Goal: Information Seeking & Learning: Check status

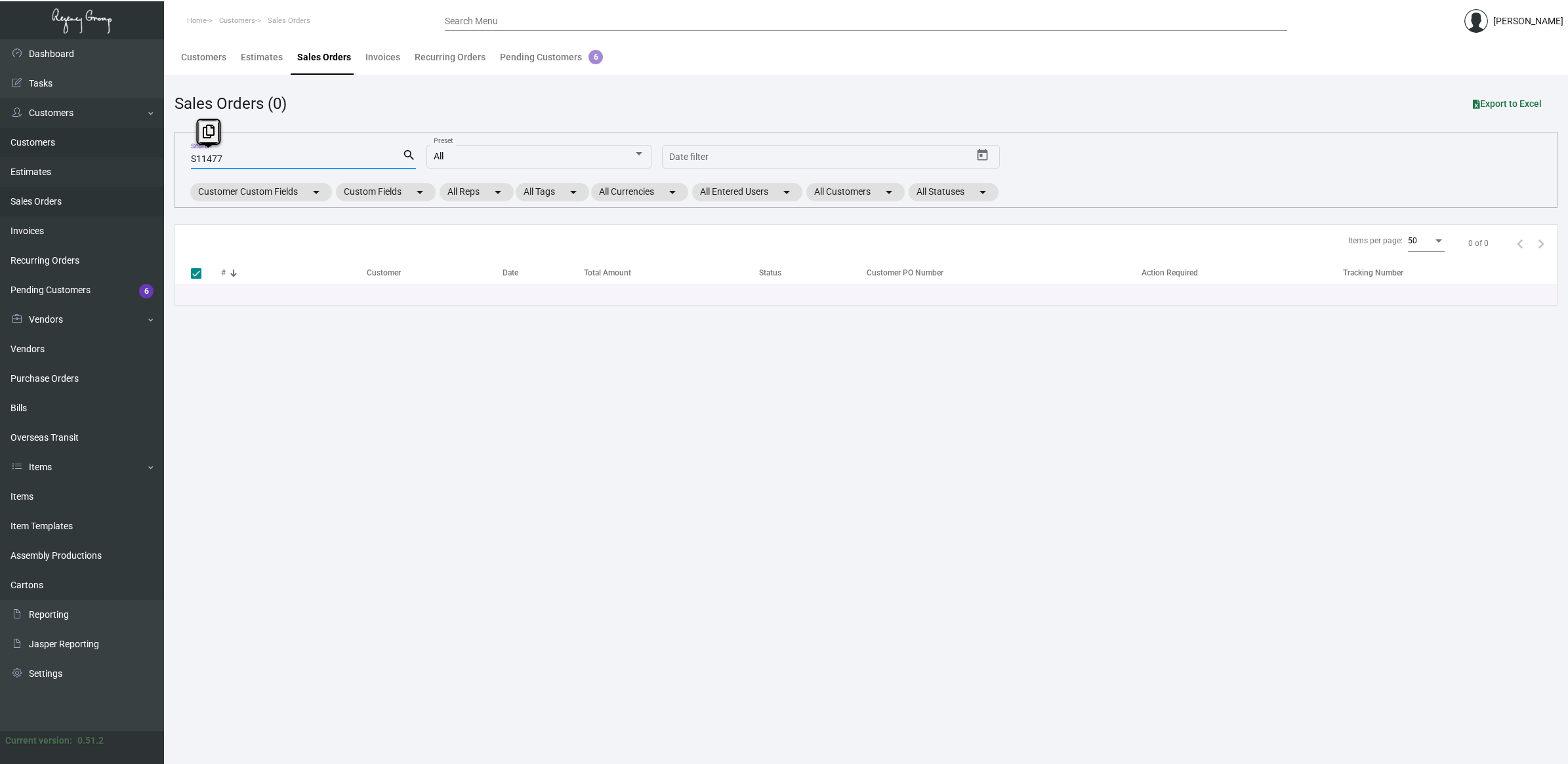
drag, startPoint x: 238, startPoint y: 158, endPoint x: 8, endPoint y: 152, distance: 230.1
click at [8, 152] on div "Dashboard Dashboard Tasks Customers Customers Estimates Sales Orders Invoices R…" at bounding box center [784, 402] width 1568 height 725
click at [106, 378] on link "Purchase Orders" at bounding box center [82, 378] width 164 height 29
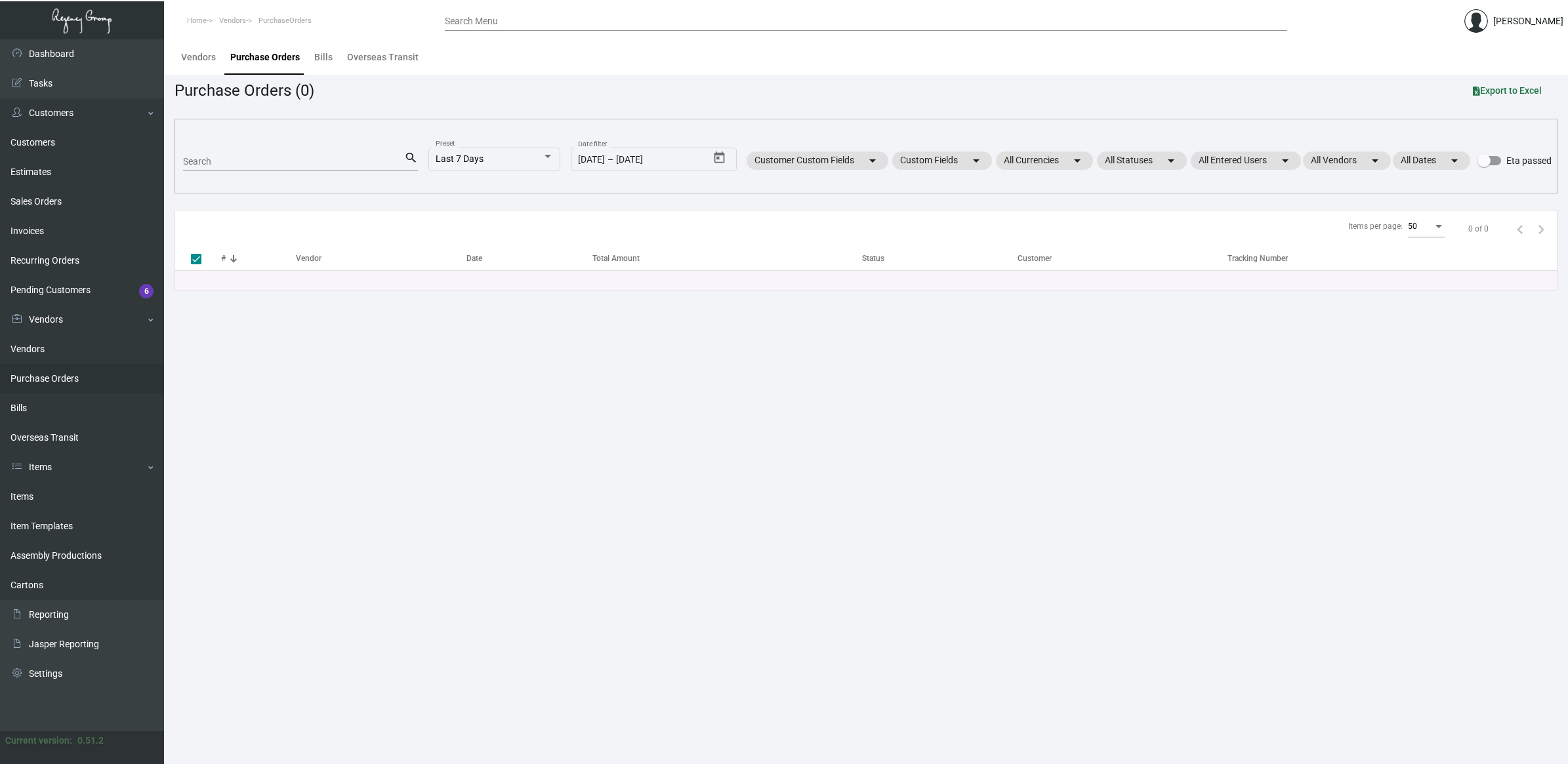
click at [252, 159] on input "Search" at bounding box center [294, 162] width 221 height 11
type input "proper"
checkbox input "false"
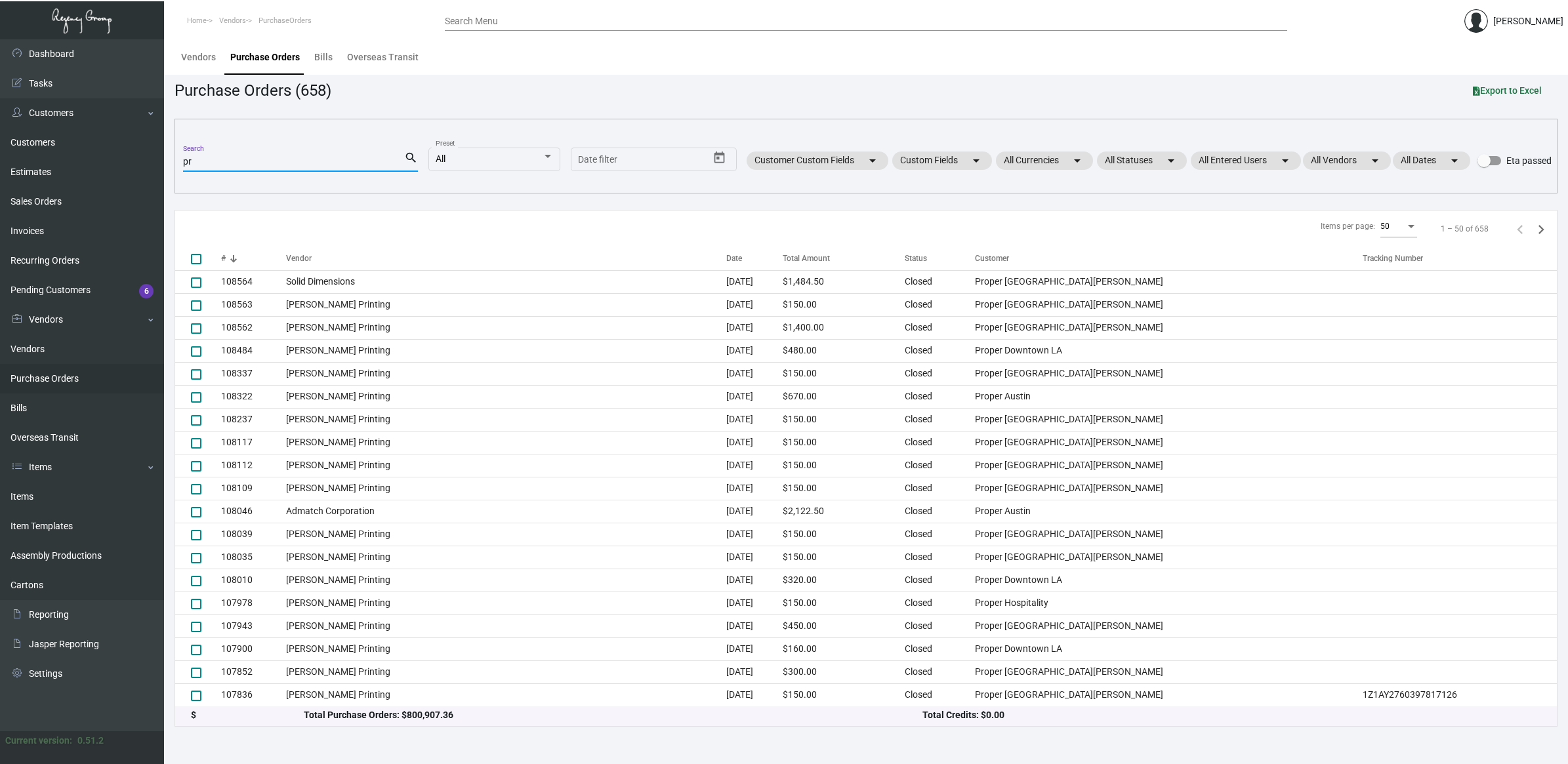
type input "p"
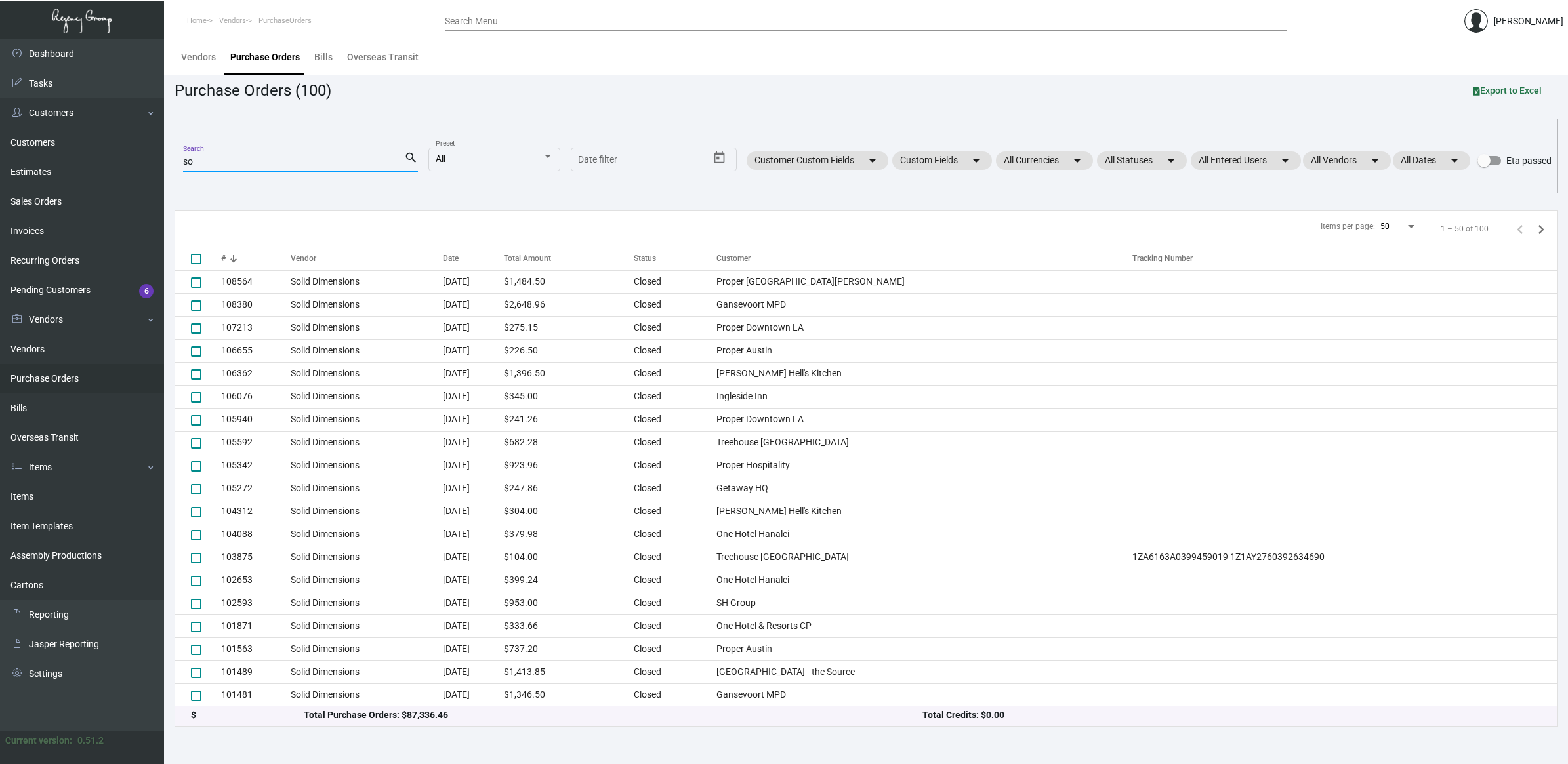
type input "s"
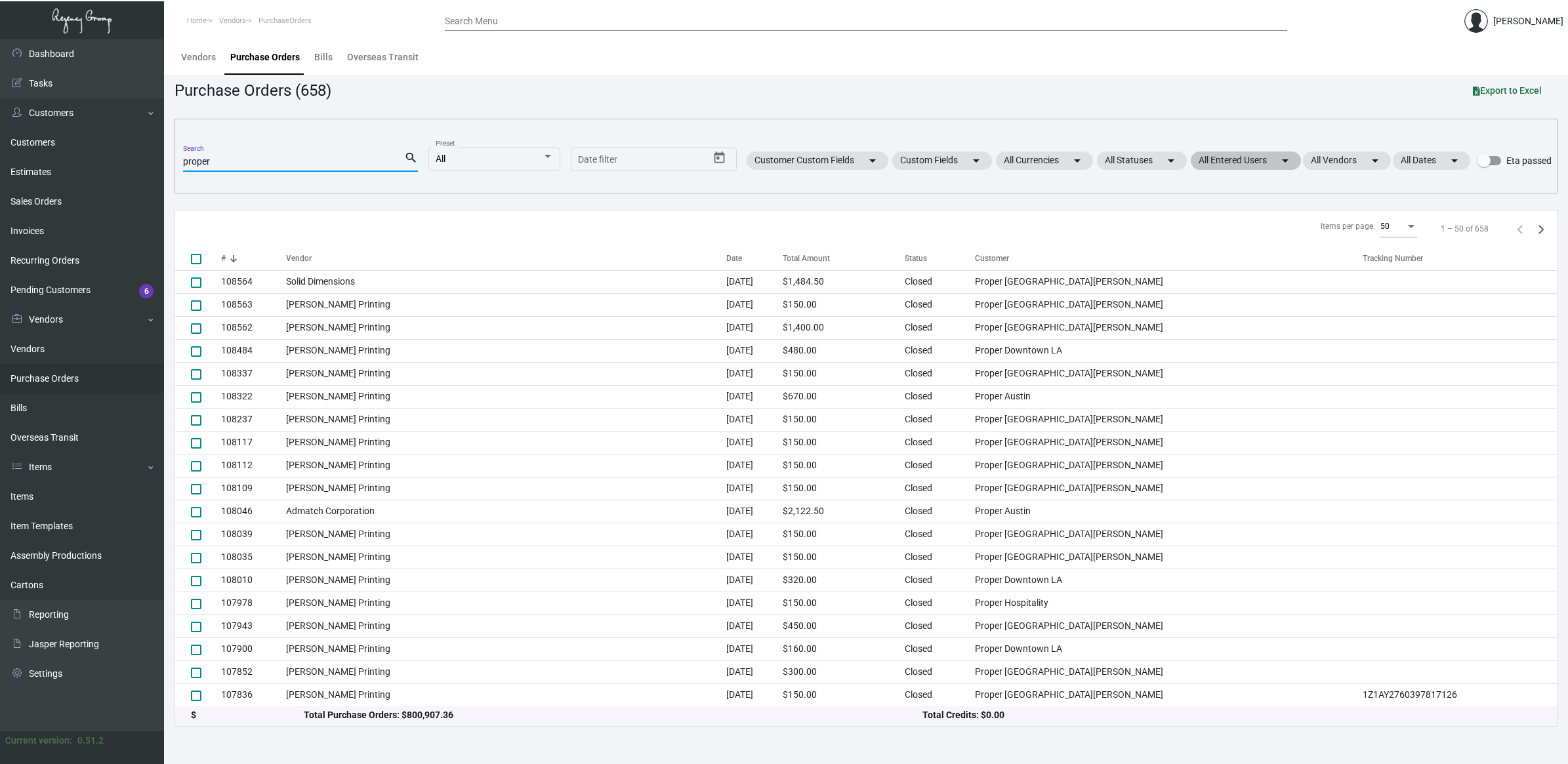
type input "proper"
click at [1230, 162] on mat-chip "All Entered Users arrow_drop_down" at bounding box center [1246, 161] width 110 height 18
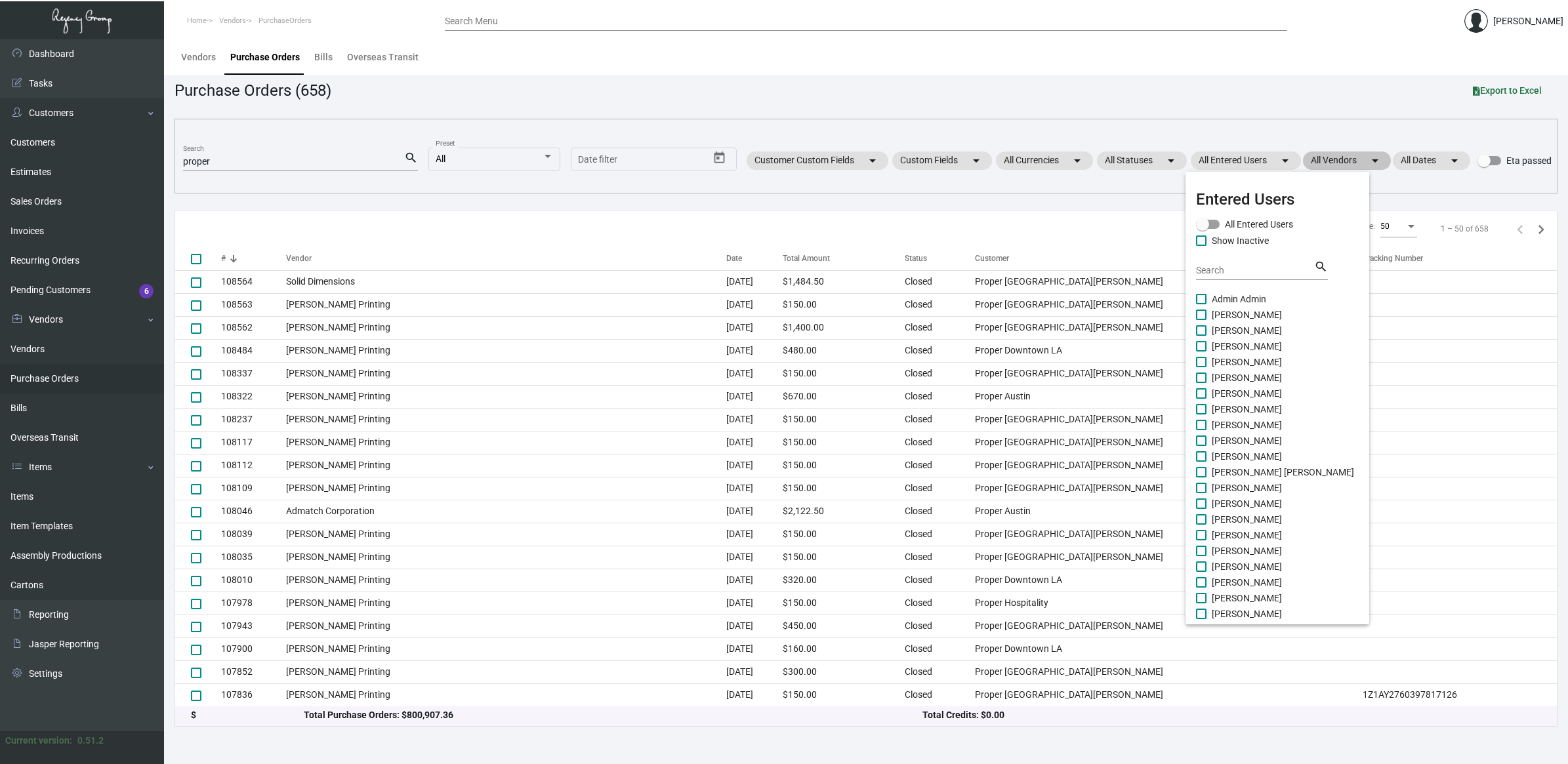
click at [1332, 158] on div at bounding box center [784, 382] width 1568 height 764
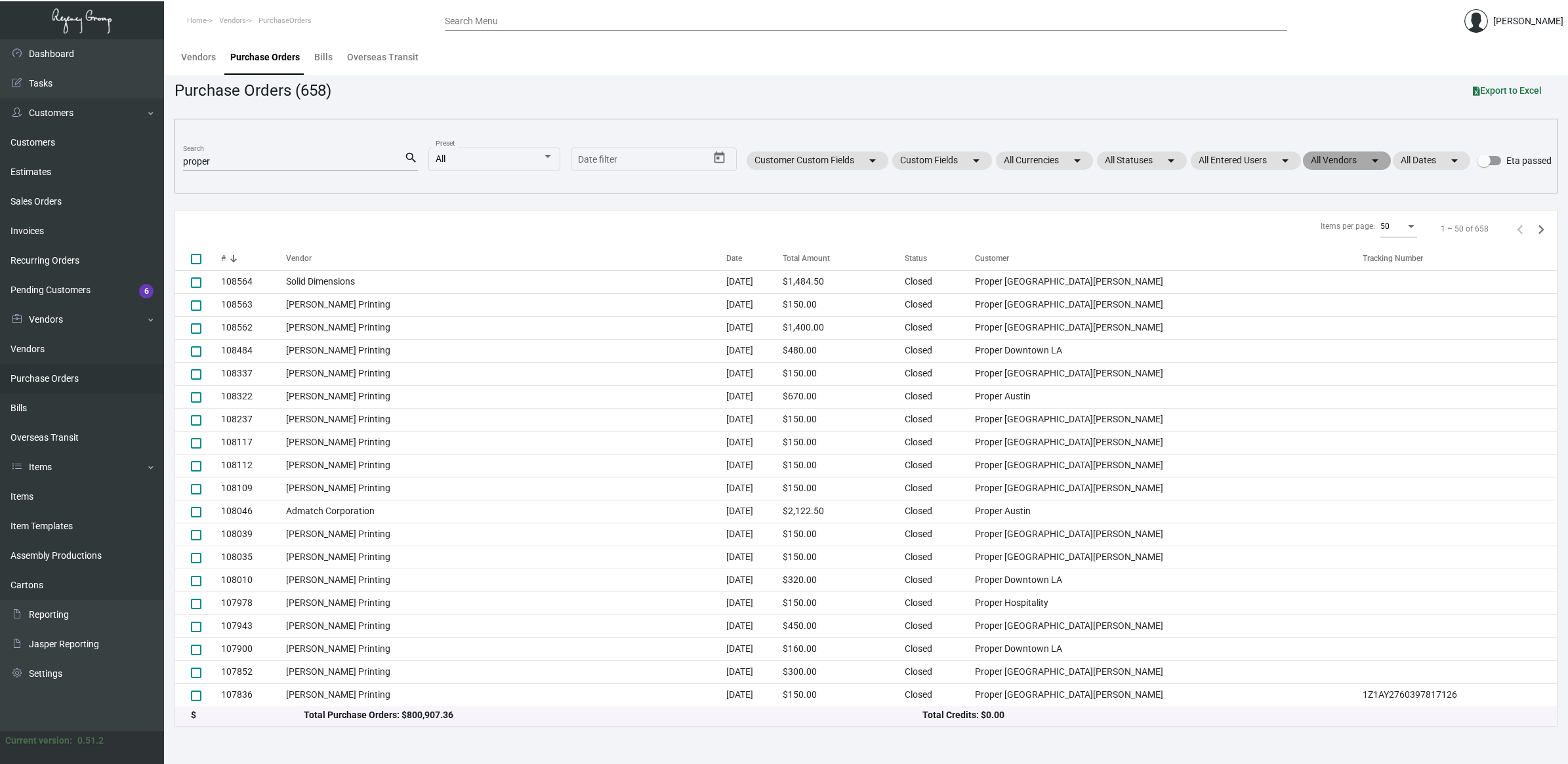
click at [1339, 163] on mat-chip "All Vendors arrow_drop_down" at bounding box center [1346, 161] width 88 height 18
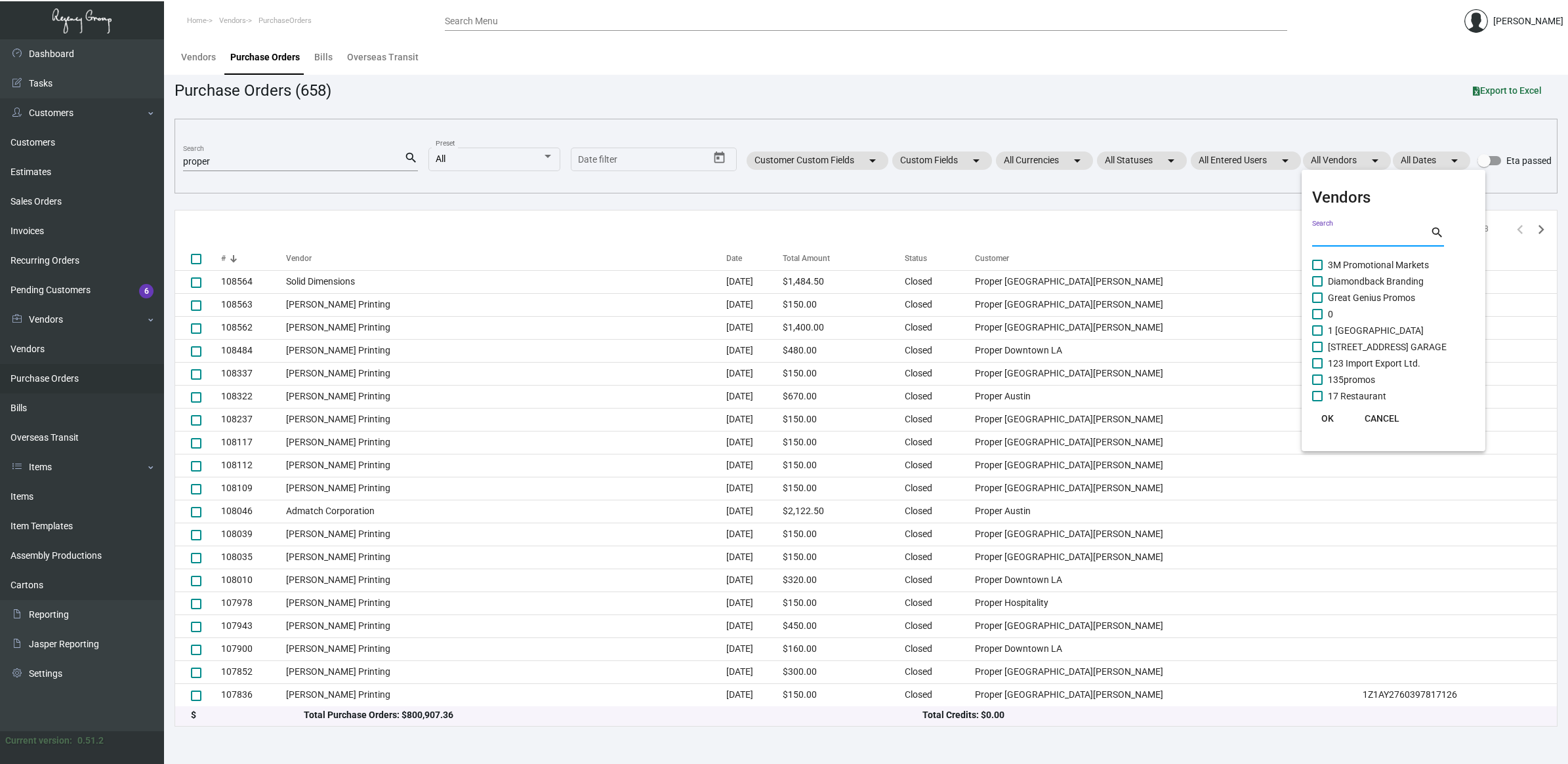
click at [1340, 235] on input "Search" at bounding box center [1371, 236] width 118 height 11
type input "soli"
click at [1340, 278] on span "Solid Dimensions" at bounding box center [1394, 281] width 131 height 16
click at [1318, 287] on input "Solid Dimensions" at bounding box center [1317, 287] width 1 height 1
checkbox input "true"
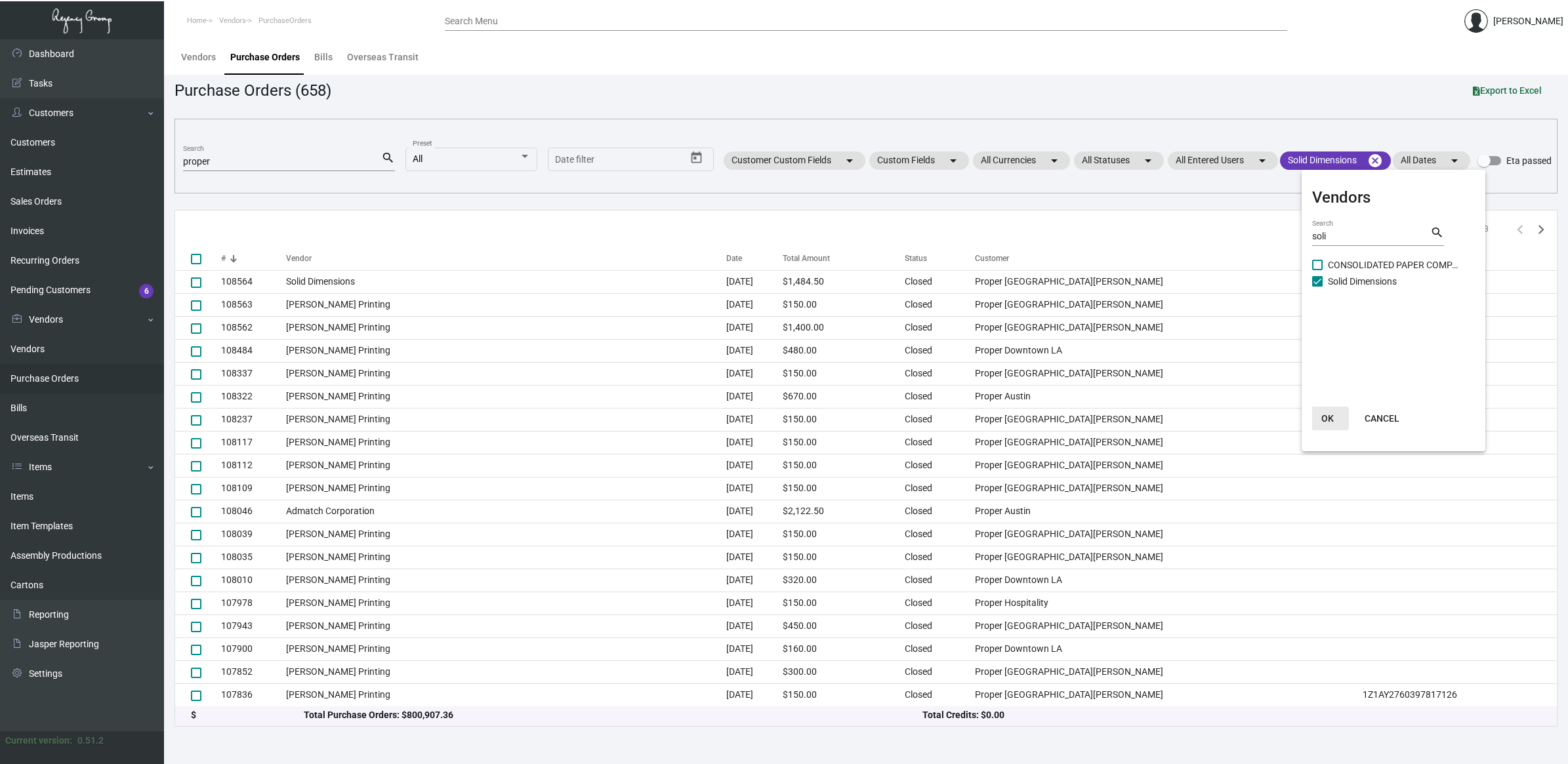
click at [1328, 421] on span "OK" at bounding box center [1328, 418] width 13 height 11
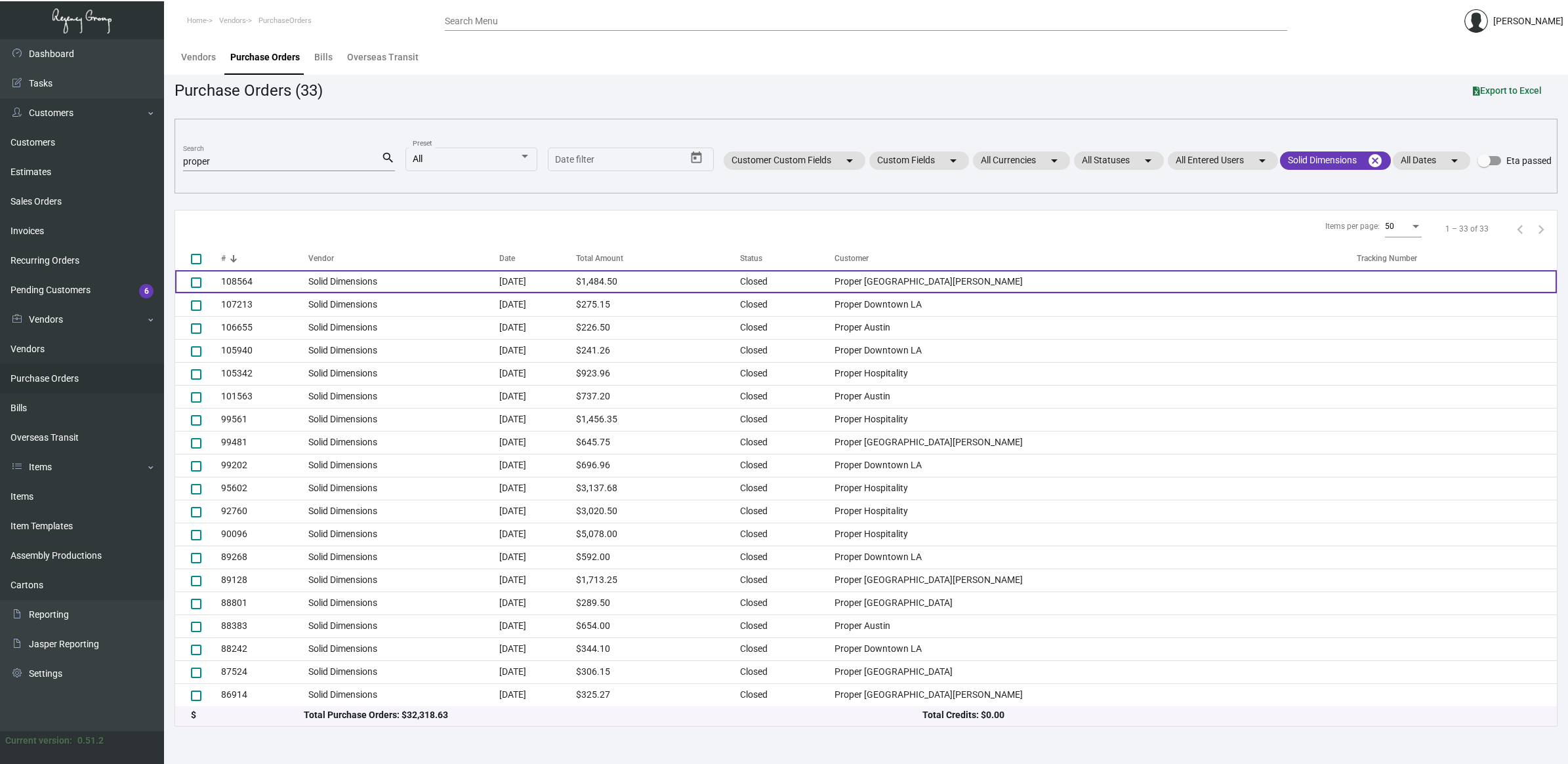
click at [576, 281] on td "[DATE]" at bounding box center [538, 281] width 77 height 23
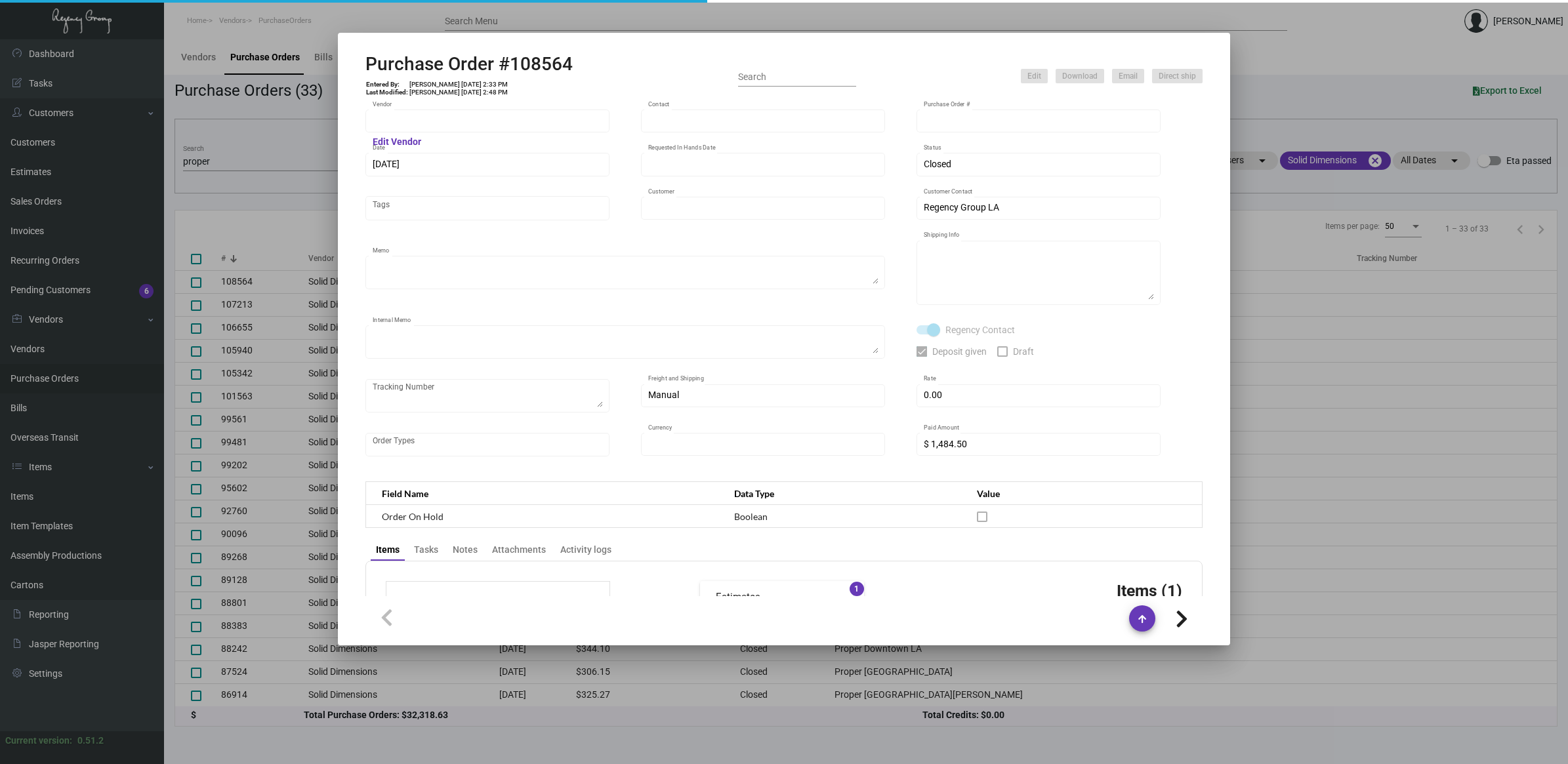
type input "Solid Dimensions"
type input "[PERSON_NAME]"
type input "108564"
type input "[DATE]"
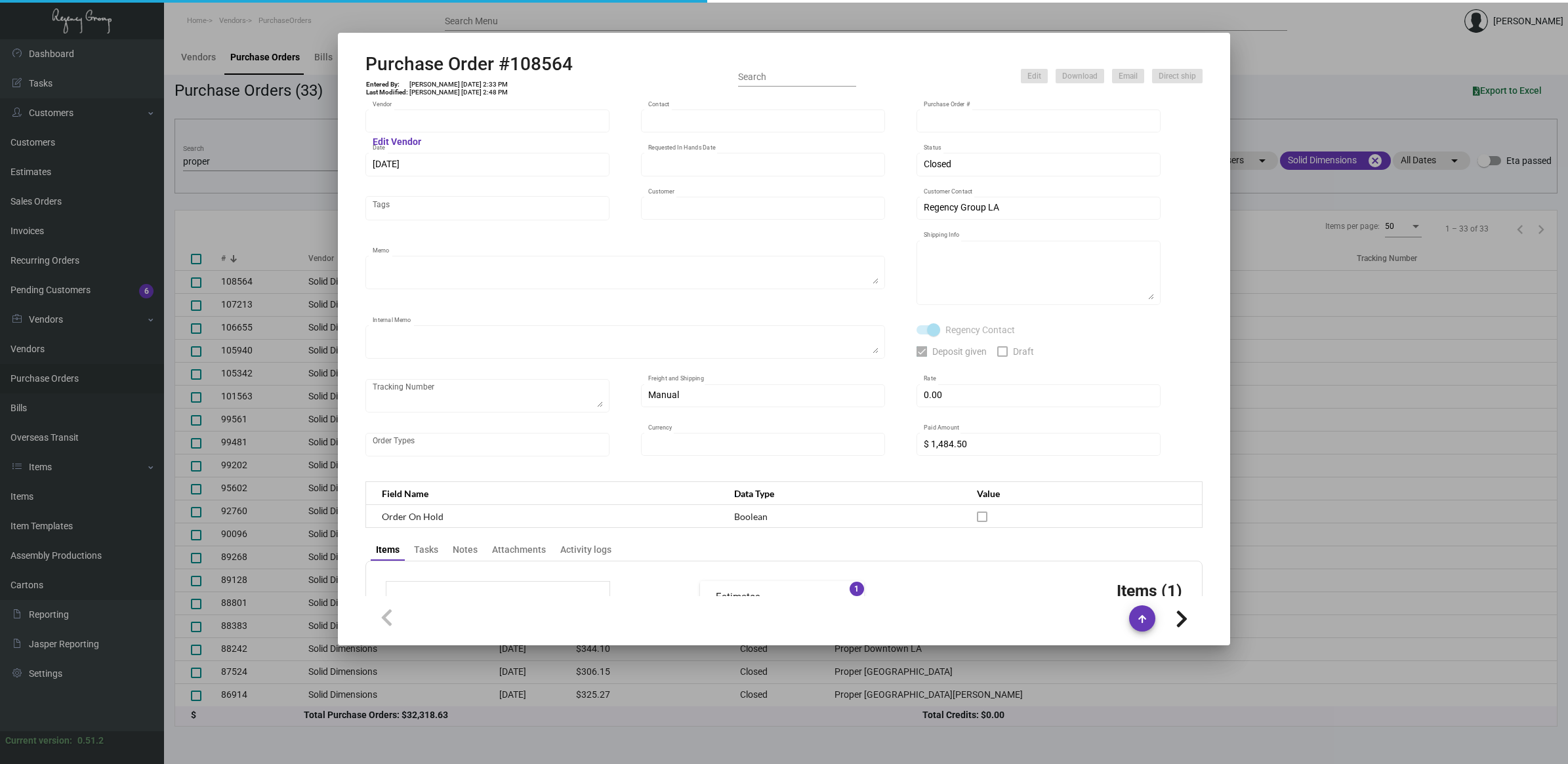
type input "Proper [GEOGRAPHIC_DATA][PERSON_NAME]"
type textarea "Reorder - Purchase Order #99481 / Please reach out to SH for UPS labels."
type textarea "Regency Group LA [STREET_ADDRESS]"
type textarea "TSW CC [DATE] 0372 Label provided to vendor to ship to [GEOGRAPHIC_DATA]. UPS G…"
checkbox input "true"
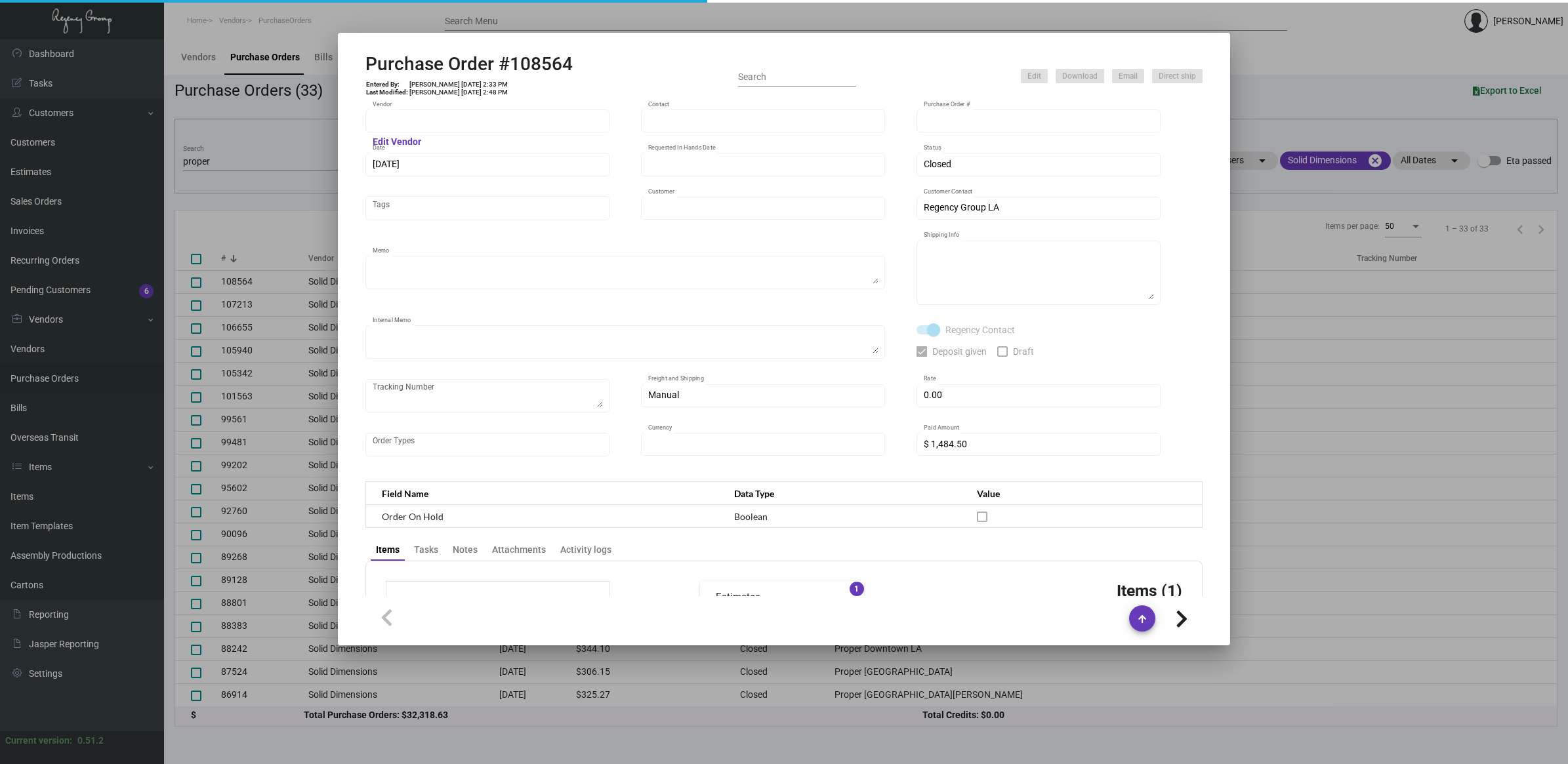
checkbox input "true"
type input "$ 0.00"
type input "United States Dollar $"
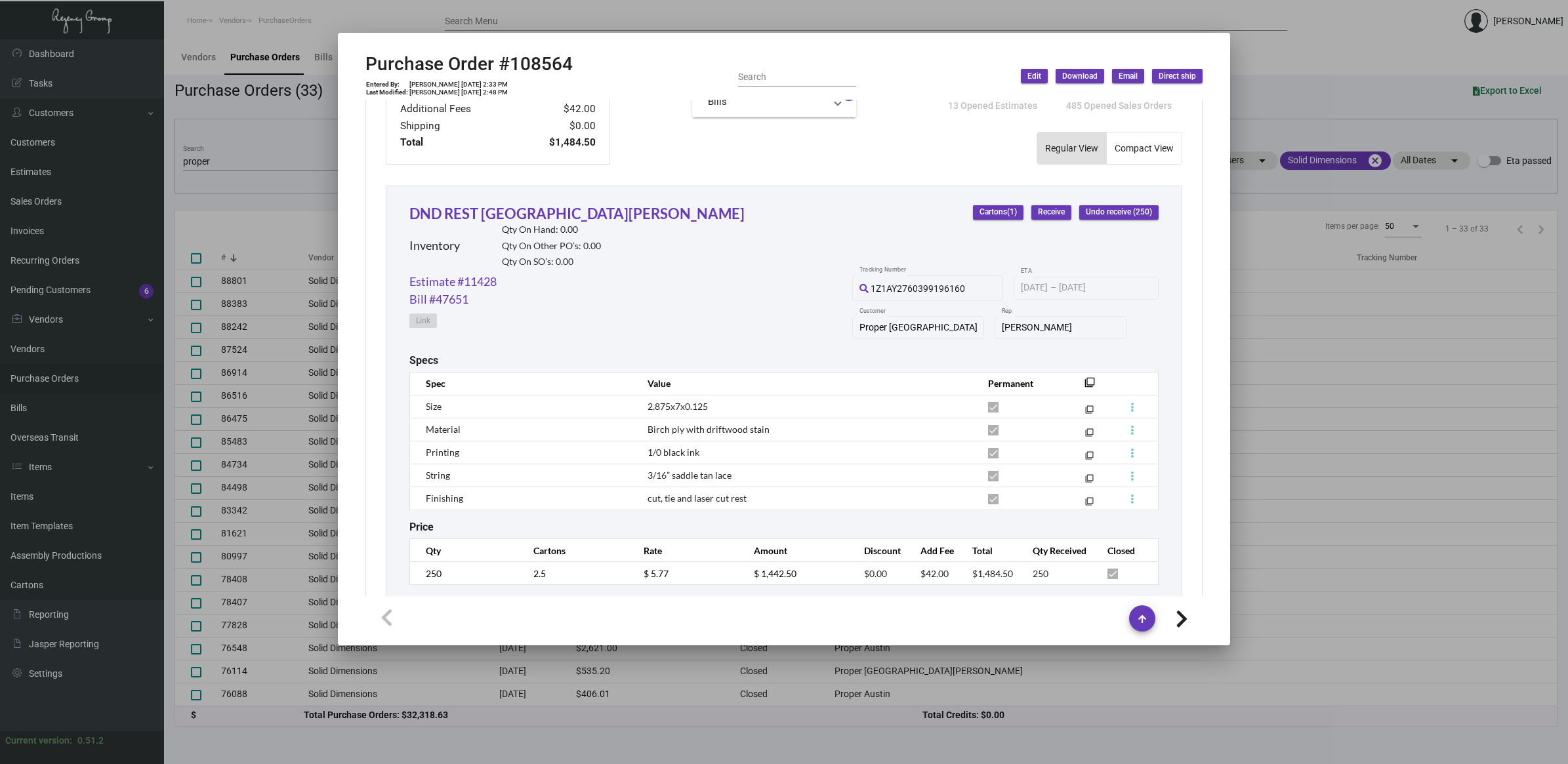
scroll to position [558, 0]
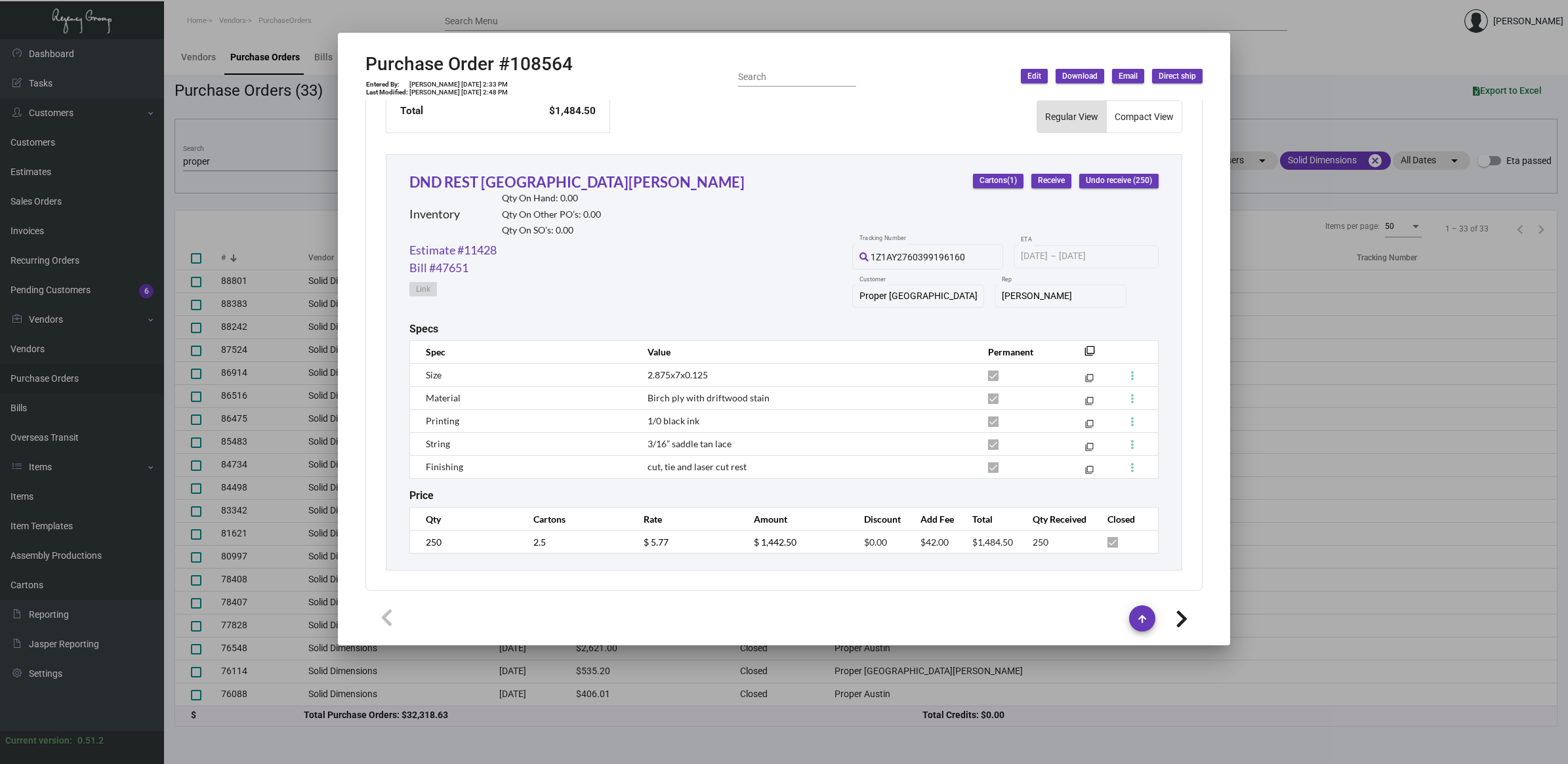
click at [305, 181] on div at bounding box center [784, 382] width 1568 height 764
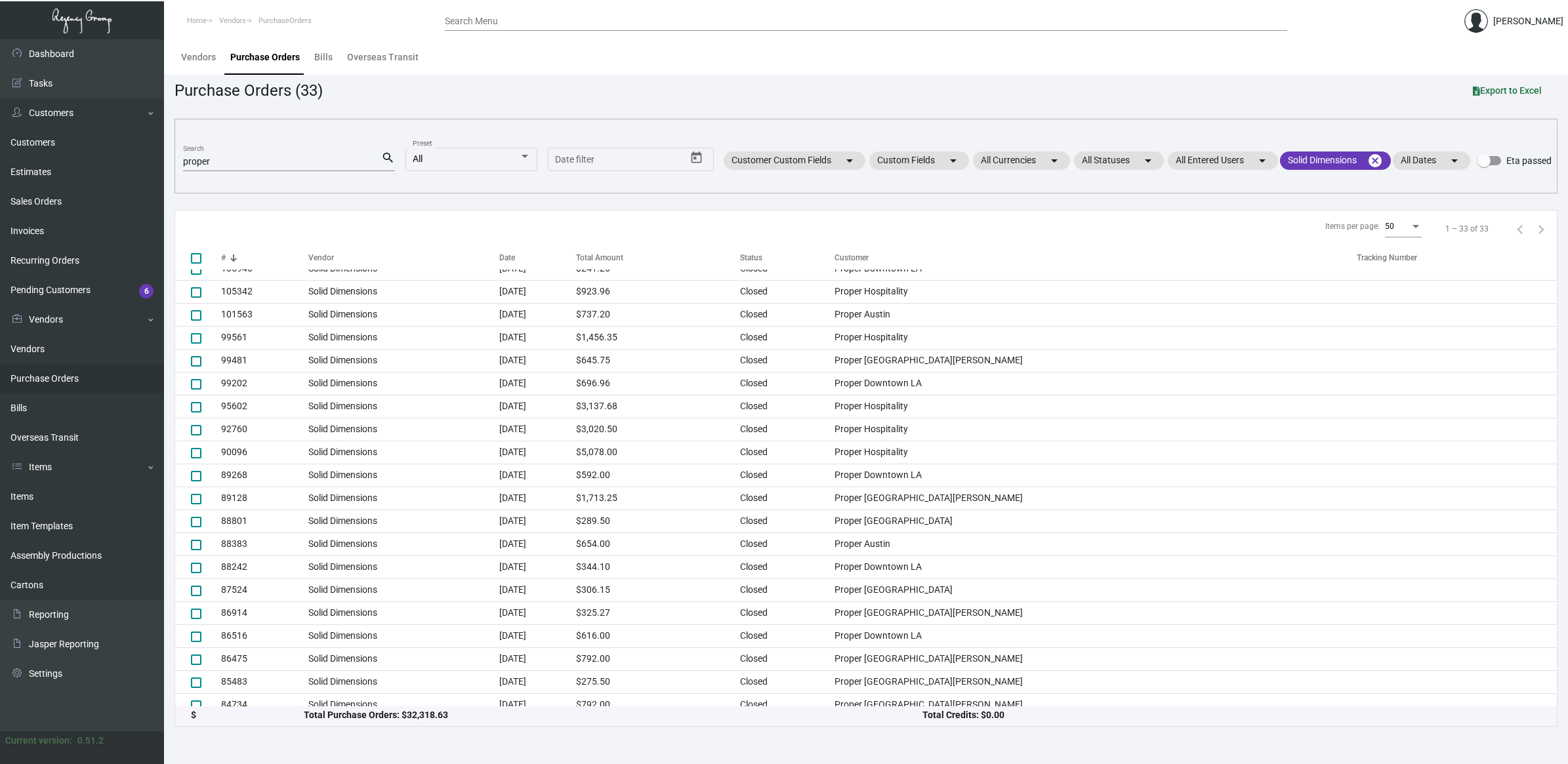
scroll to position [0, 0]
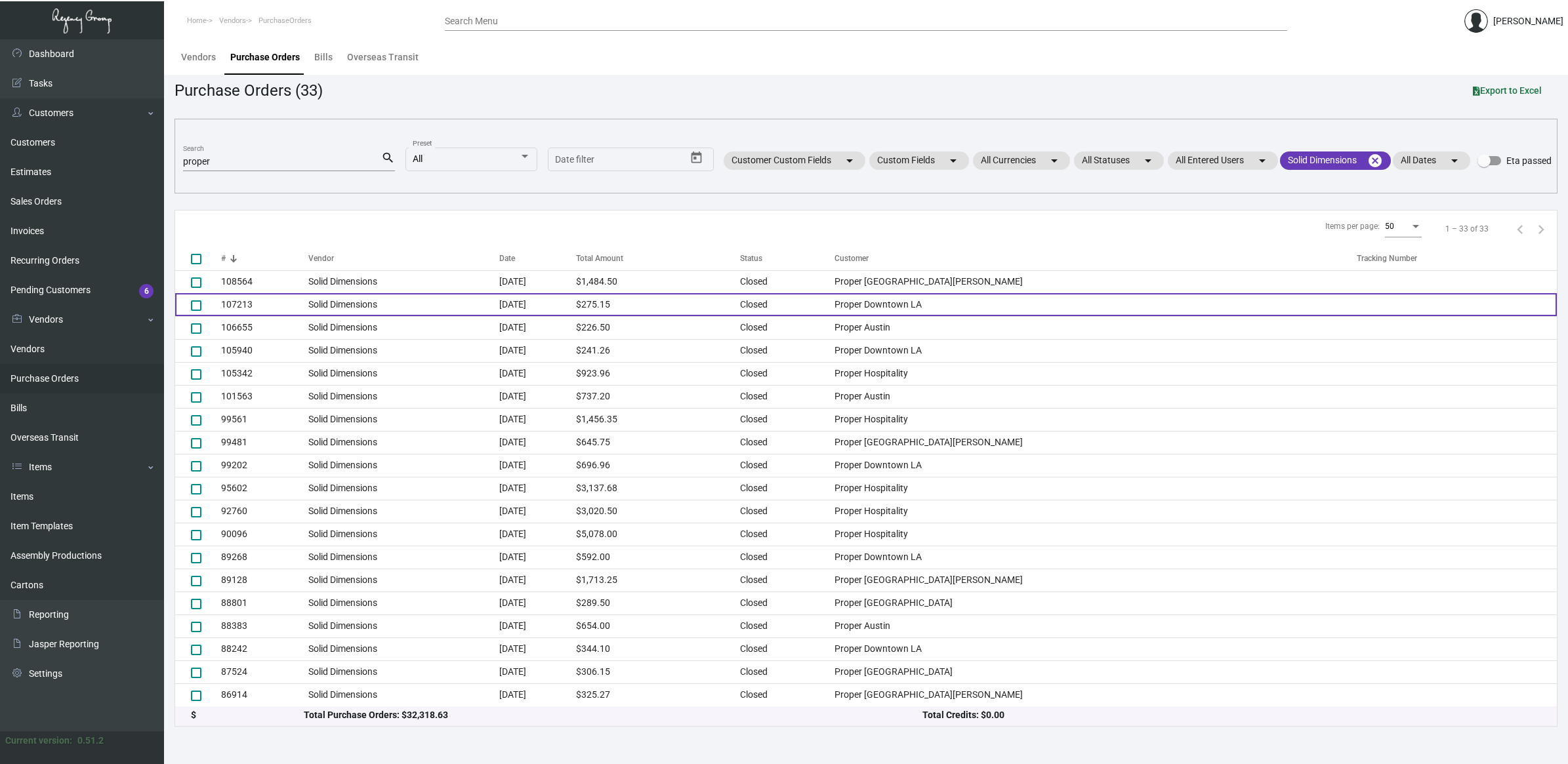
click at [740, 306] on td "$275.15" at bounding box center [658, 305] width 164 height 23
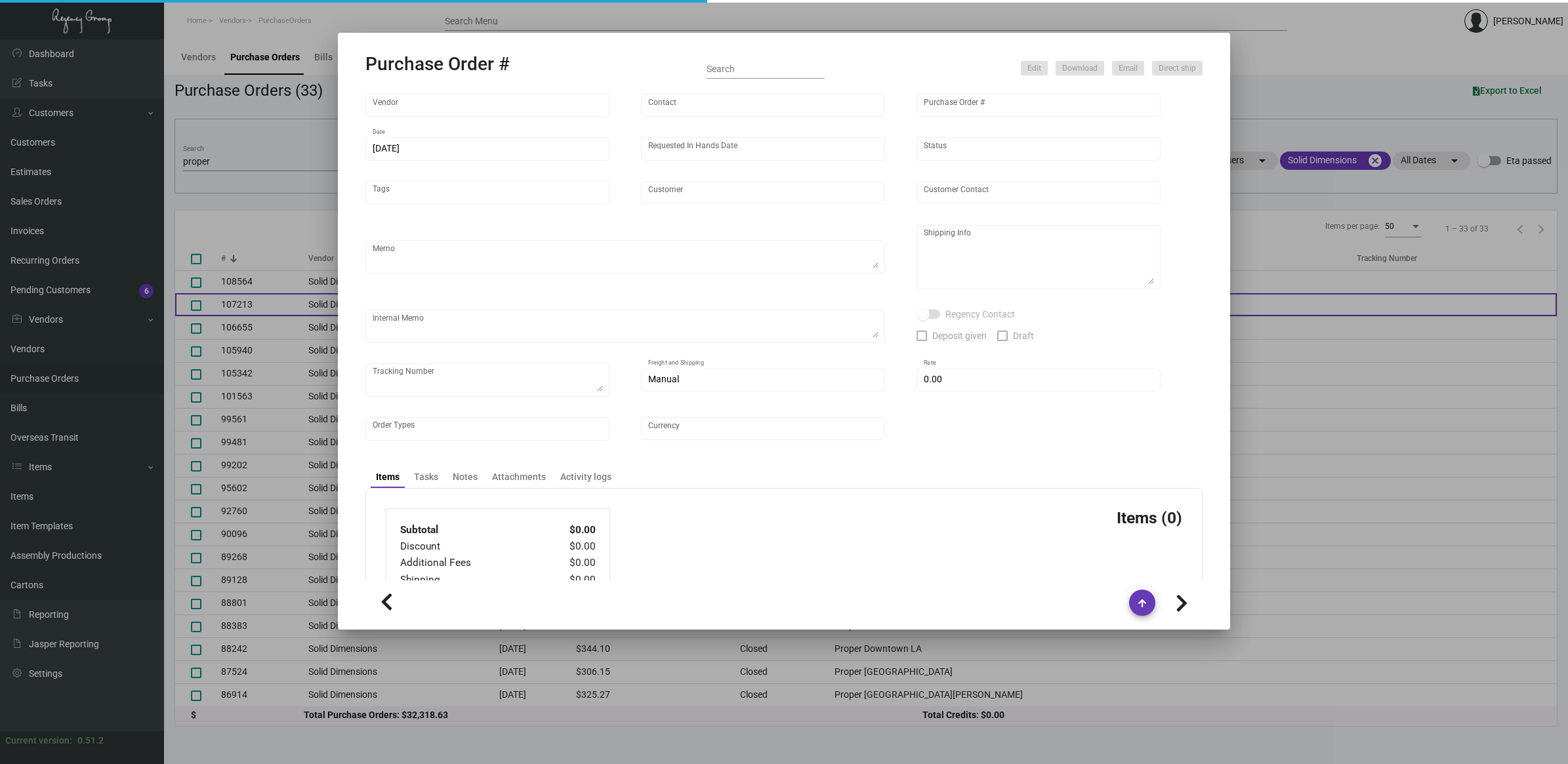
type input "Solid Dimensions"
type input "[PERSON_NAME]"
type input "107213"
type input "[DATE]"
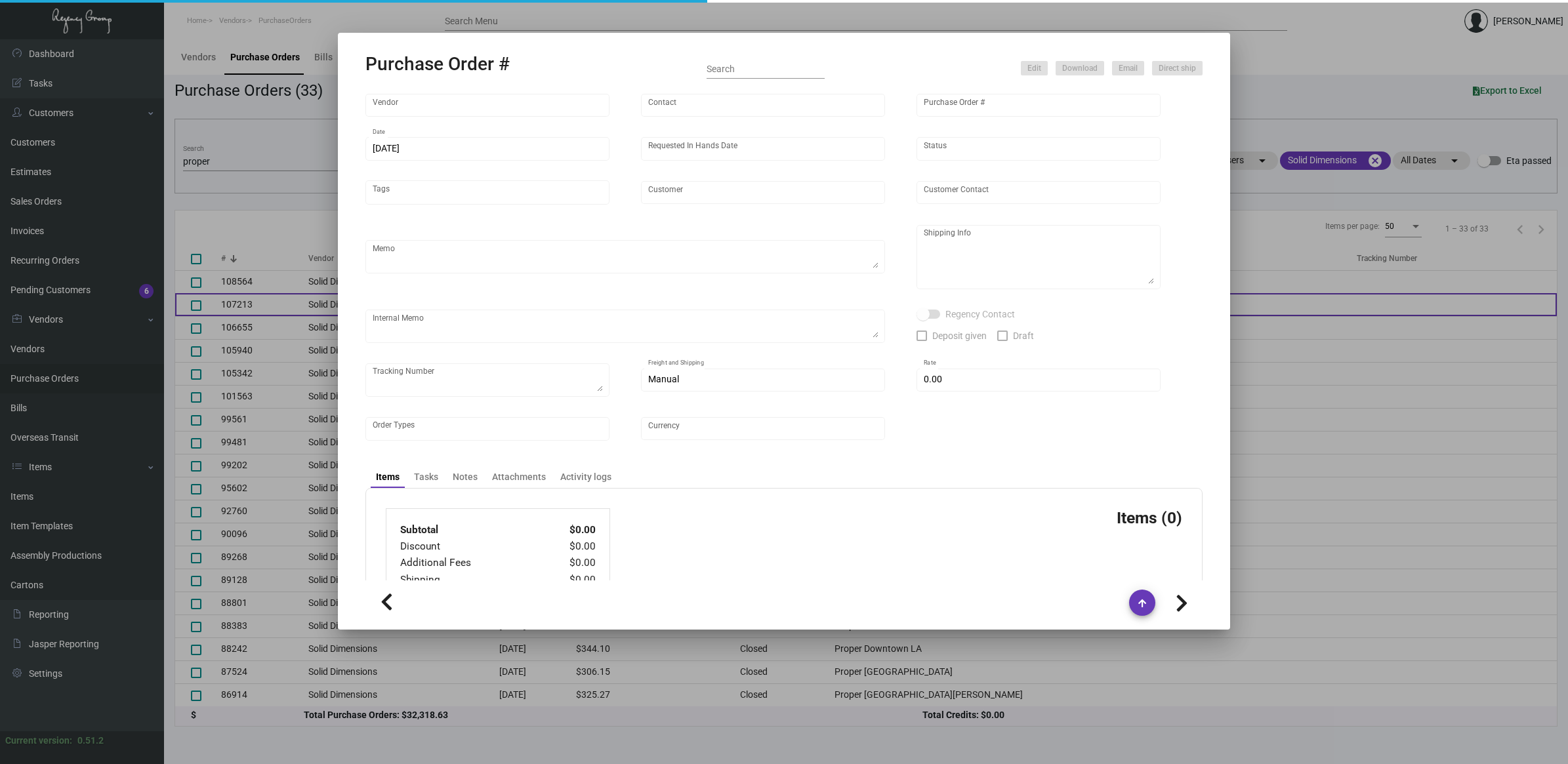
type input "Proper Downtown LA"
type input "[PERSON_NAME]"
type textarea "Reorder - Purchase Order #105940 / Please reach out to SH for UPS labels."
type textarea "Proper Downtown [GEOGRAPHIC_DATA] [STREET_ADDRESS]"
type input "$ 0.00"
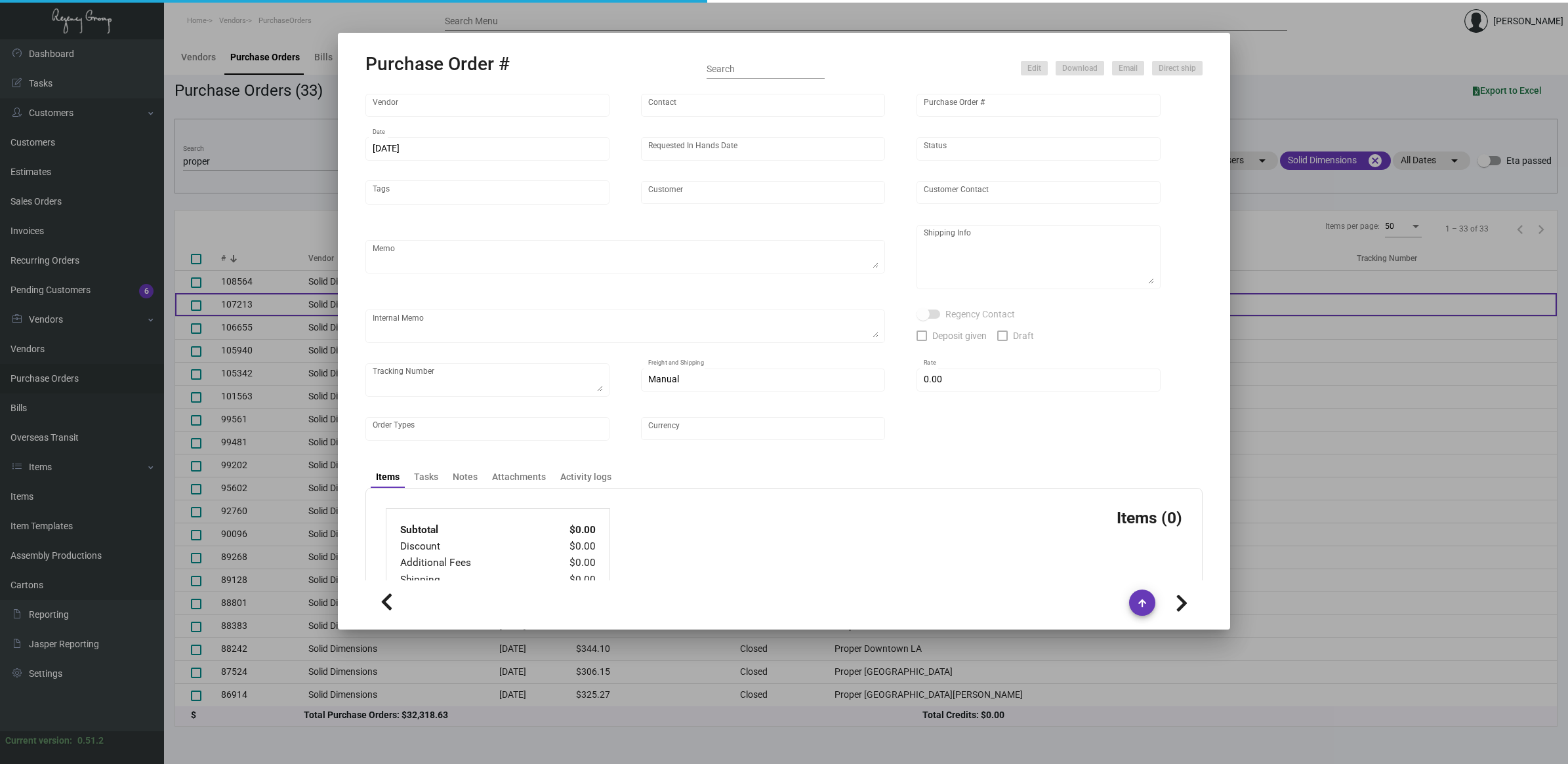
type input "United States Dollar $"
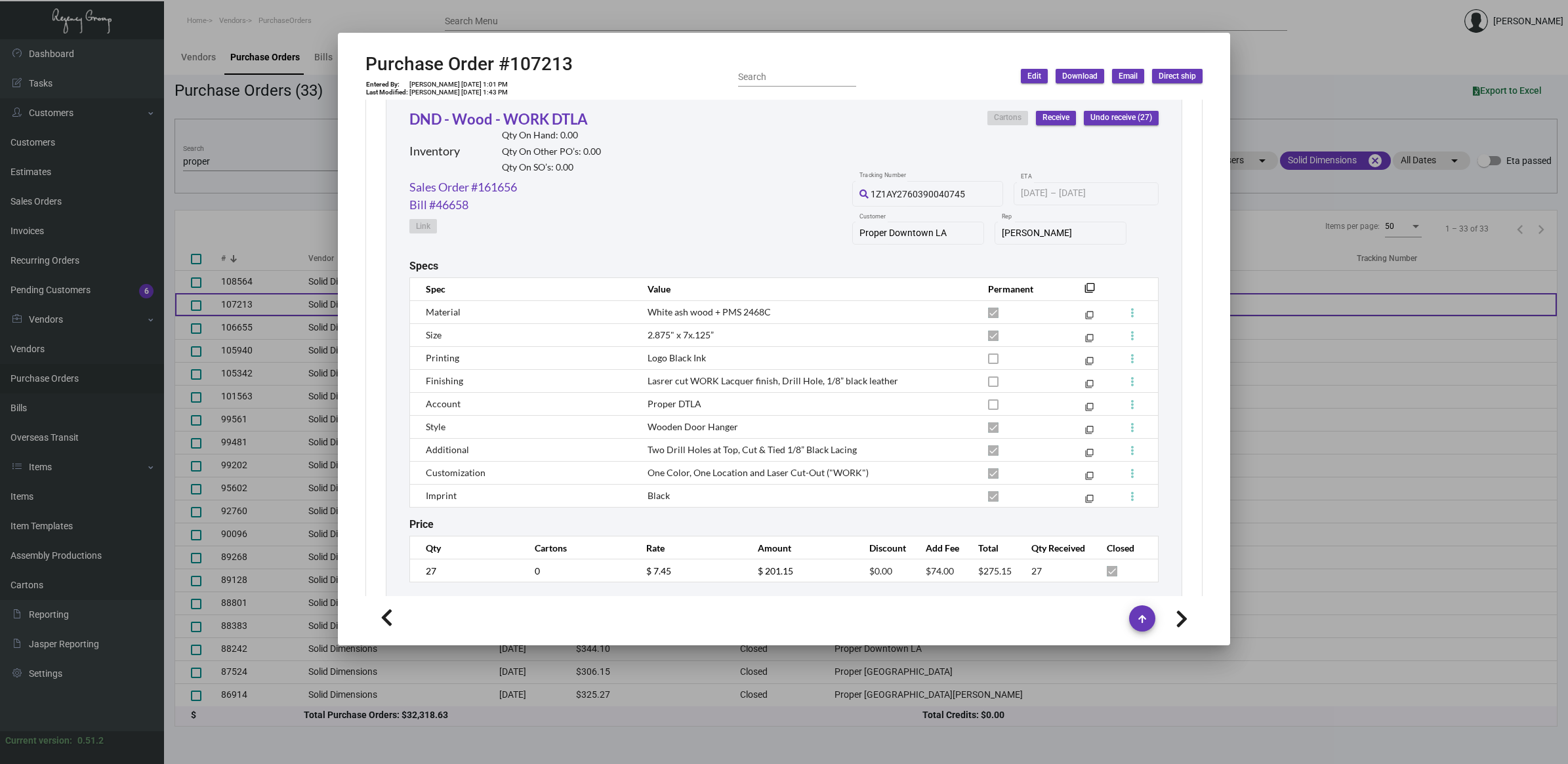
scroll to position [650, 0]
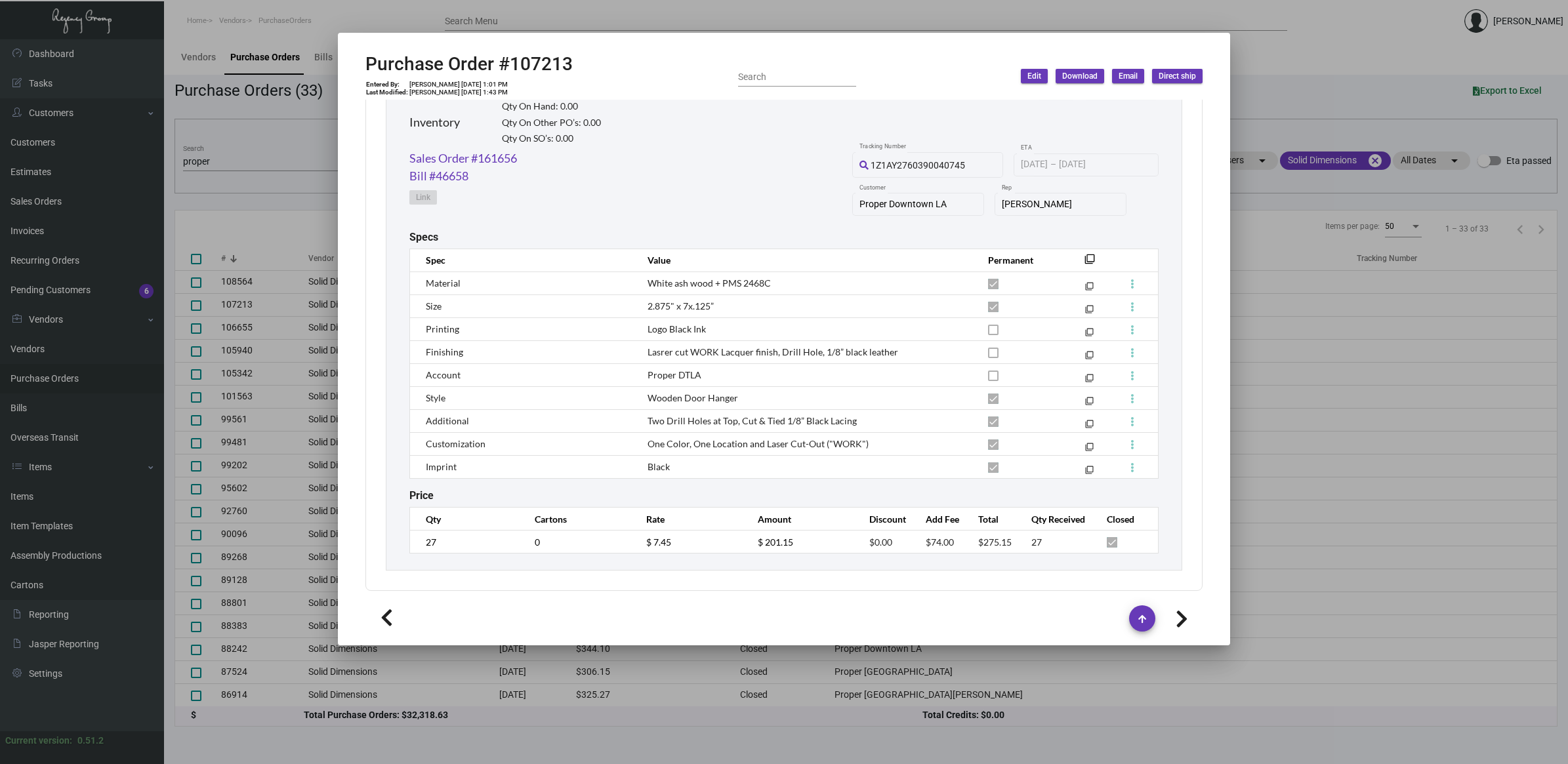
click at [235, 142] on div at bounding box center [784, 382] width 1568 height 764
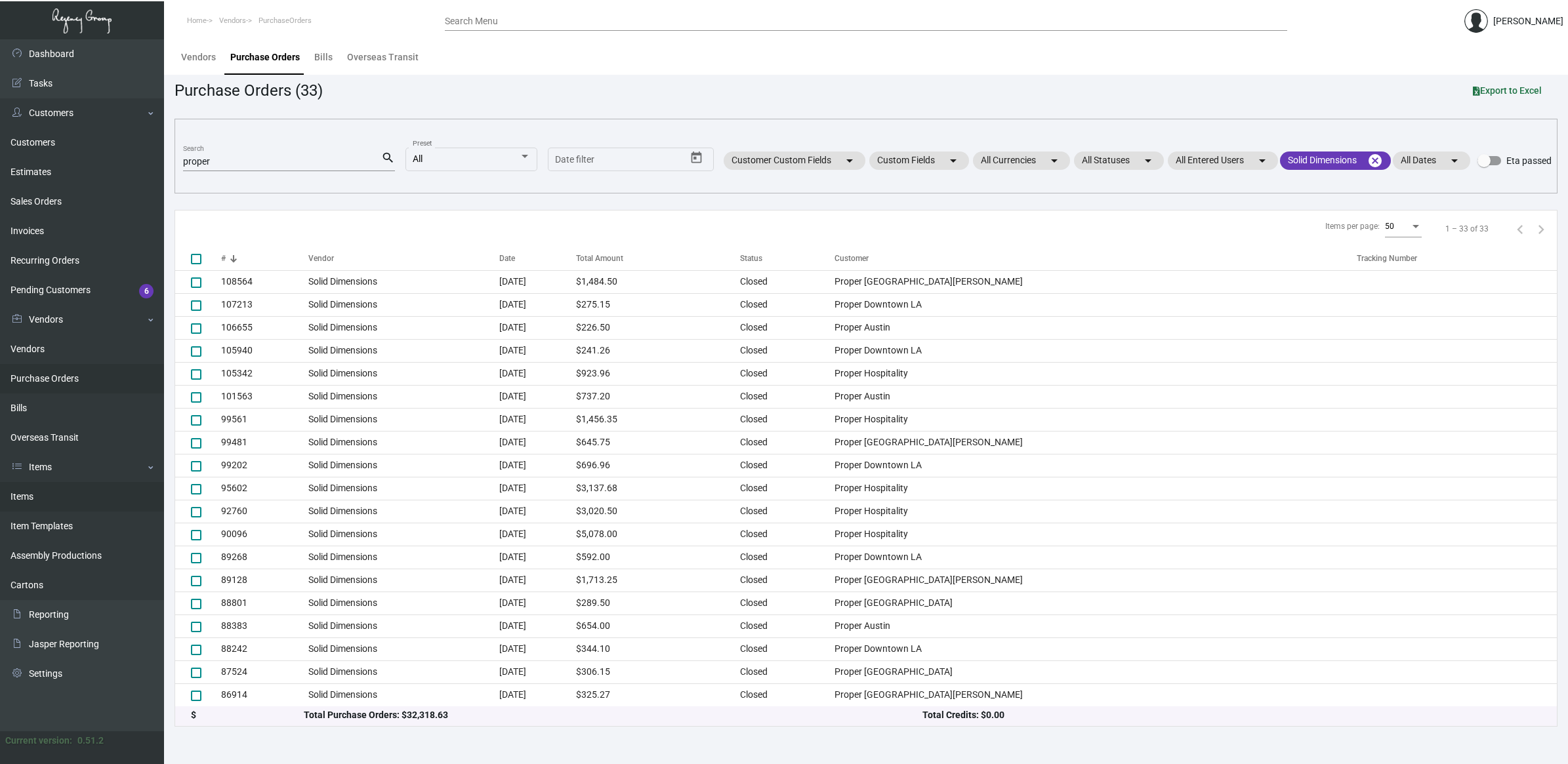
click at [34, 508] on link "Items" at bounding box center [82, 496] width 164 height 29
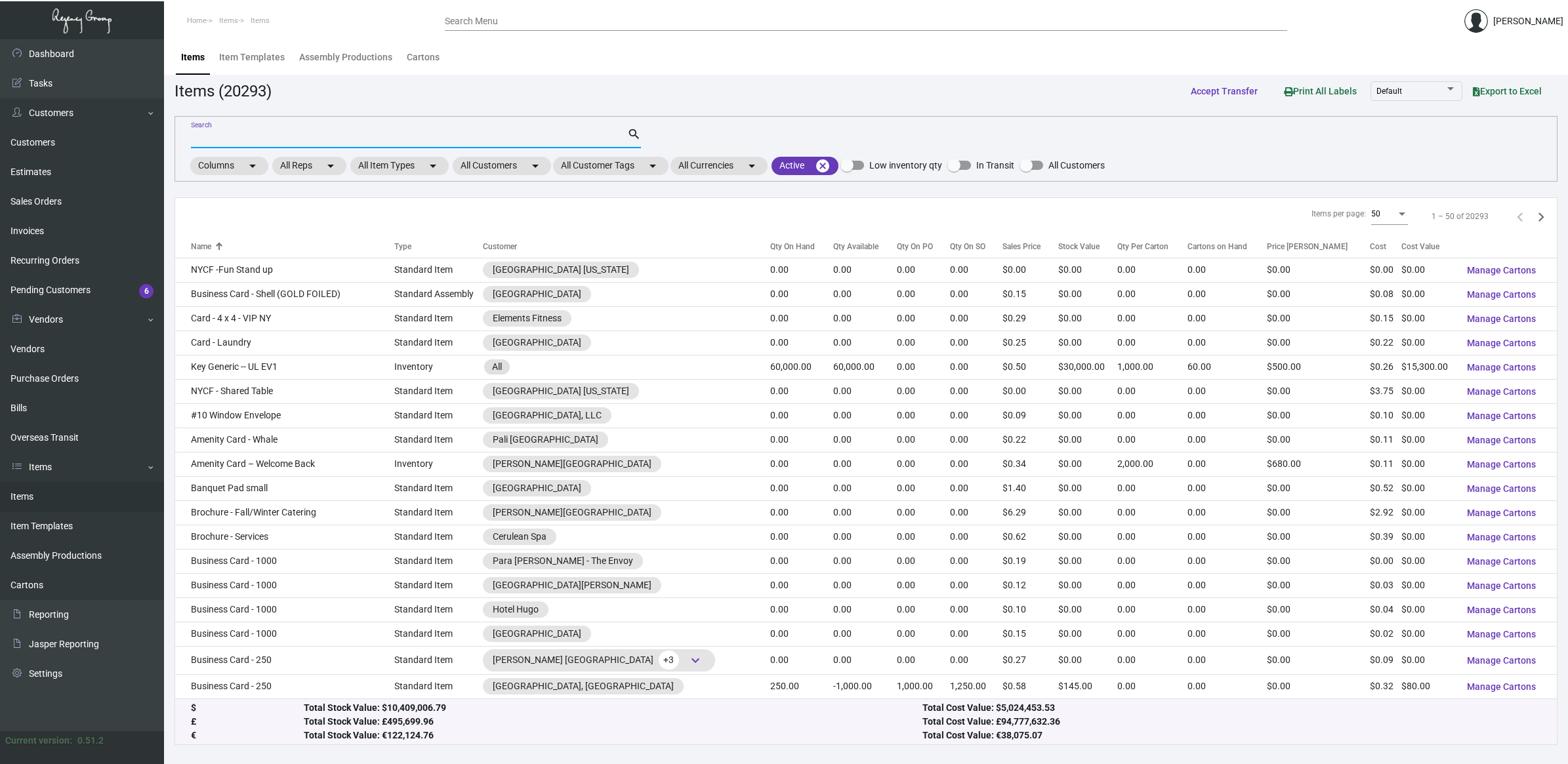
click at [254, 139] on input "Search" at bounding box center [409, 138] width 436 height 11
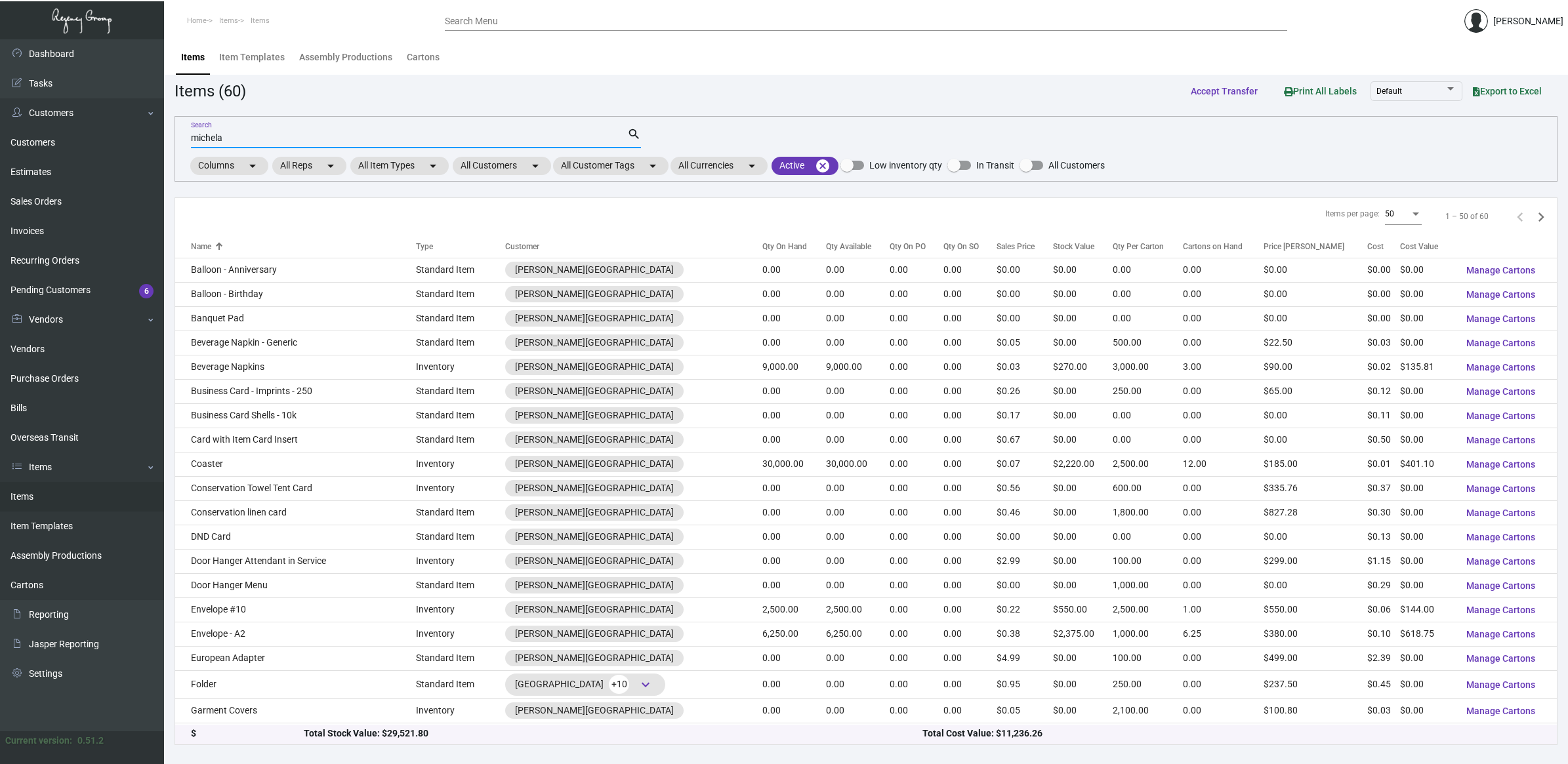
type input "michelan"
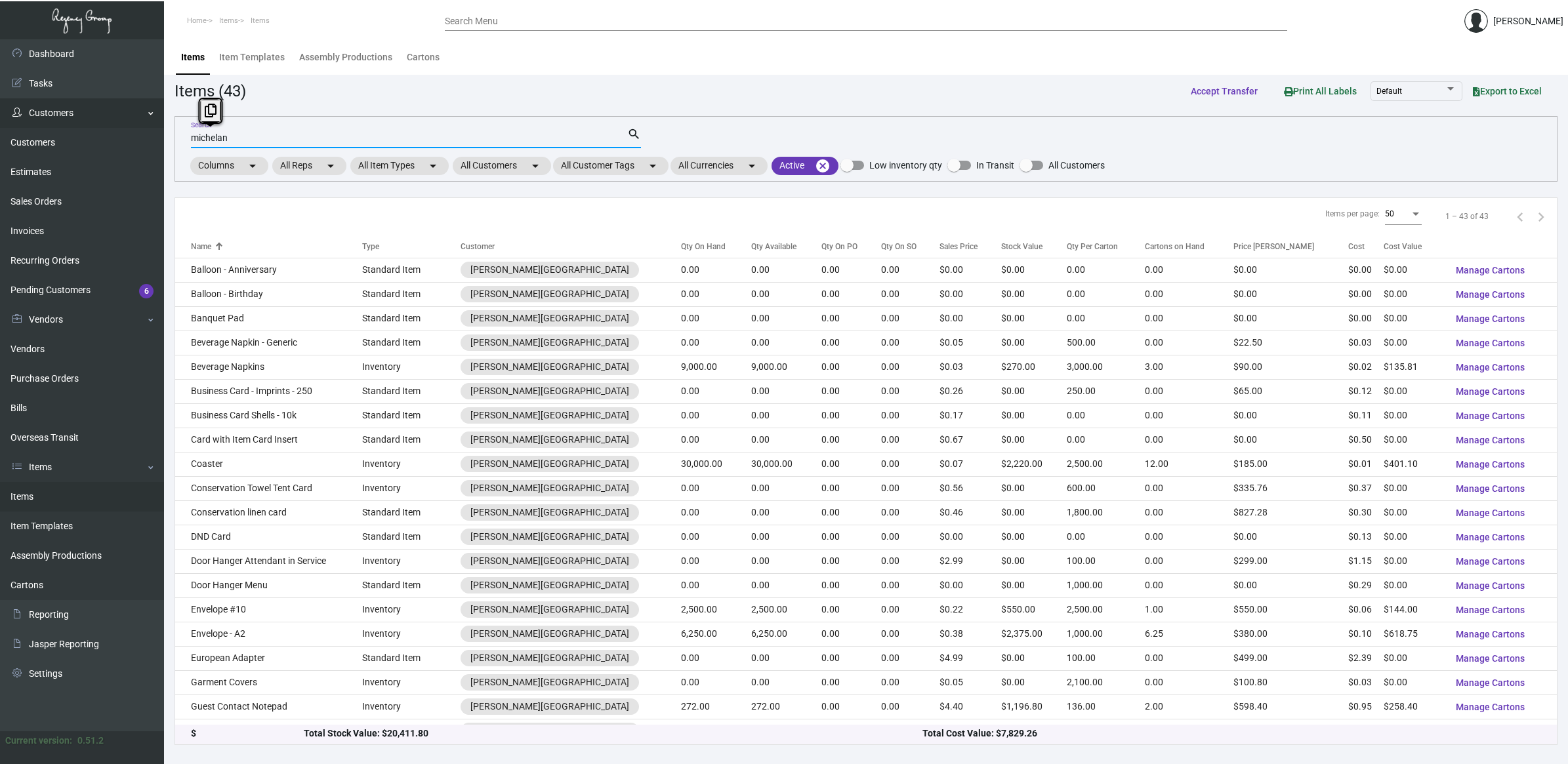
drag, startPoint x: 369, startPoint y: 130, endPoint x: 2, endPoint y: 126, distance: 367.0
click at [2, 126] on div "Dashboard Dashboard Tasks Customers Customers Estimates Sales Orders Invoices R…" at bounding box center [784, 402] width 1568 height 725
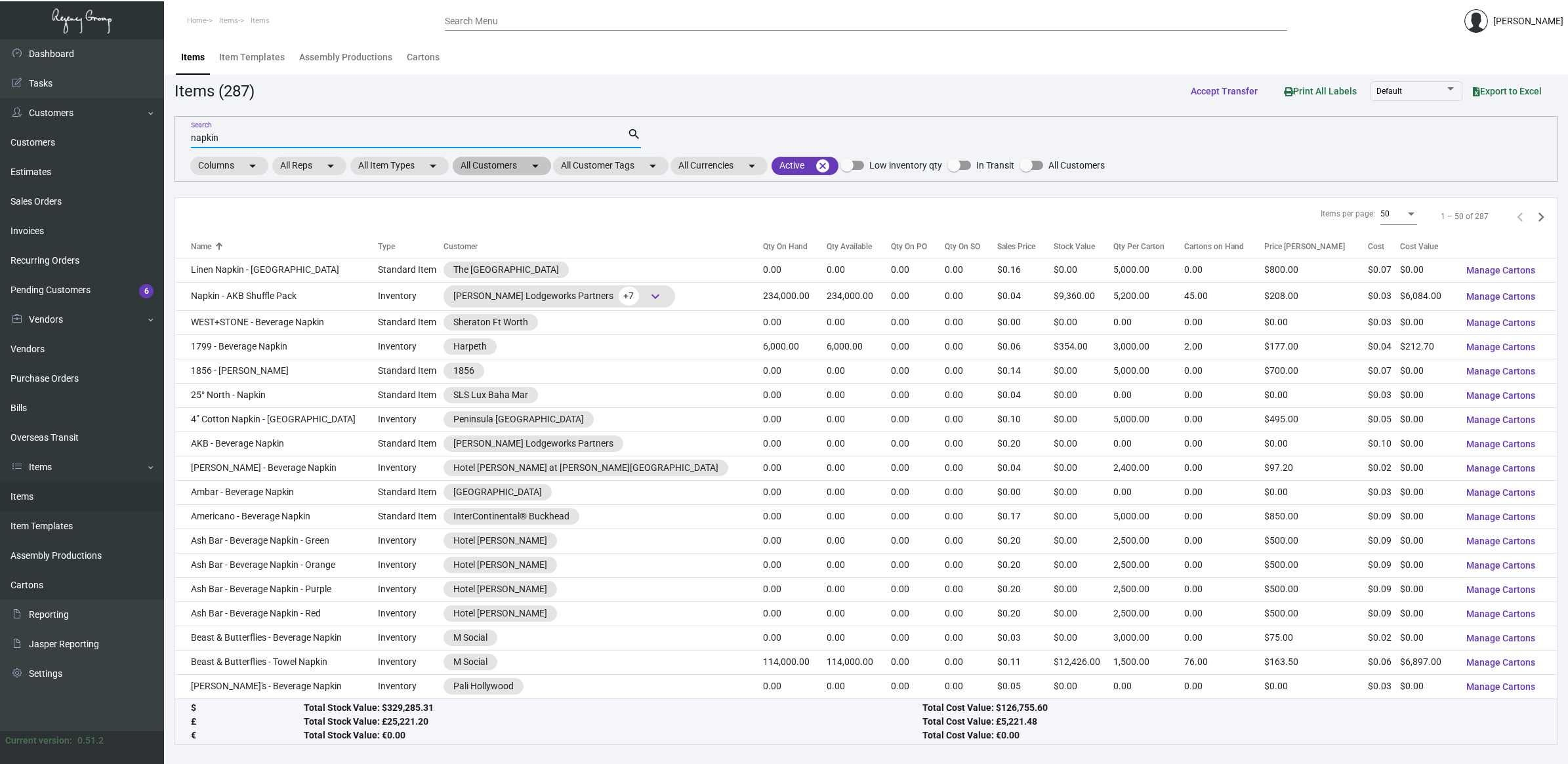
type input "napkin"
click at [512, 168] on mat-chip "All Customers arrow_drop_down" at bounding box center [502, 166] width 98 height 18
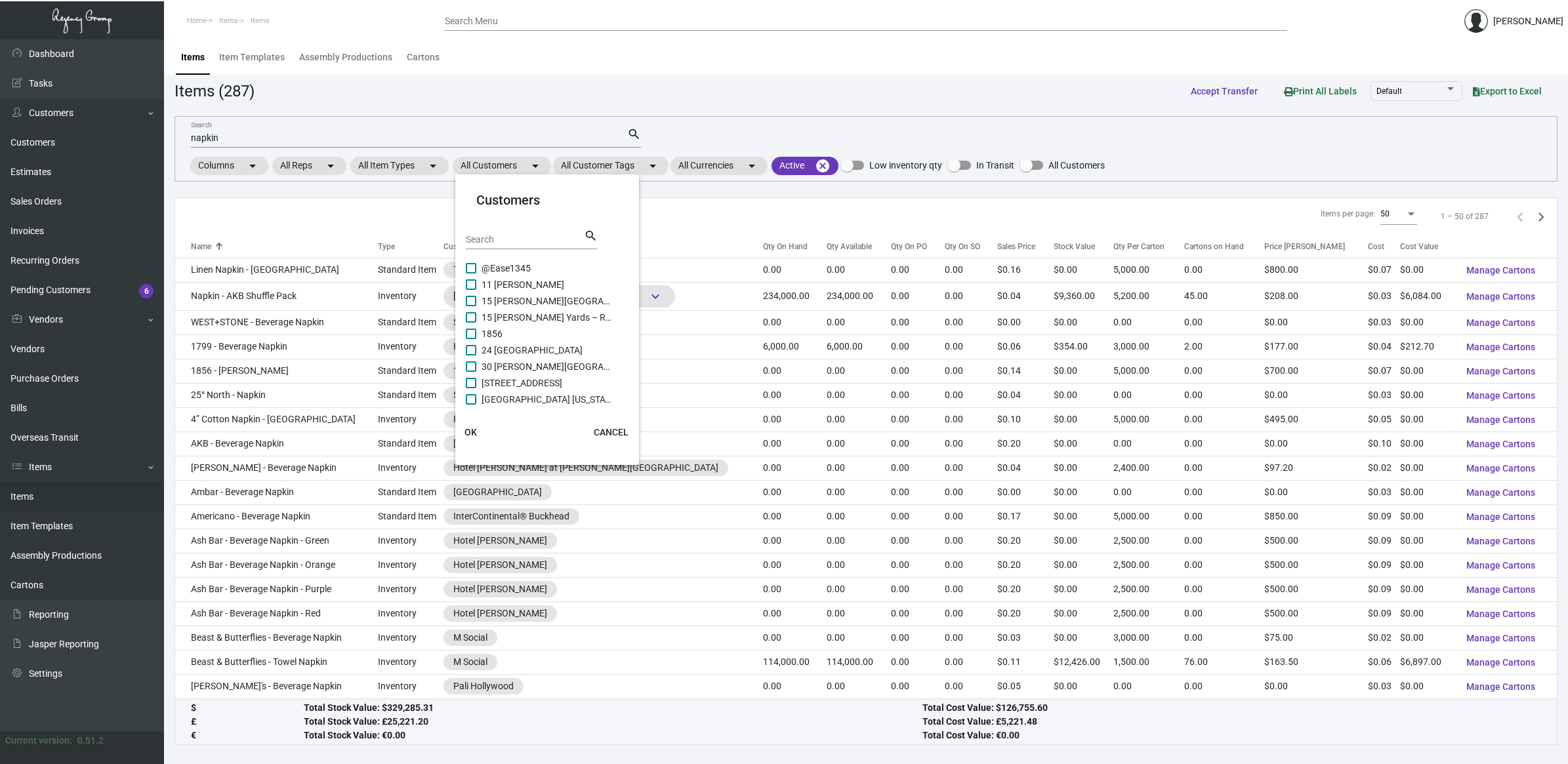
click at [543, 236] on input "Search" at bounding box center [524, 240] width 118 height 11
paste input "michelan"
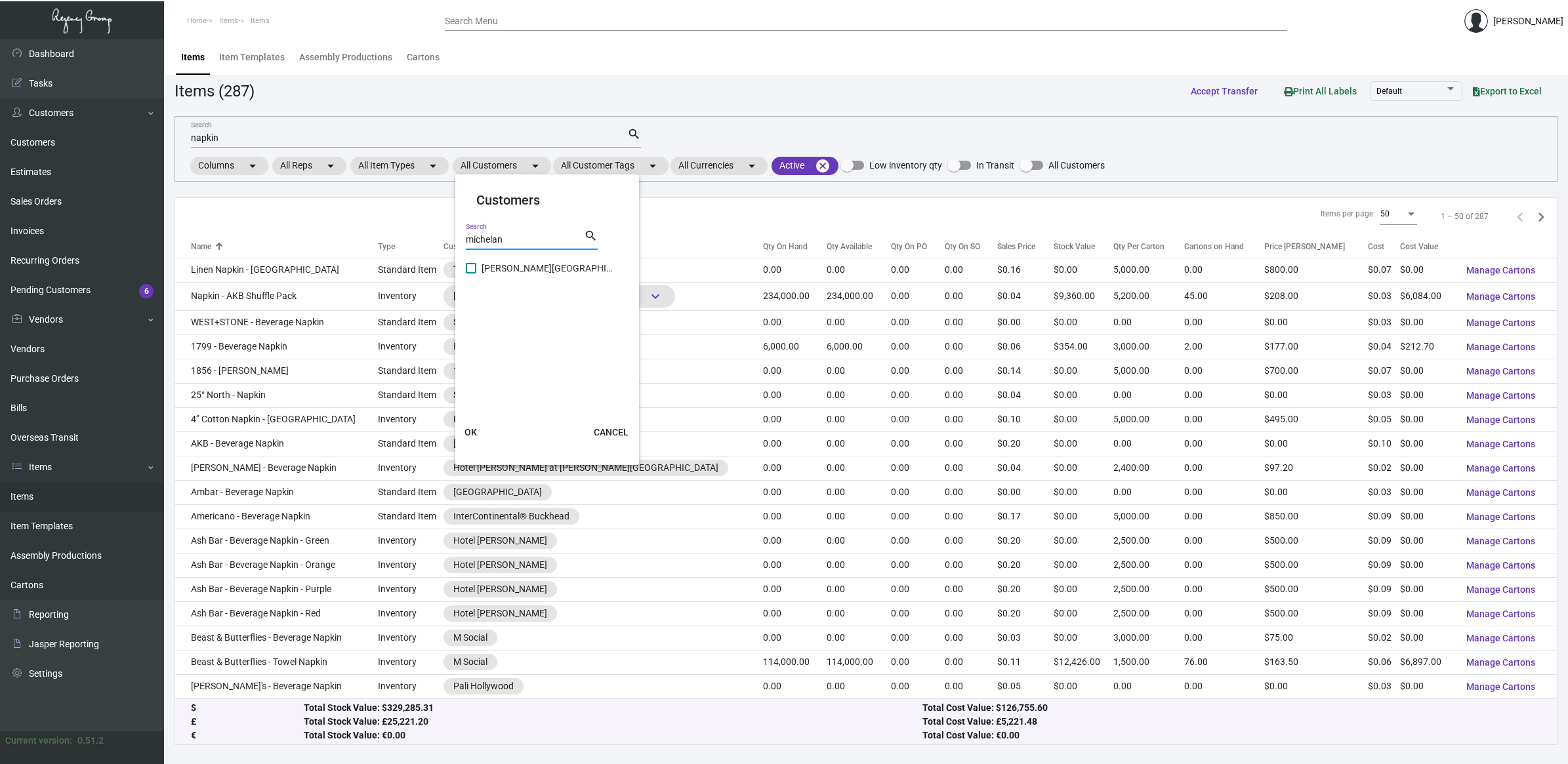
type input "michelan"
click at [523, 263] on span "[PERSON_NAME][GEOGRAPHIC_DATA]" at bounding box center [547, 268] width 131 height 16
click at [471, 273] on input "[PERSON_NAME][GEOGRAPHIC_DATA]" at bounding box center [471, 273] width 1 height 1
checkbox input "true"
click at [469, 427] on span "OK" at bounding box center [471, 432] width 13 height 11
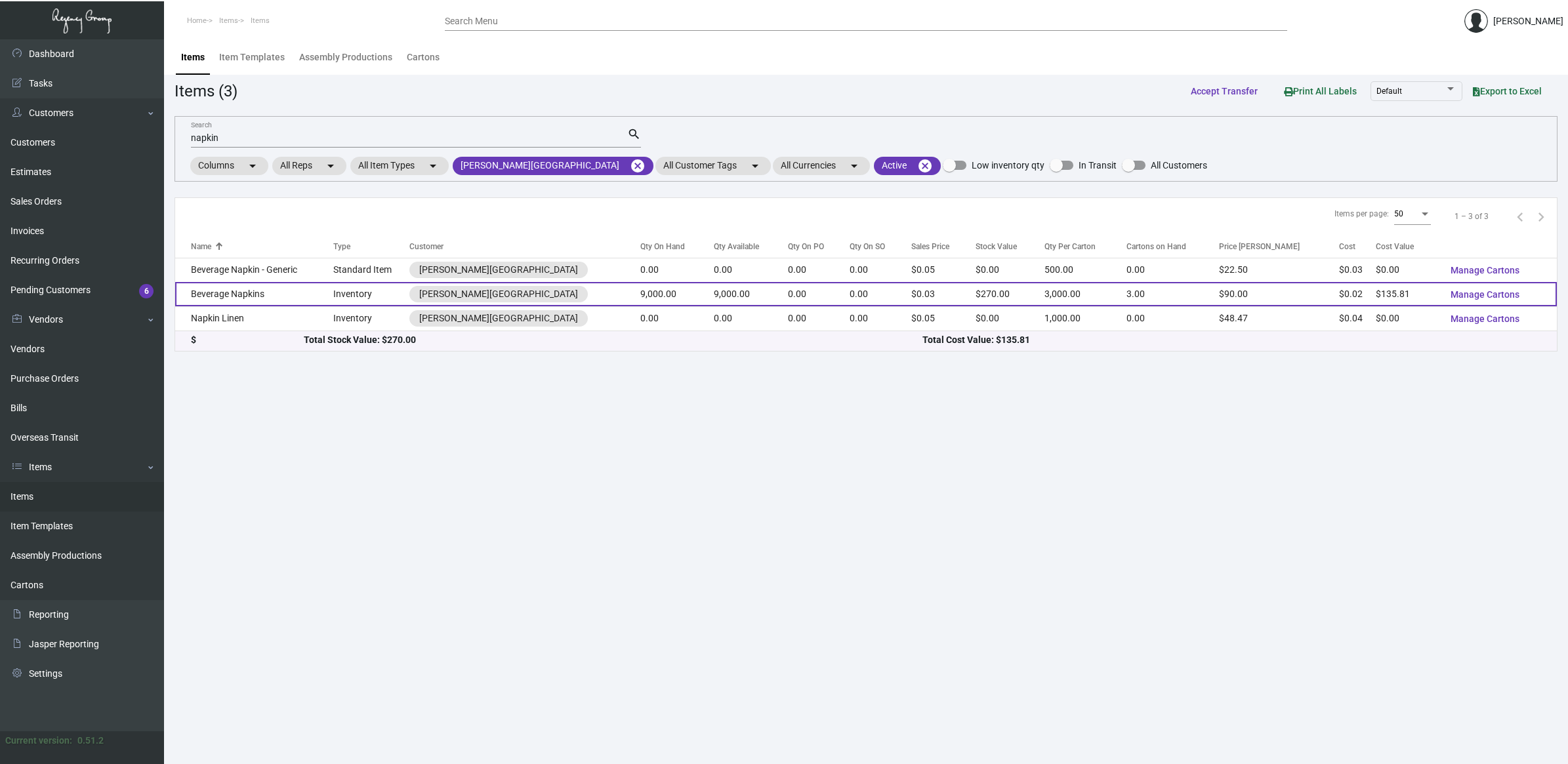
click at [325, 302] on td "Beverage Napkins" at bounding box center [254, 294] width 158 height 24
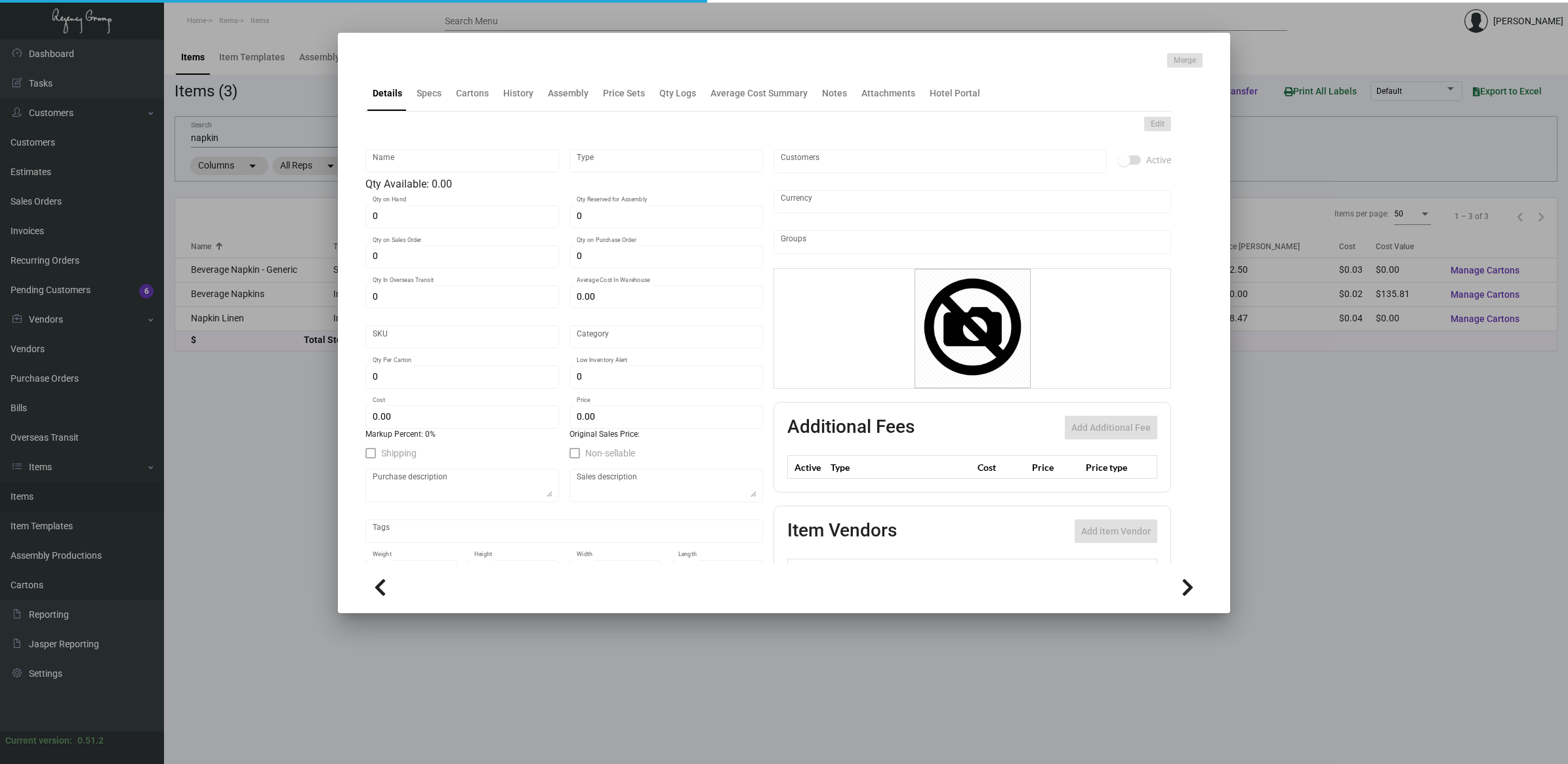
type input "Beverage Napkins"
type input "Inventory"
type input "9,000"
type input "$ 0.01509"
type input "2236"
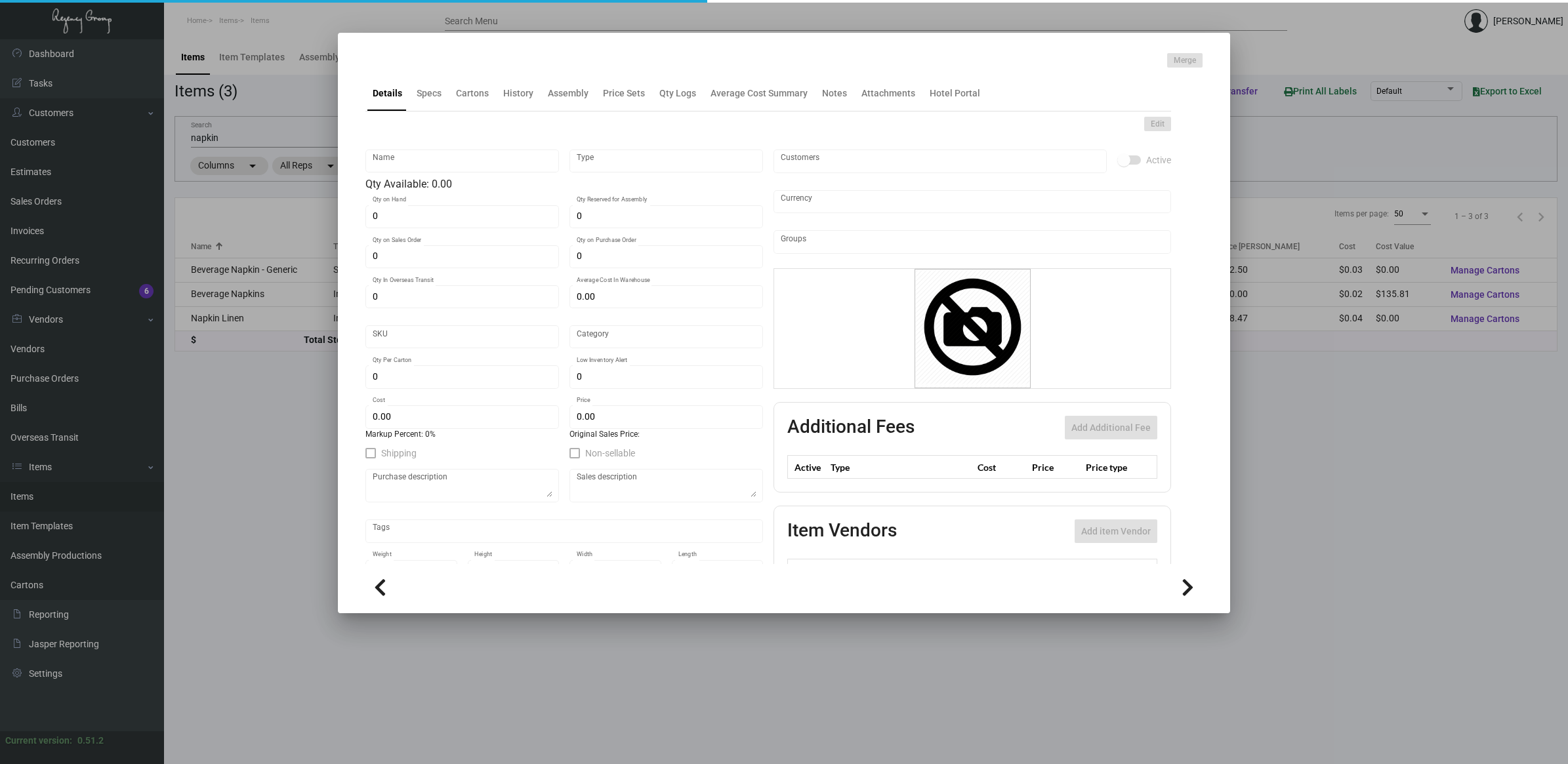
type input "Standard"
type input "3,000"
type input "$ 0.01509"
type input "$ 0.03"
type textarea "Beverage Napkin: size 5x5, 2 ply white beverage napkin, imprinting 2 colors, wi…"
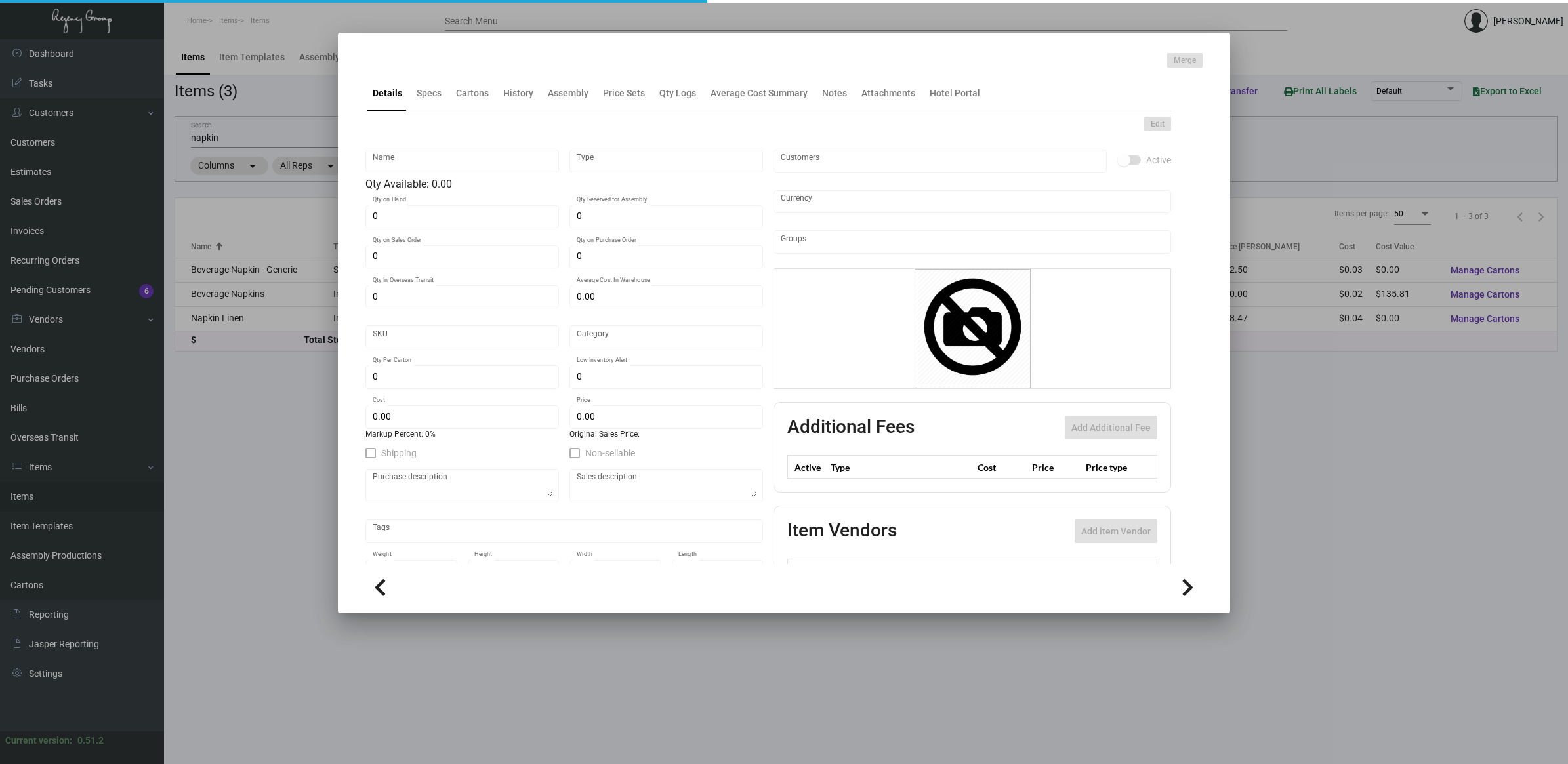
type textarea "Beverage Napkin: size 5x5, 2 ply white beverage napkin, imprinting 2 colors, wi…"
checkbox input "true"
type input "United States Dollar $"
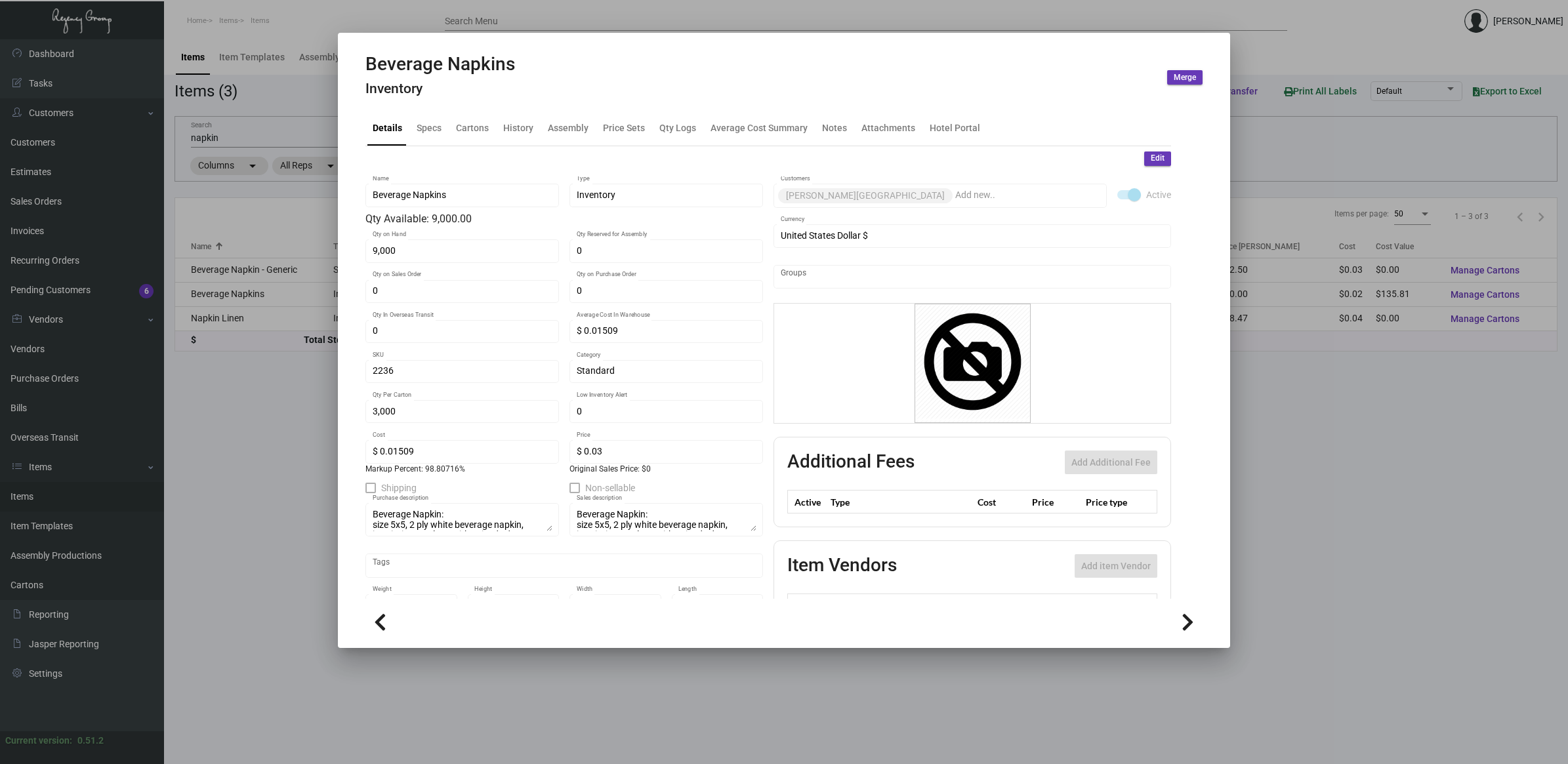
click at [282, 432] on div at bounding box center [784, 382] width 1568 height 764
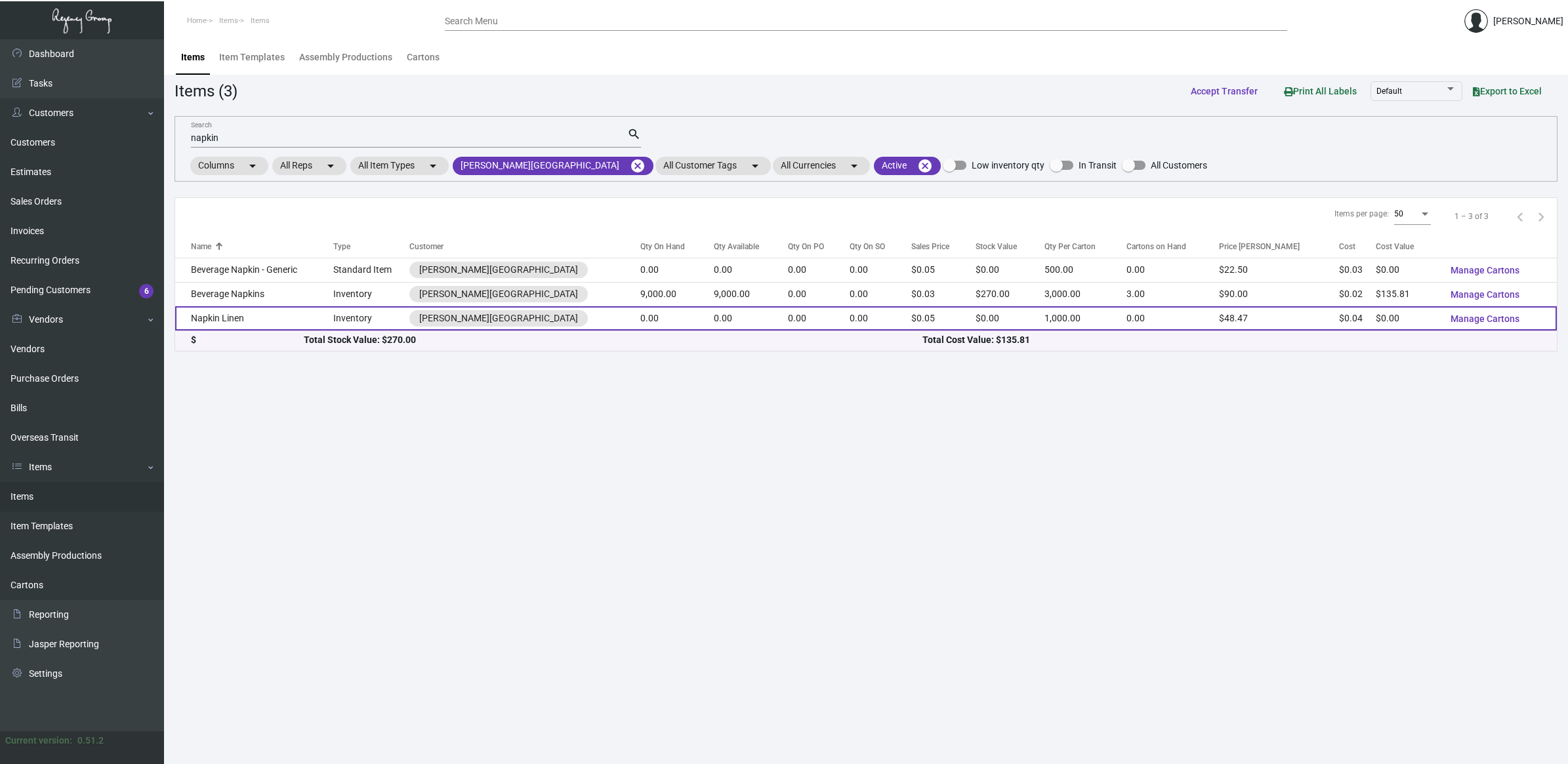
click at [283, 330] on div "Items per page: 50 1 – 3 of 3 Name Type Customer Qty On Hand Qty Available Qty …" at bounding box center [866, 274] width 1383 height 154
drag, startPoint x: 283, startPoint y: 330, endPoint x: 258, endPoint y: 323, distance: 26.0
click at [258, 323] on td "Napkin Linen" at bounding box center [254, 318] width 158 height 24
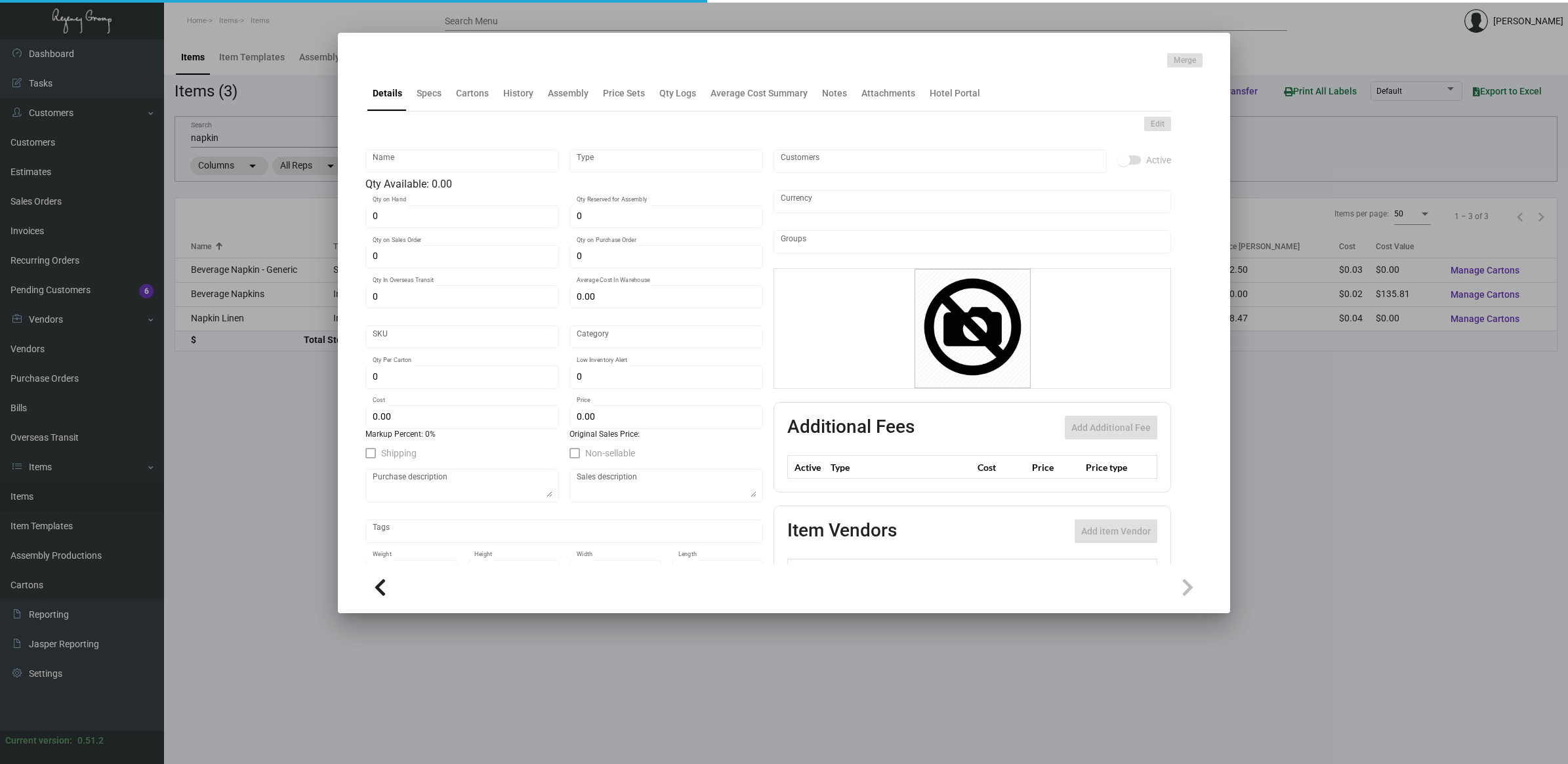
type input "Napkin Linen"
type input "Inventory"
type input "$ 0.00"
type input "2251"
type input "Standard"
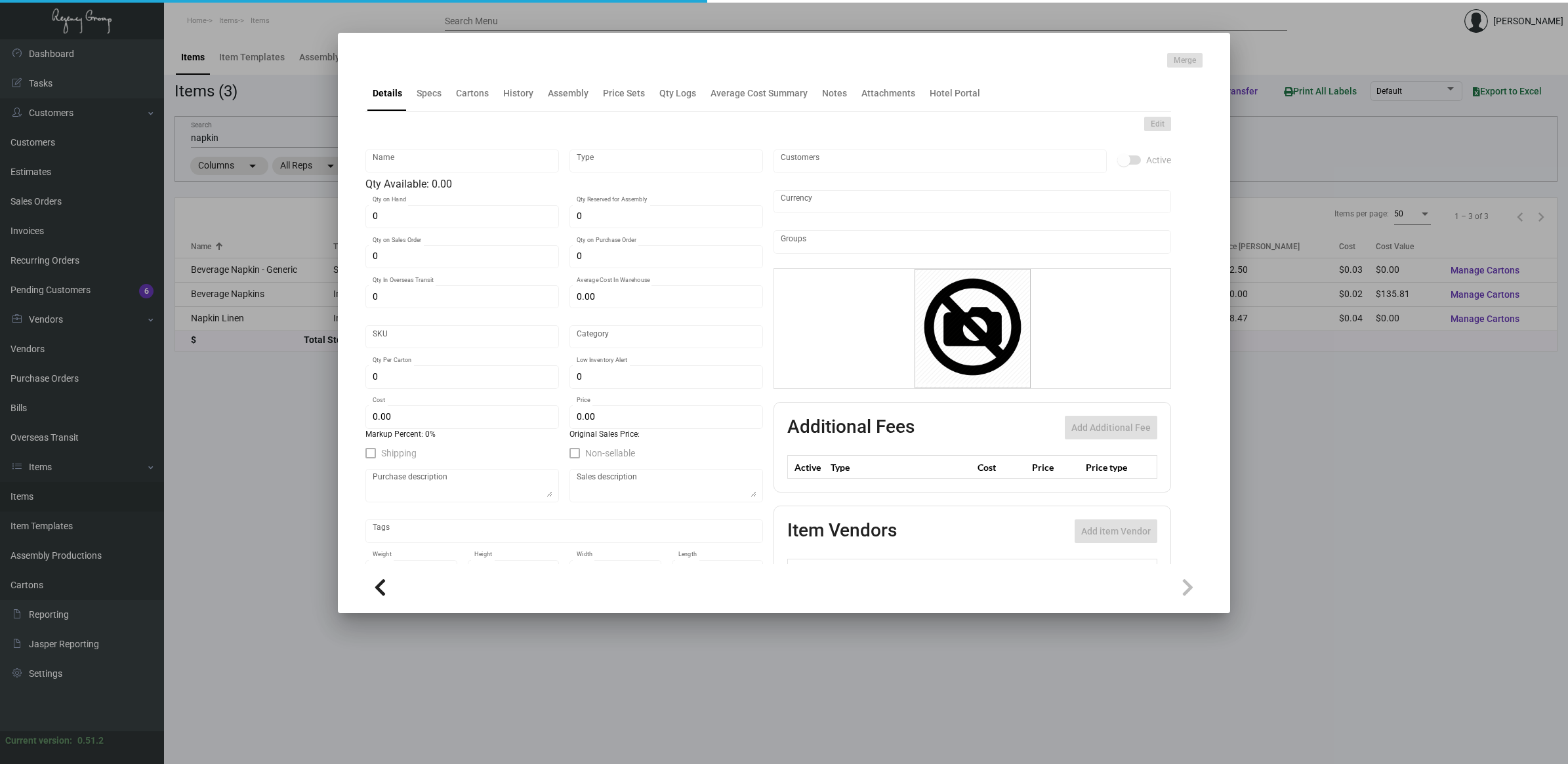
type input "1,000"
type input "20,000"
type input "$ 0.03727"
type input "$ 0.04847"
type textarea "Linen Napkin: 8x17 quarter fold white paper linen guest towel saver One color i…"
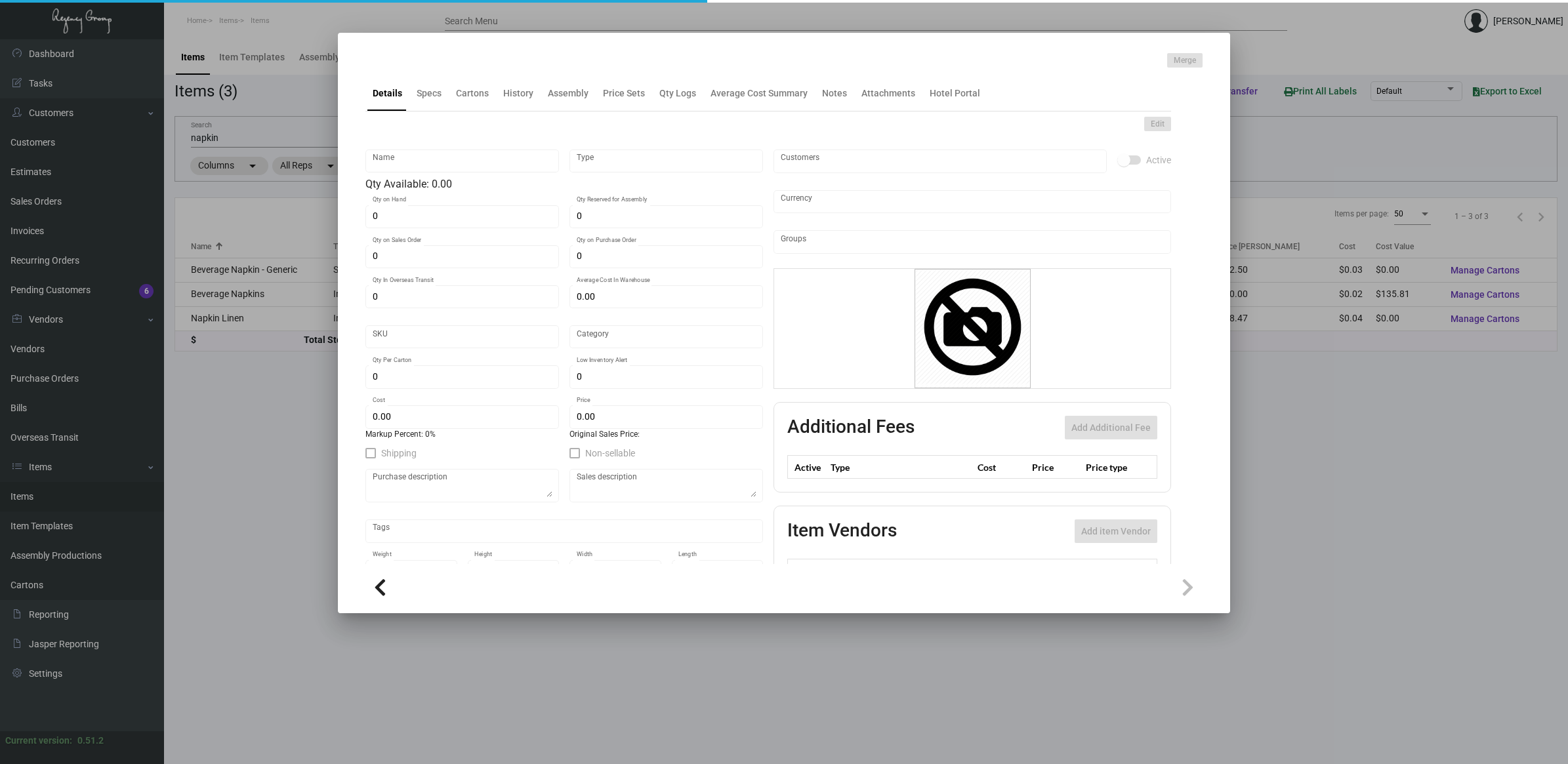
type textarea "Linen Napkin: 8x17 quarter fold white paper linen guest towel saver One color i…"
checkbox input "true"
type input "United States Dollar $"
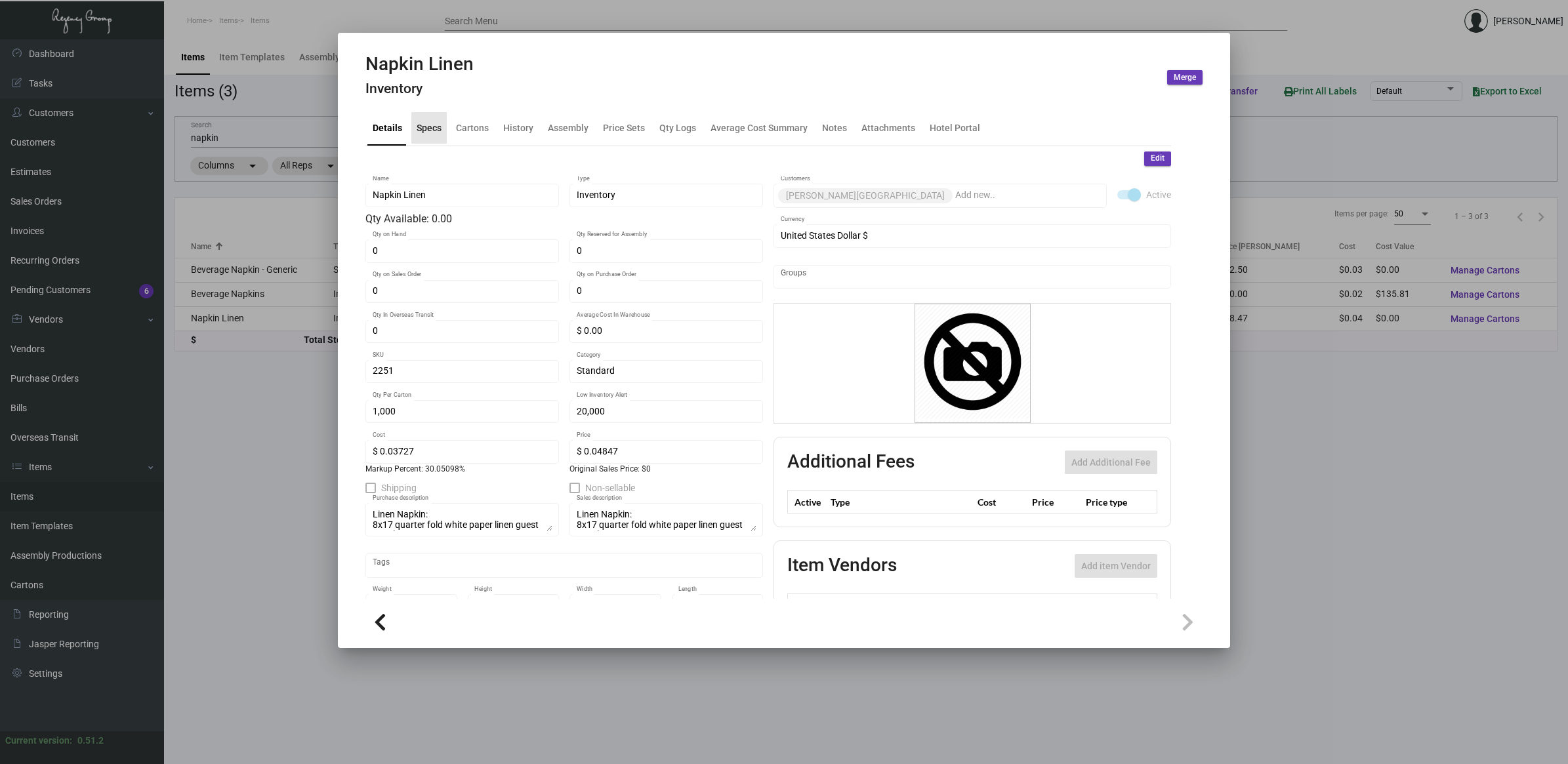
click at [430, 140] on div "Specs" at bounding box center [429, 128] width 35 height 32
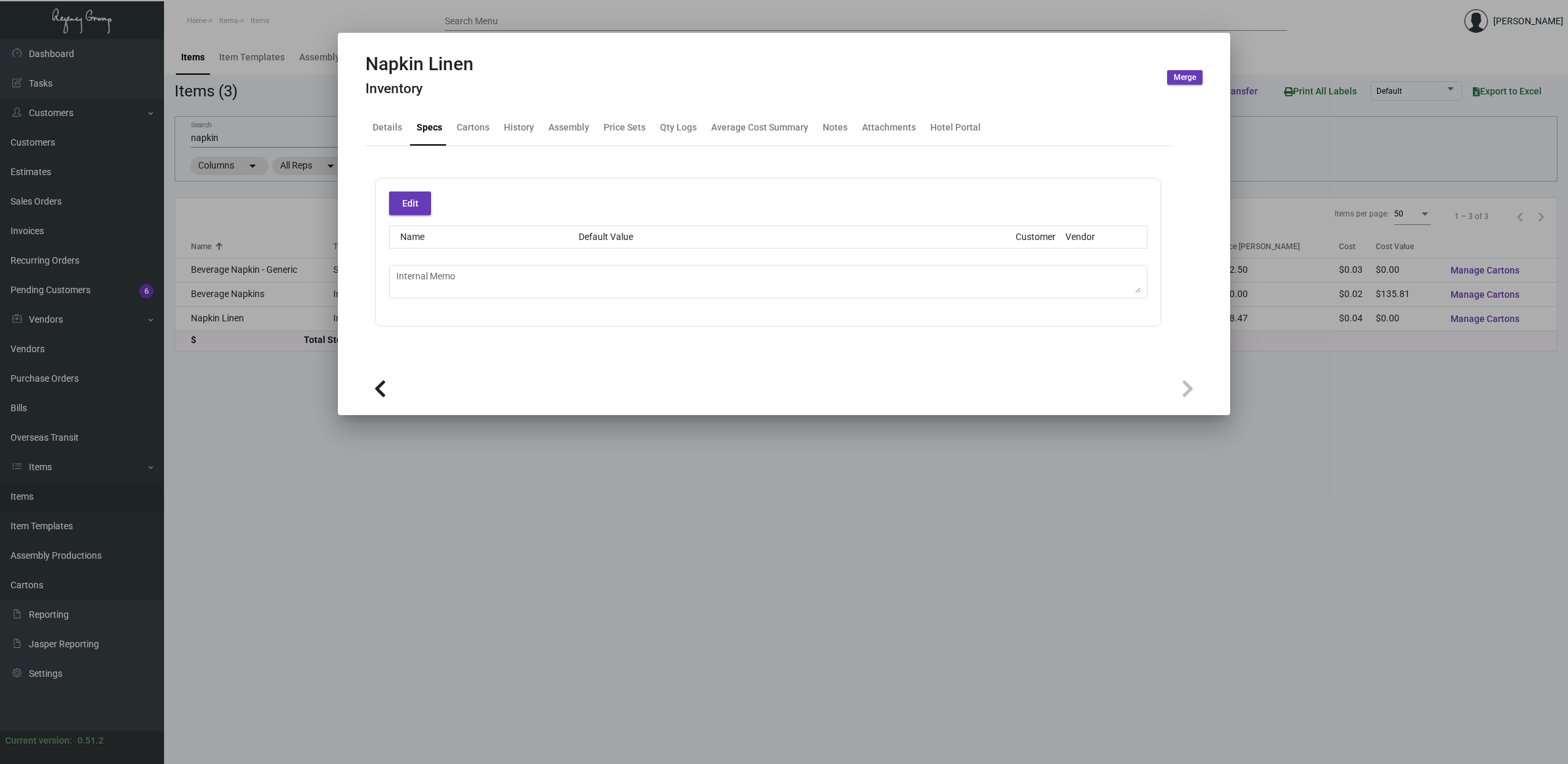
drag, startPoint x: 345, startPoint y: 476, endPoint x: 309, endPoint y: 408, distance: 76.9
click at [345, 474] on div at bounding box center [784, 382] width 1568 height 764
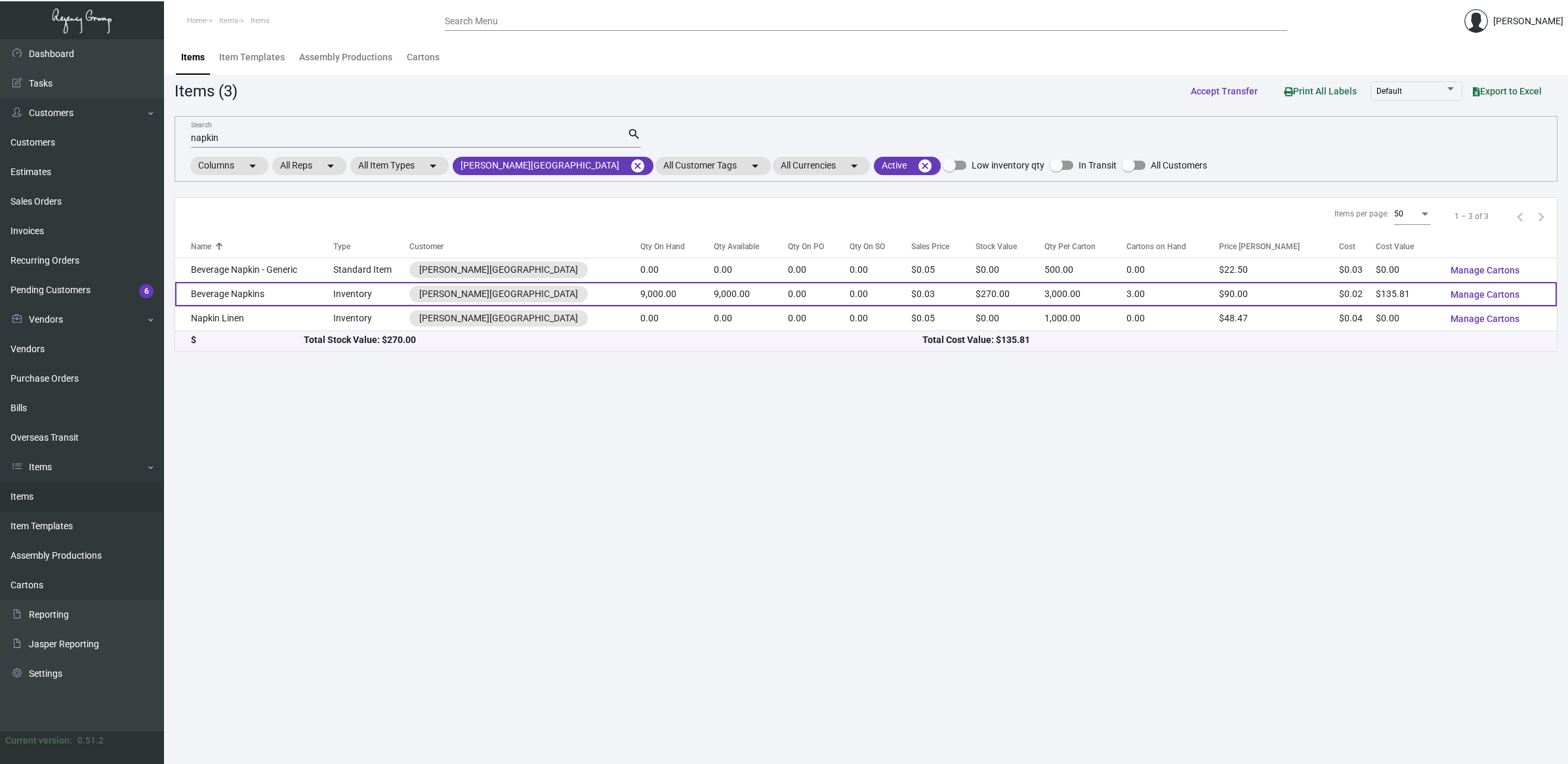
click at [327, 300] on td "Beverage Napkins" at bounding box center [254, 294] width 158 height 24
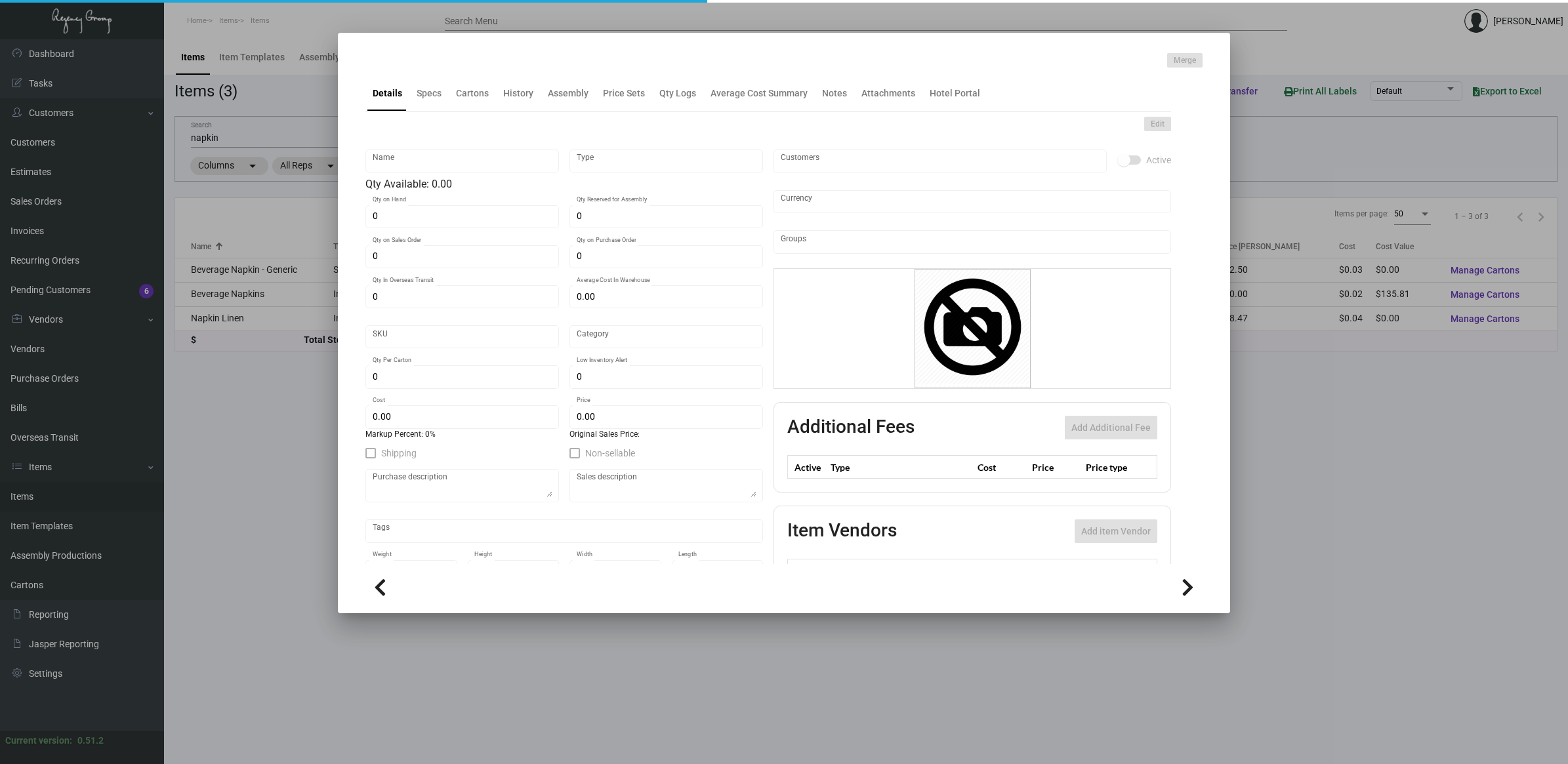
type input "Beverage Napkins"
type input "Inventory"
type input "9,000"
type input "$ 0.01509"
type input "2236"
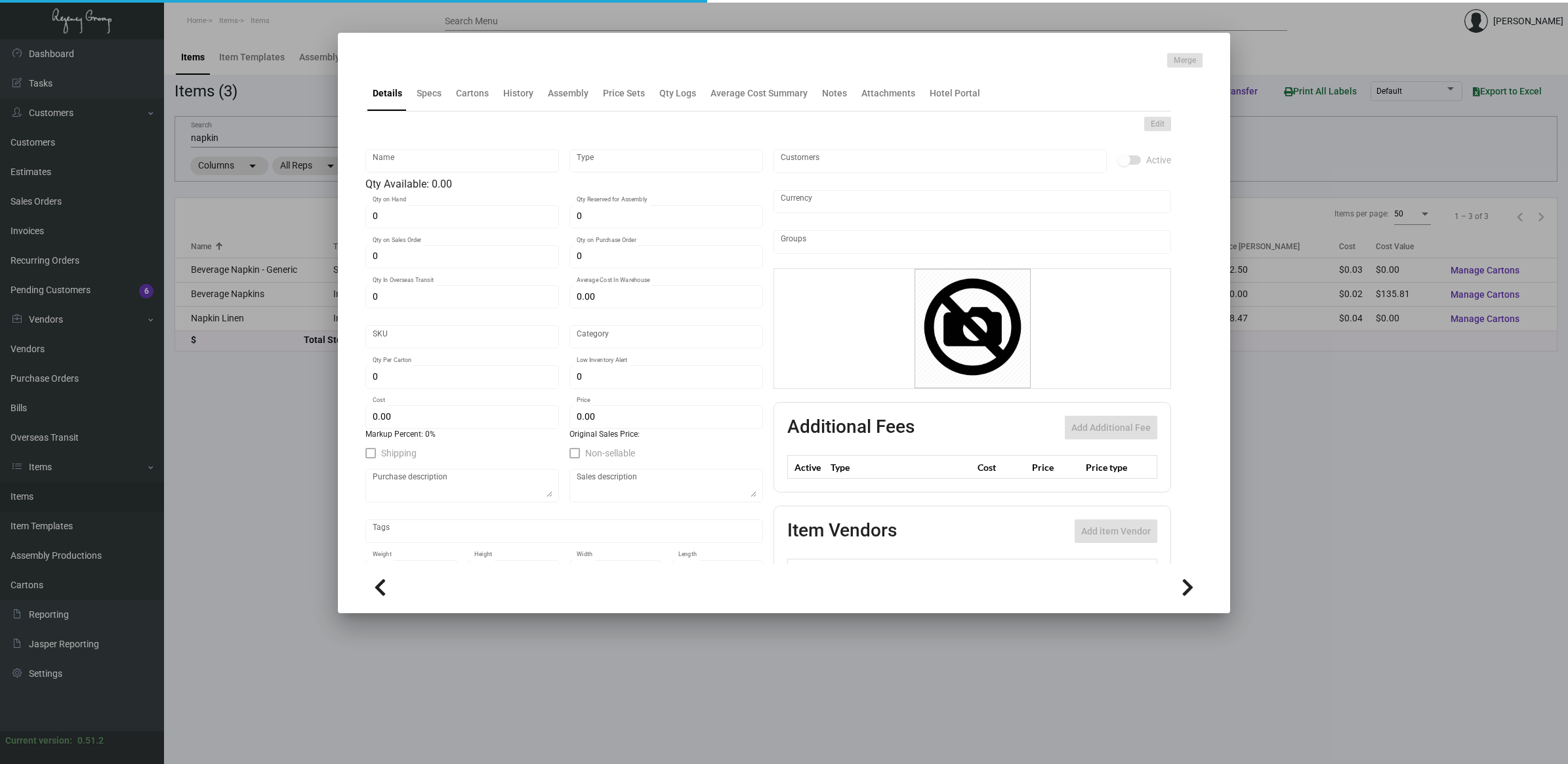
type input "Standard"
type input "3,000"
type input "$ 0.01509"
type input "$ 0.03"
type textarea "Beverage Napkin: size 5x5, 2 ply white beverage napkin, imprinting 2 colors, wi…"
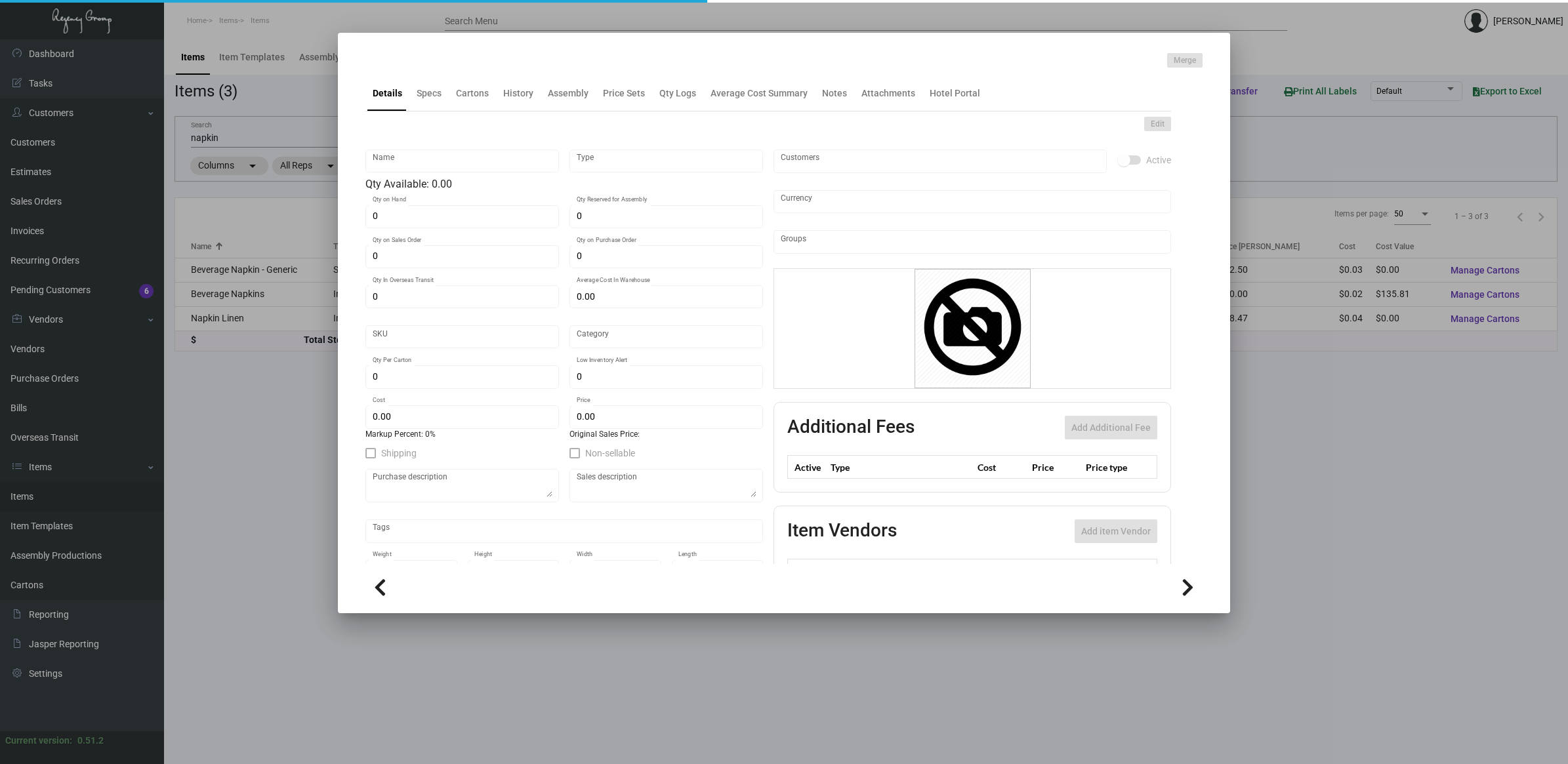
type textarea "Beverage Napkin: size 5x5, 2 ply white beverage napkin, imprinting 2 colors, wi…"
checkbox input "true"
type input "United States Dollar $"
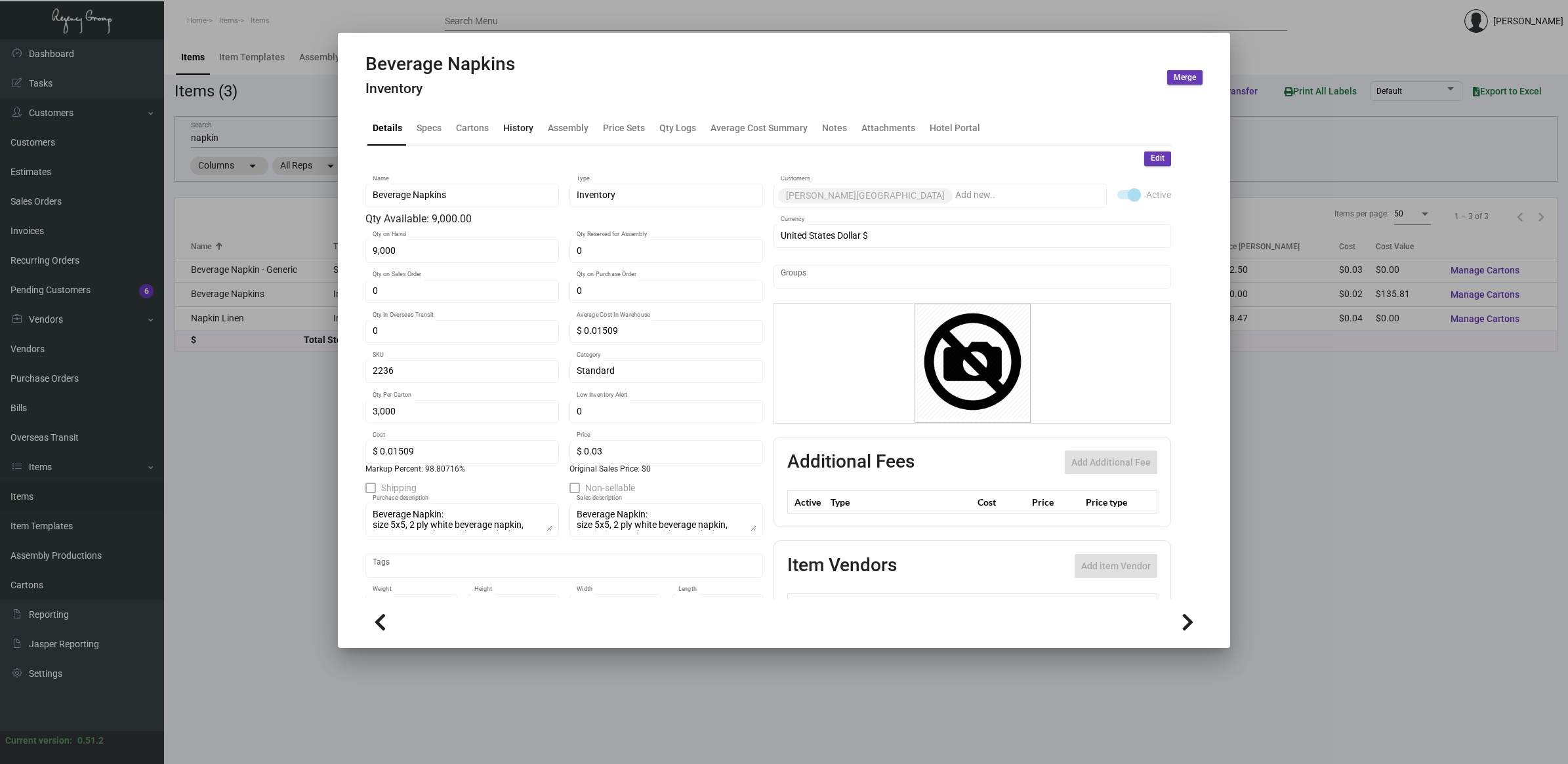
click at [518, 127] on div "History" at bounding box center [518, 128] width 30 height 14
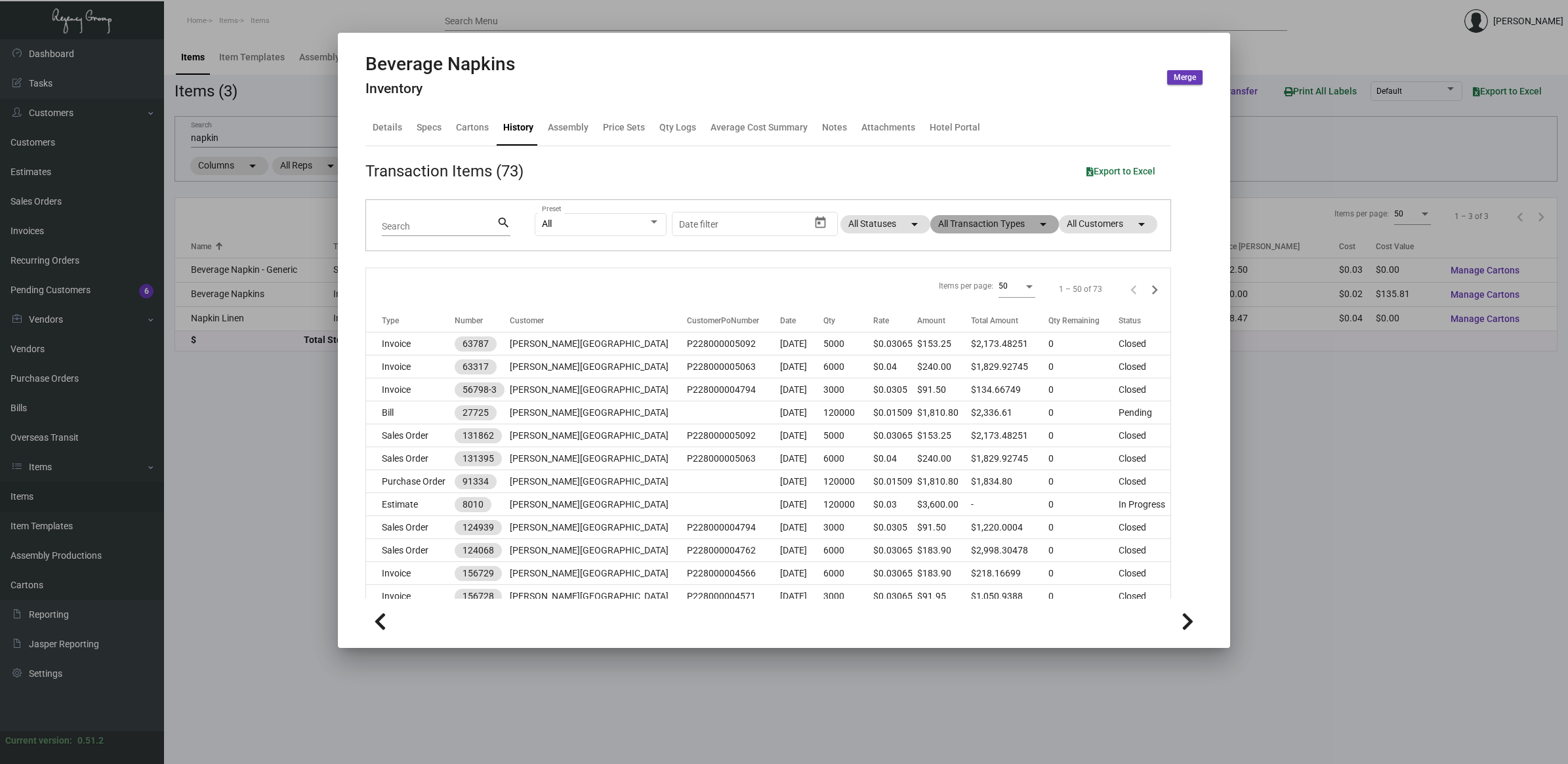
click at [966, 220] on mat-chip "All Transaction Types arrow_drop_down" at bounding box center [994, 224] width 128 height 18
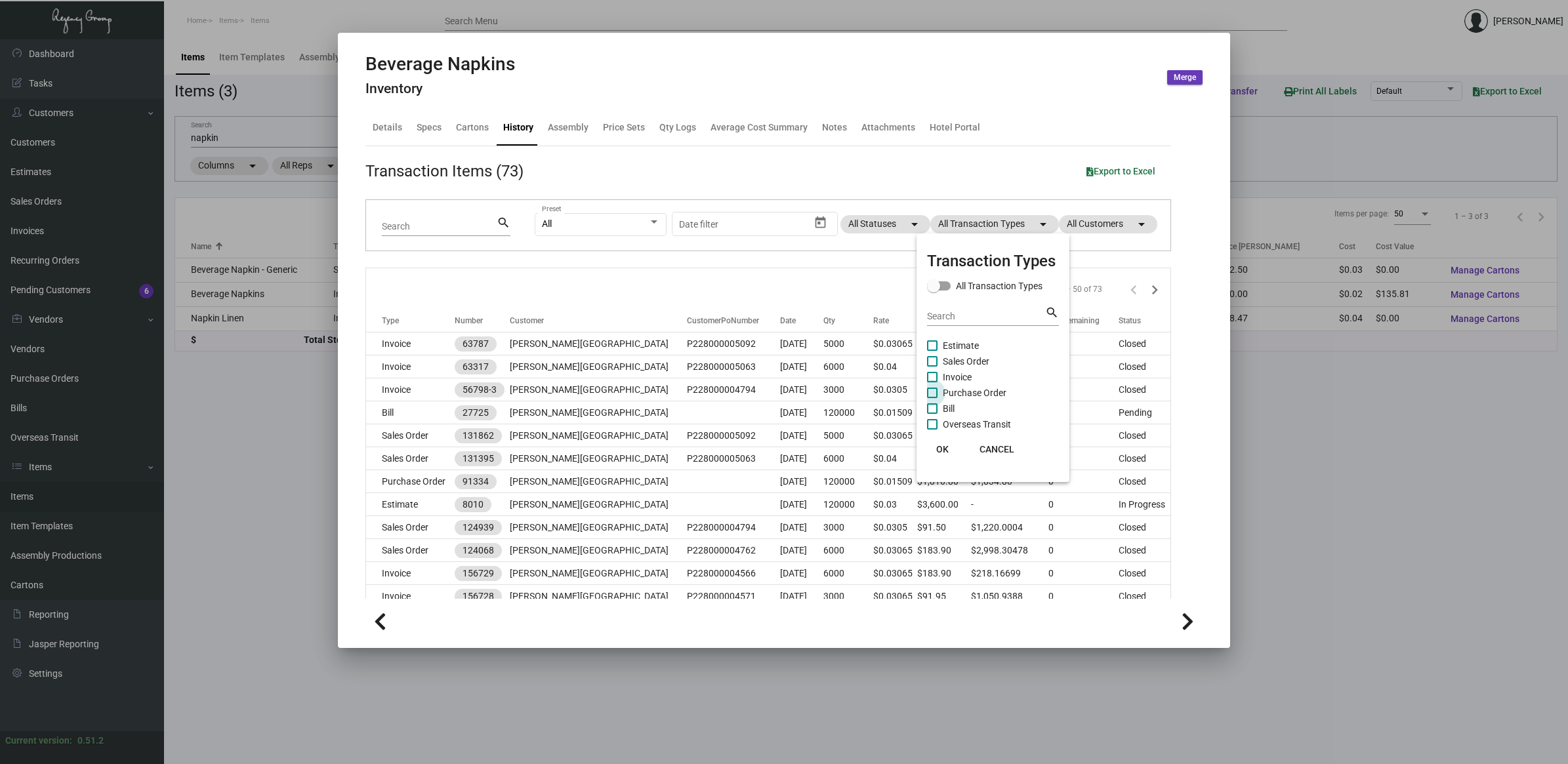
click at [982, 389] on span "Purchase Order" at bounding box center [975, 393] width 64 height 16
click at [933, 398] on input "Purchase Order" at bounding box center [932, 398] width 1 height 1
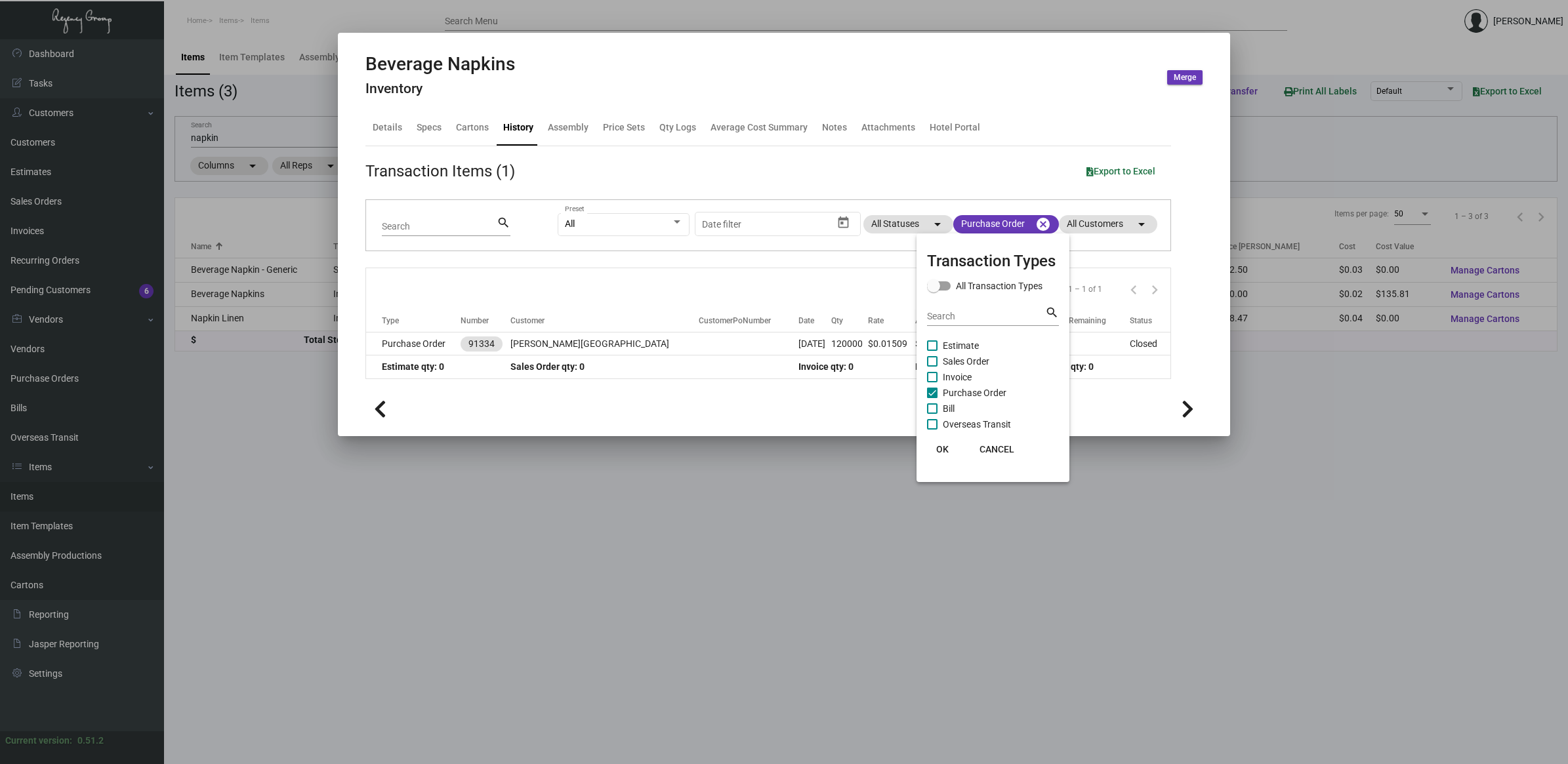
click at [981, 389] on span "Purchase Order" at bounding box center [975, 393] width 64 height 16
click at [933, 398] on input "Purchase Order" at bounding box center [932, 398] width 1 height 1
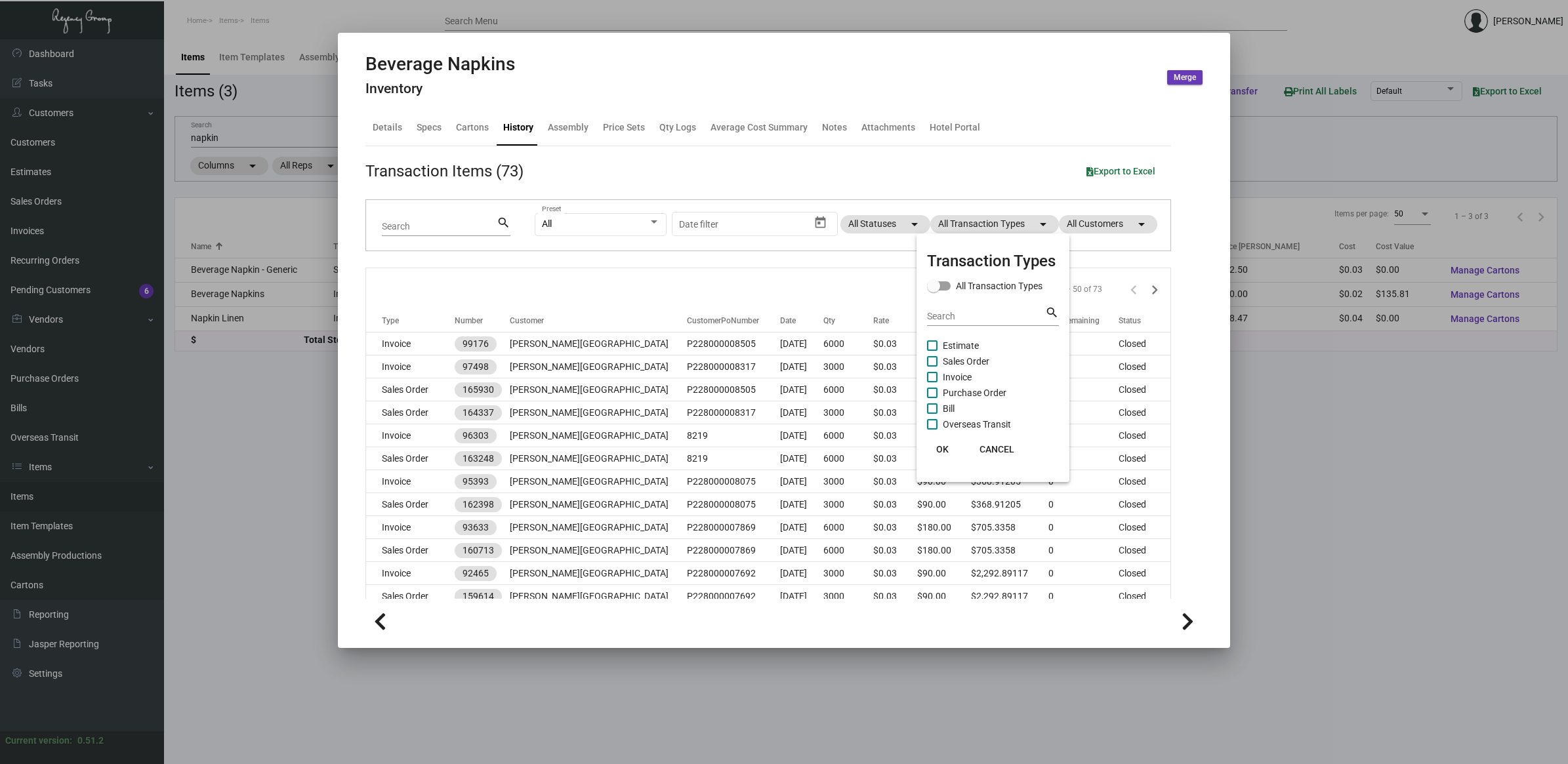
click at [983, 401] on mat-checkbox "Bill" at bounding box center [994, 408] width 132 height 16
click at [953, 388] on span "Purchase Order" at bounding box center [975, 393] width 64 height 16
click at [933, 398] on input "Purchase Order" at bounding box center [932, 398] width 1 height 1
checkbox input "true"
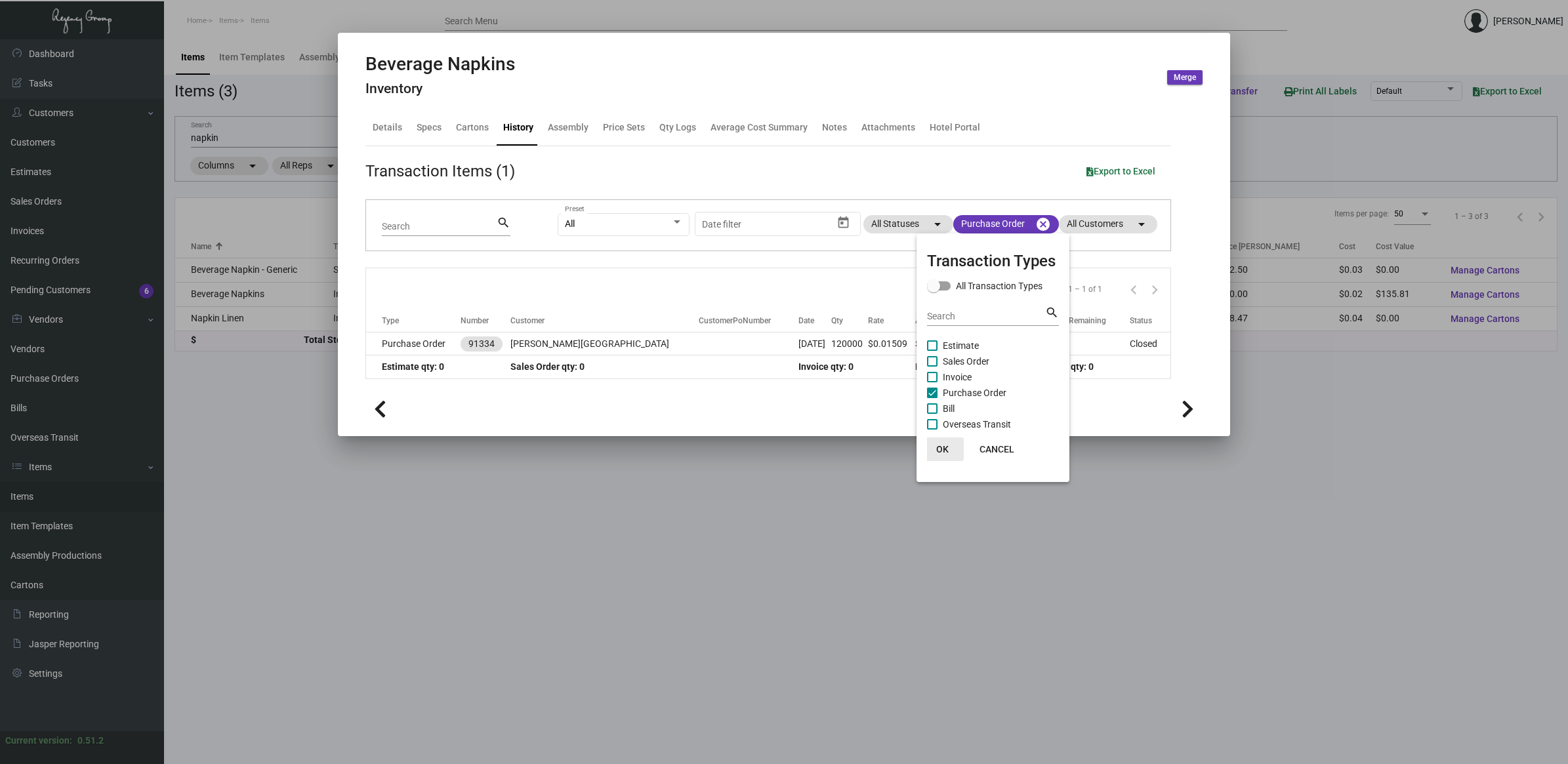
click at [945, 448] on span "OK" at bounding box center [942, 450] width 13 height 11
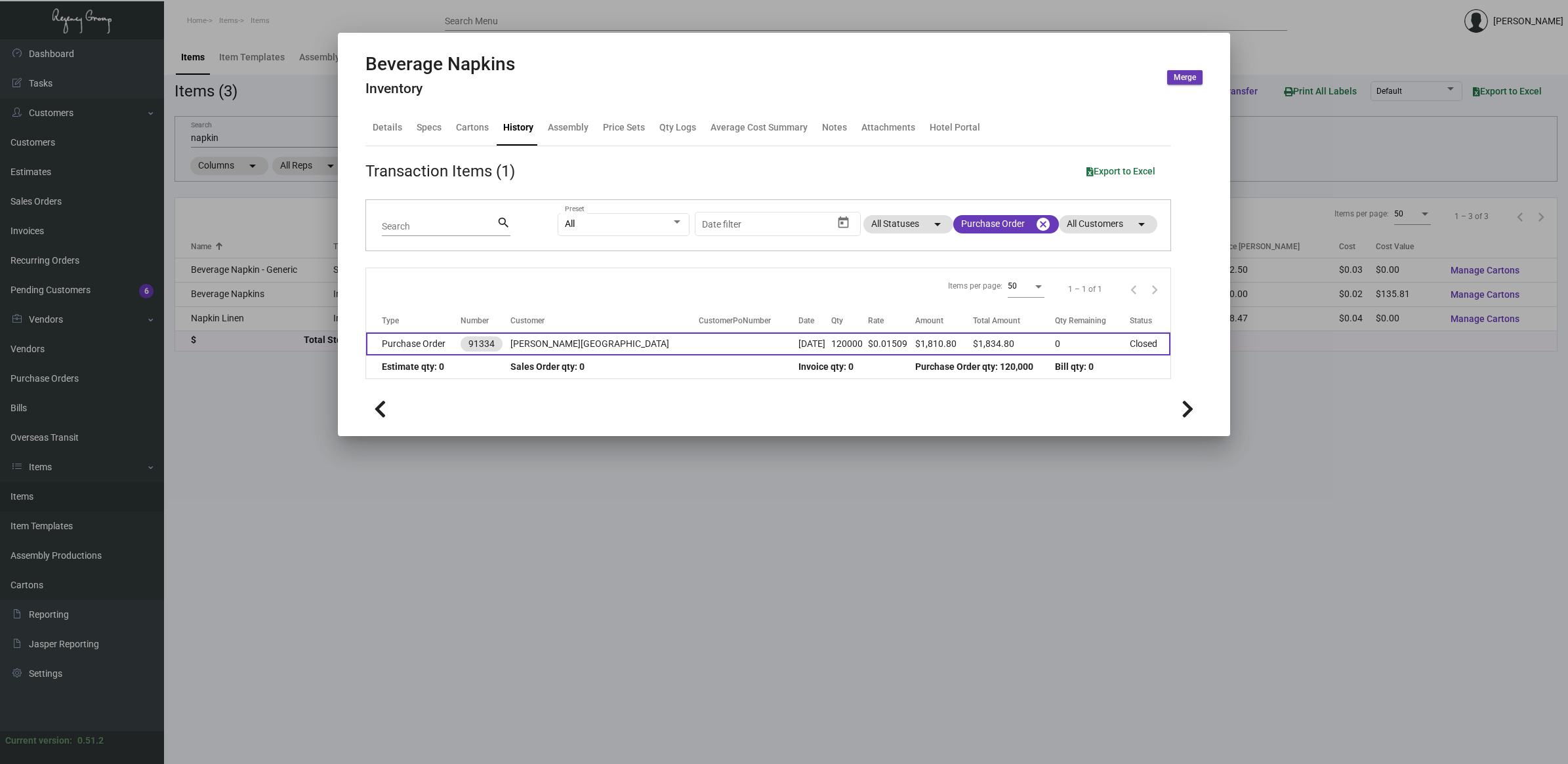
click at [418, 338] on td "Purchase Order" at bounding box center [414, 344] width 95 height 23
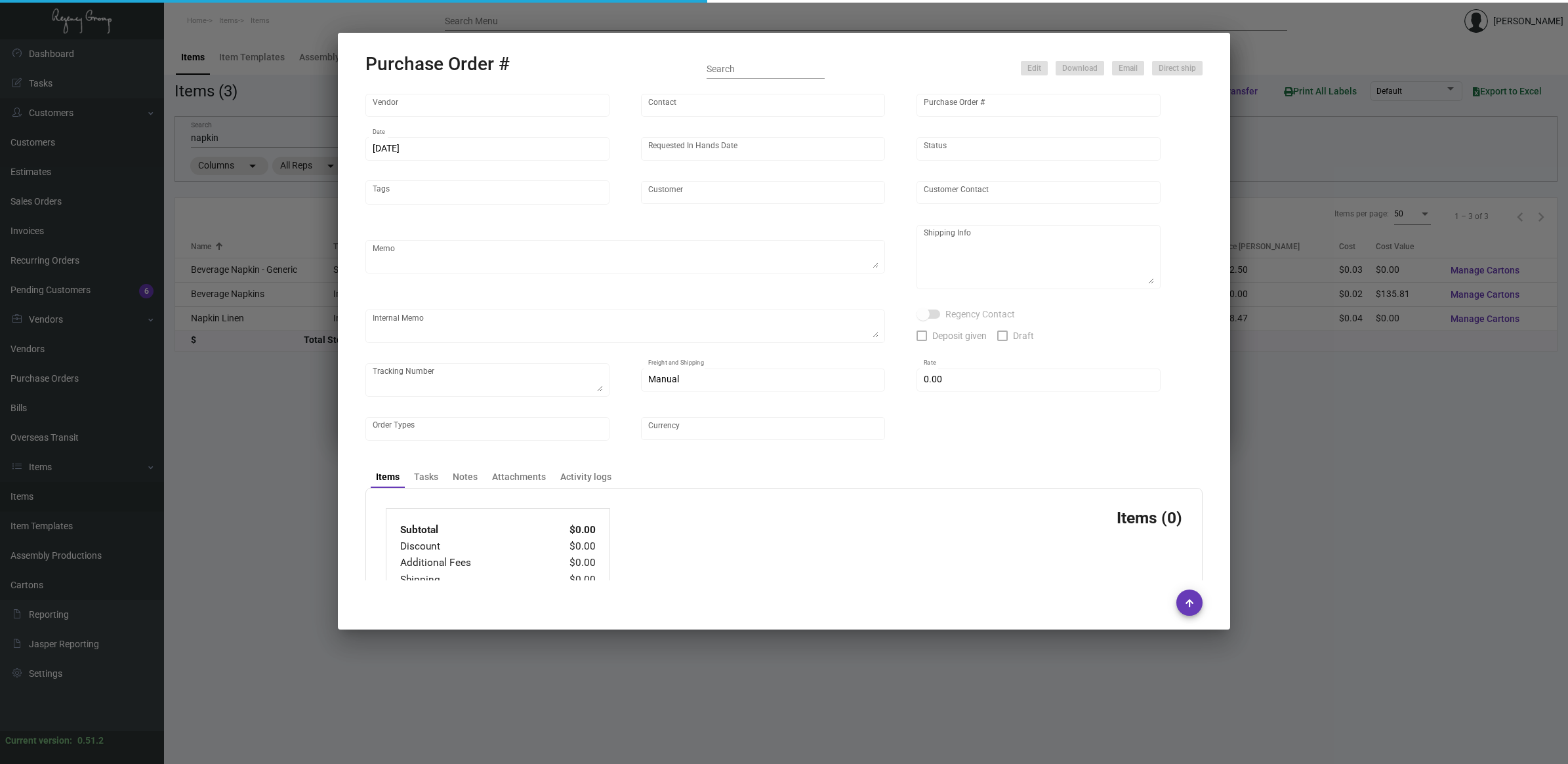
type input "TK Cups-Sorgs"
type input "Order Entry"
type input "91334"
type input "[DATE]"
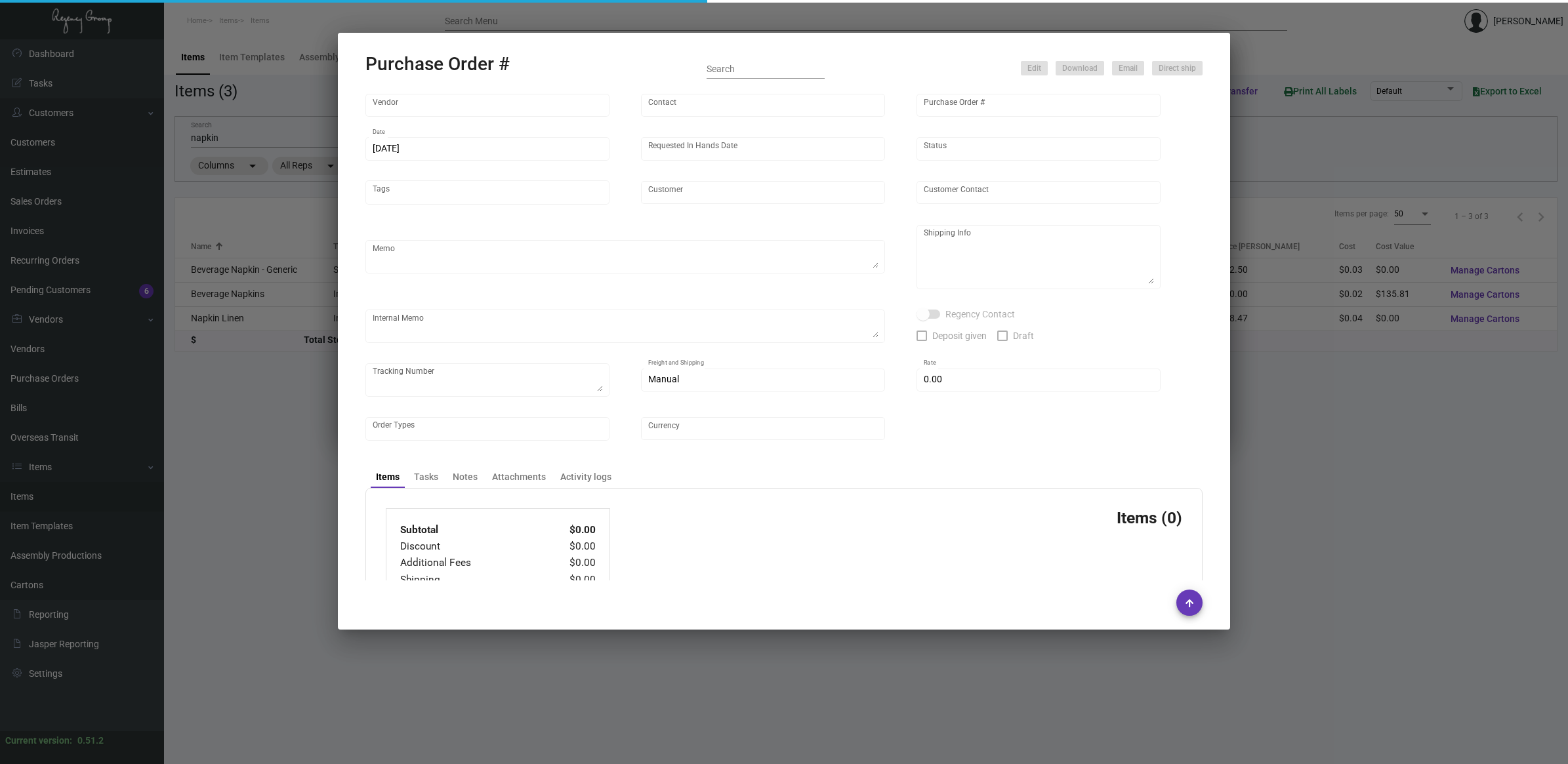
type input "[PERSON_NAME][GEOGRAPHIC_DATA]"
type textarea "Ship via Best Way."
type textarea "[PERSON_NAME] Regency Group NJ [STREET_ADDRESS]"
type textarea "[URL][DOMAIN_NAME]"
checkbox input "true"
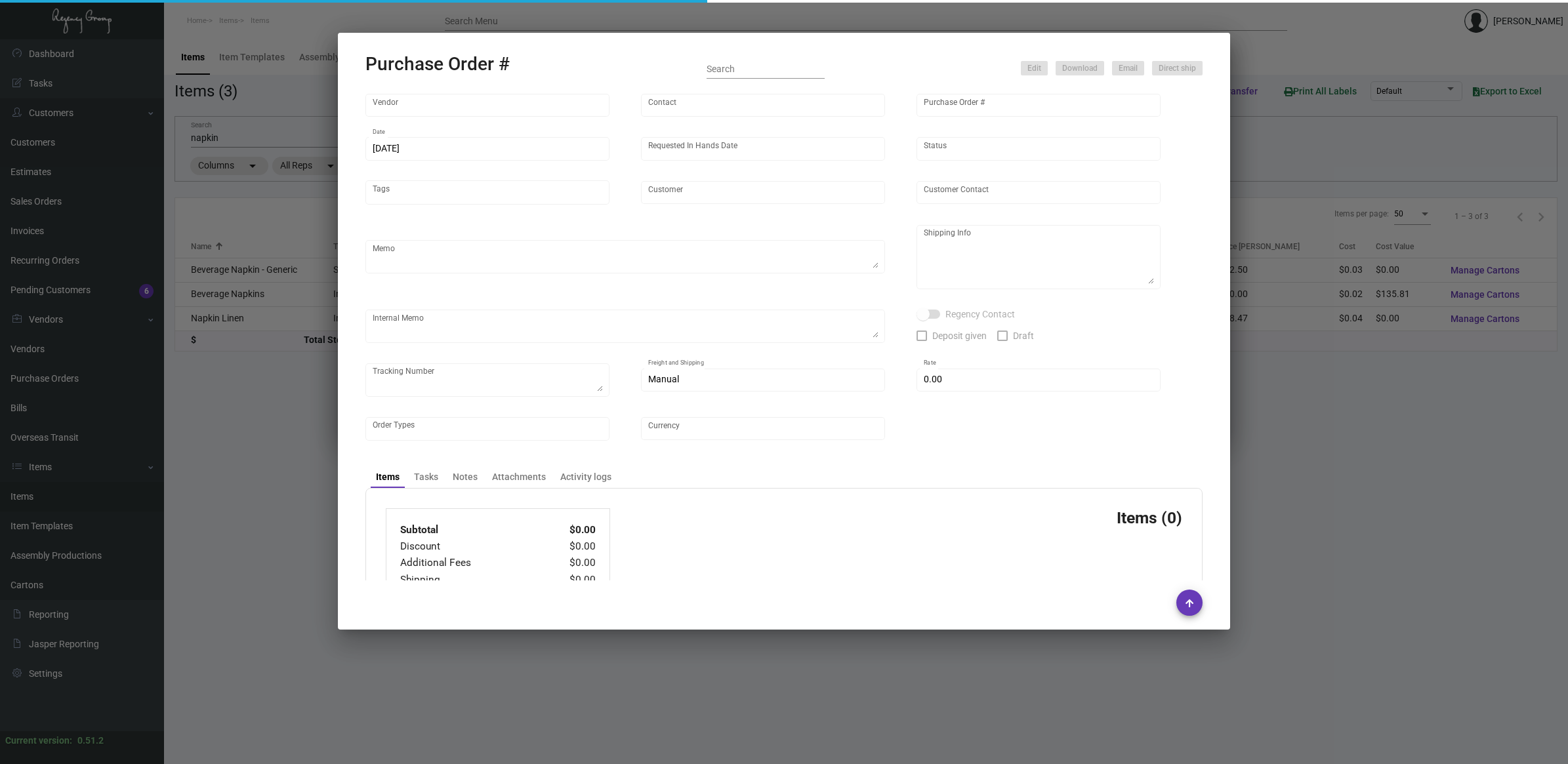
type input "$ 0.00"
type input "United States Dollar $"
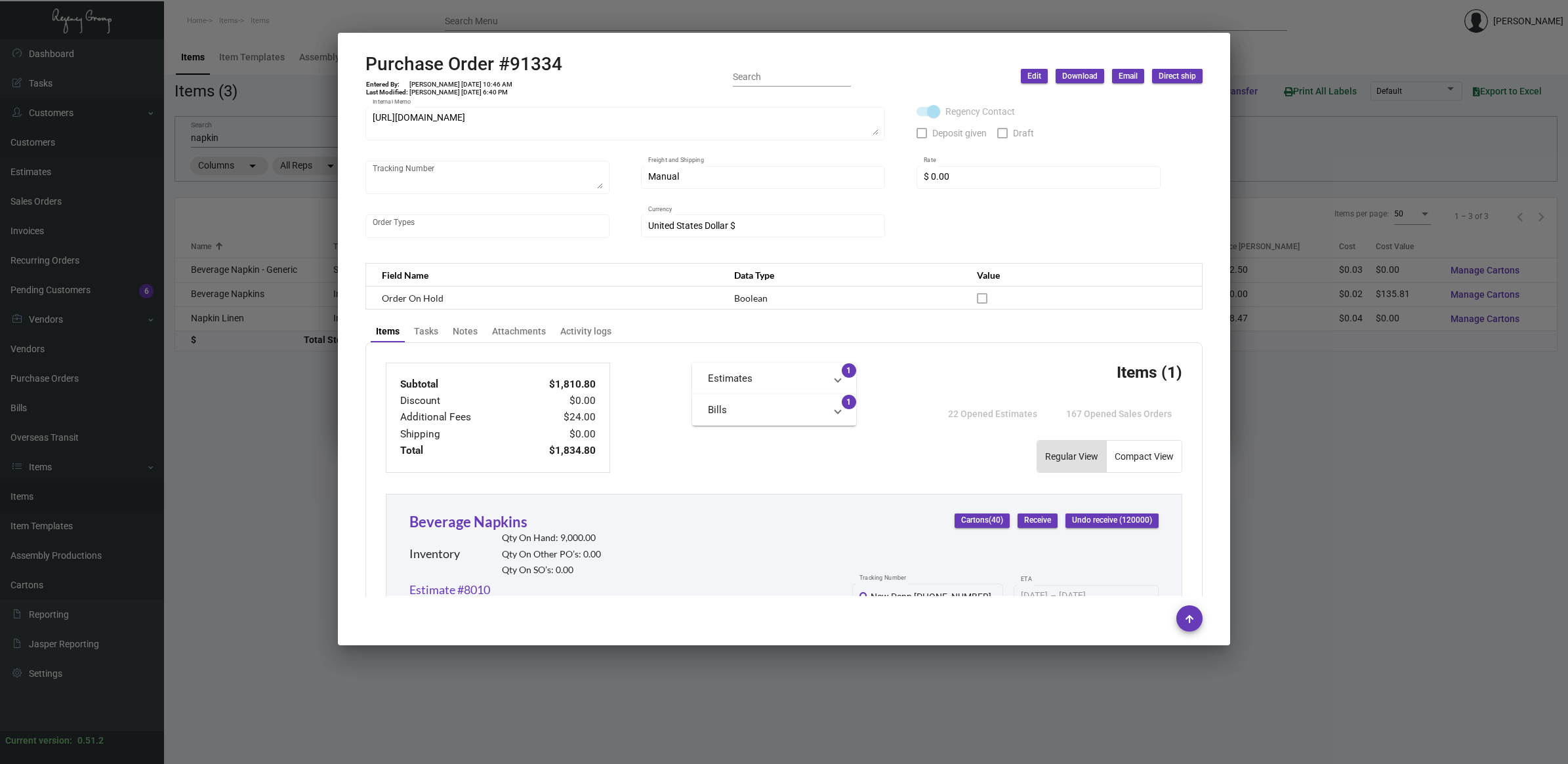
scroll to position [512, 0]
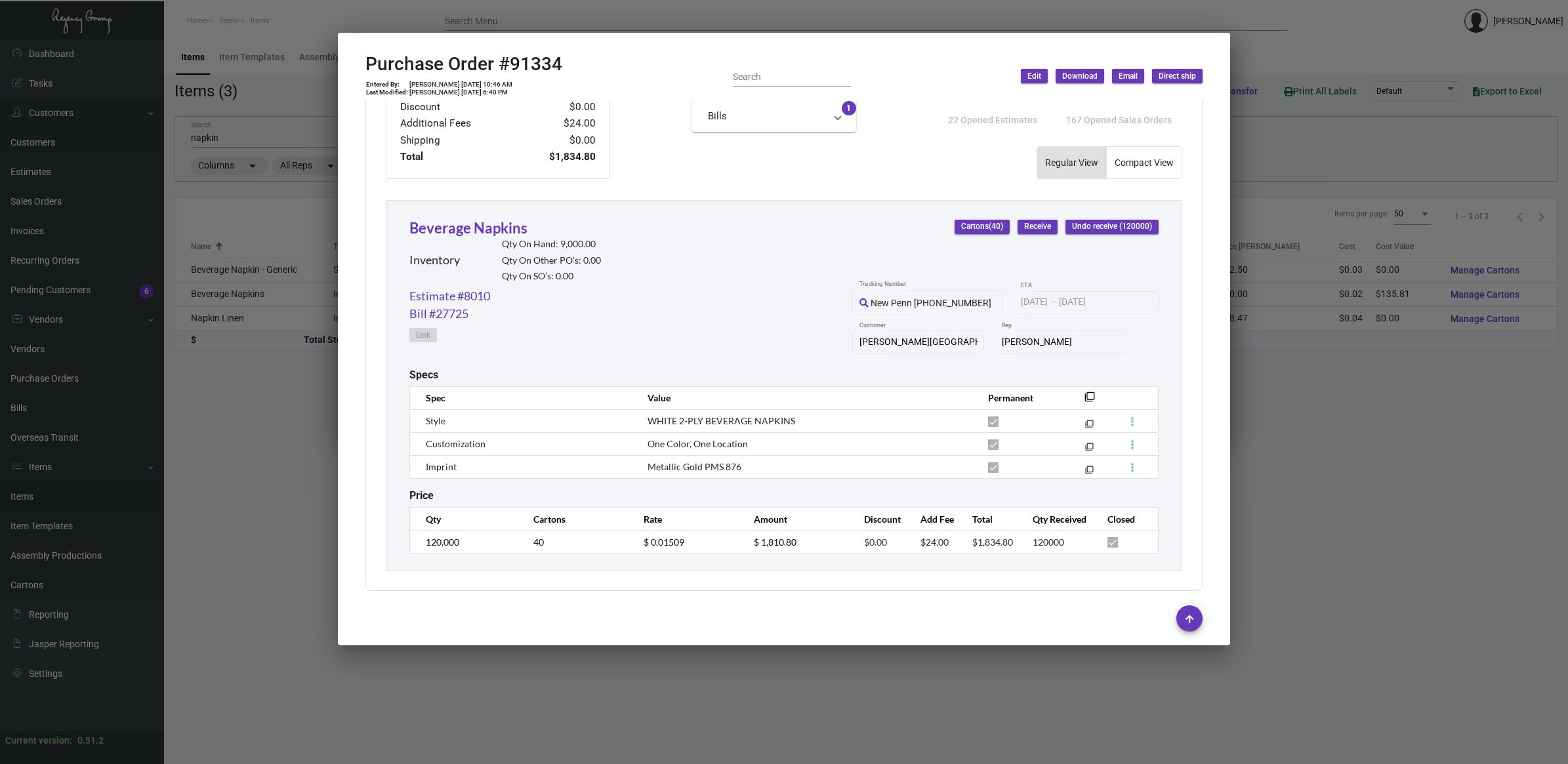
click at [539, 69] on h2 "Purchase Order #91334" at bounding box center [464, 65] width 197 height 23
copy h2 "91334"
click at [713, 463] on span "Metallic Gold PMS 876" at bounding box center [694, 466] width 94 height 11
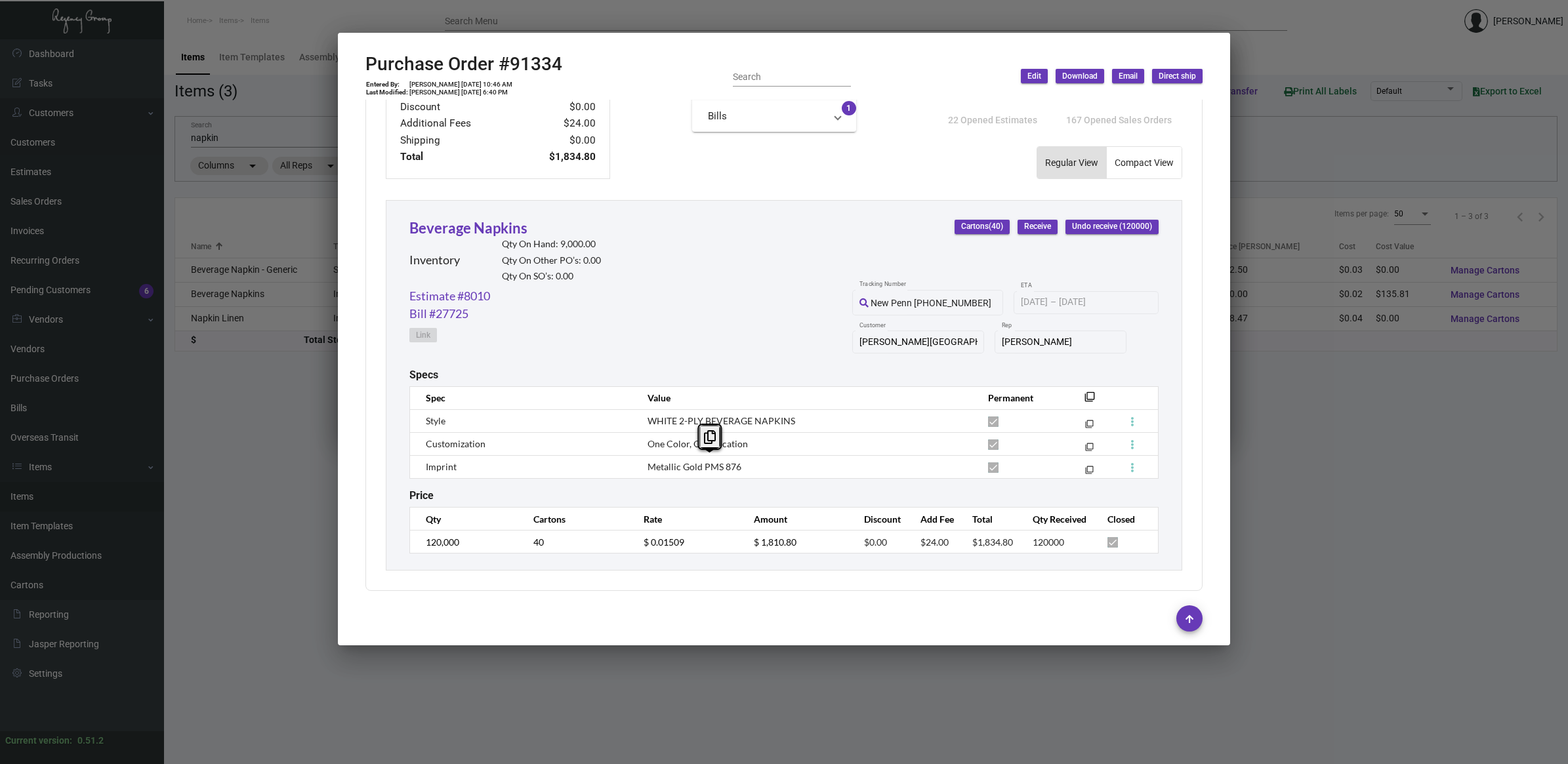
click at [713, 462] on span "Metallic Gold PMS 876" at bounding box center [694, 466] width 94 height 11
copy tr "Metallic Gold PMS 876 filter_none"
click at [304, 456] on div at bounding box center [784, 382] width 1568 height 764
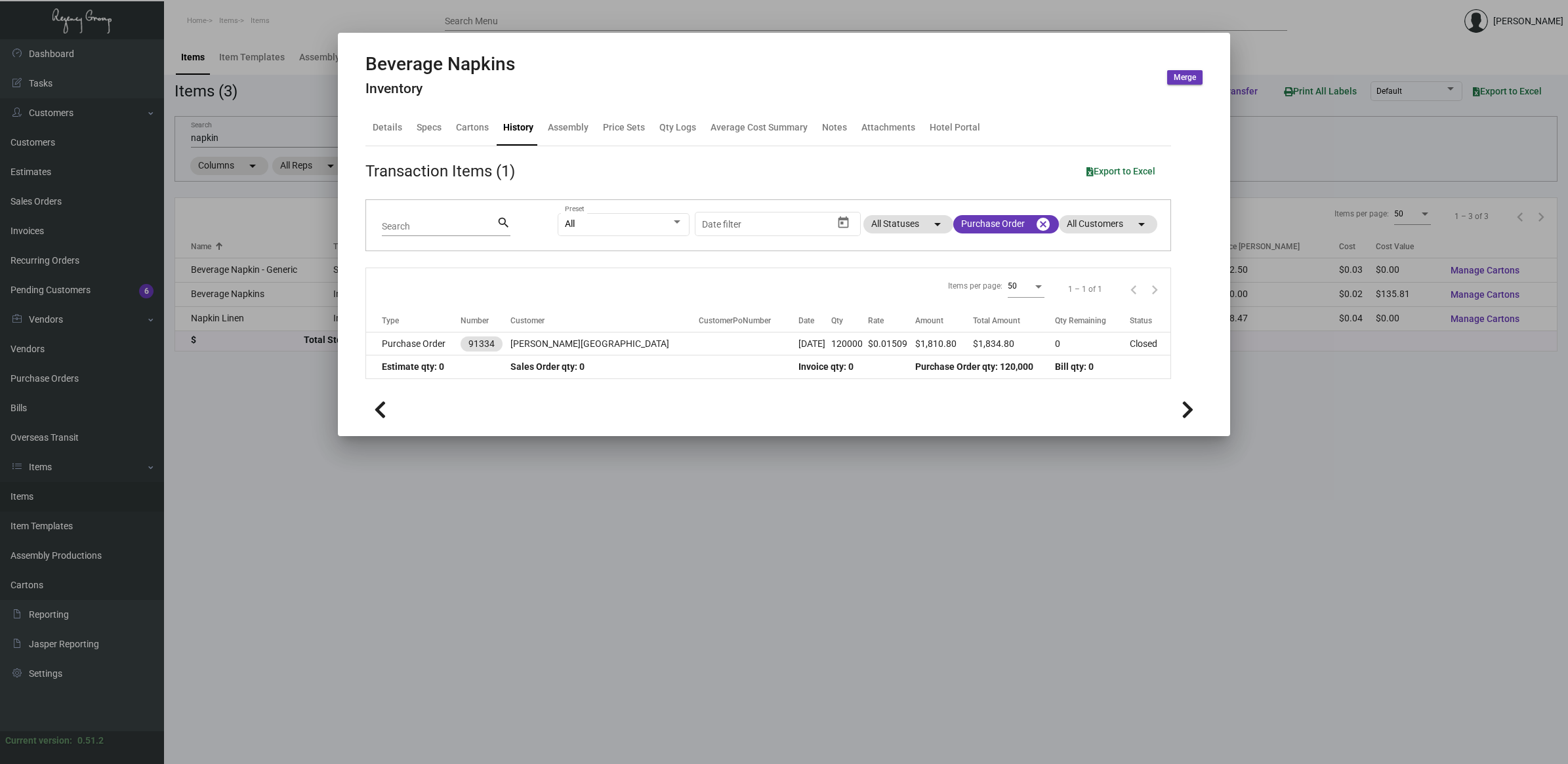
click at [683, 505] on div at bounding box center [784, 382] width 1568 height 764
